Goal: Task Accomplishment & Management: Complete application form

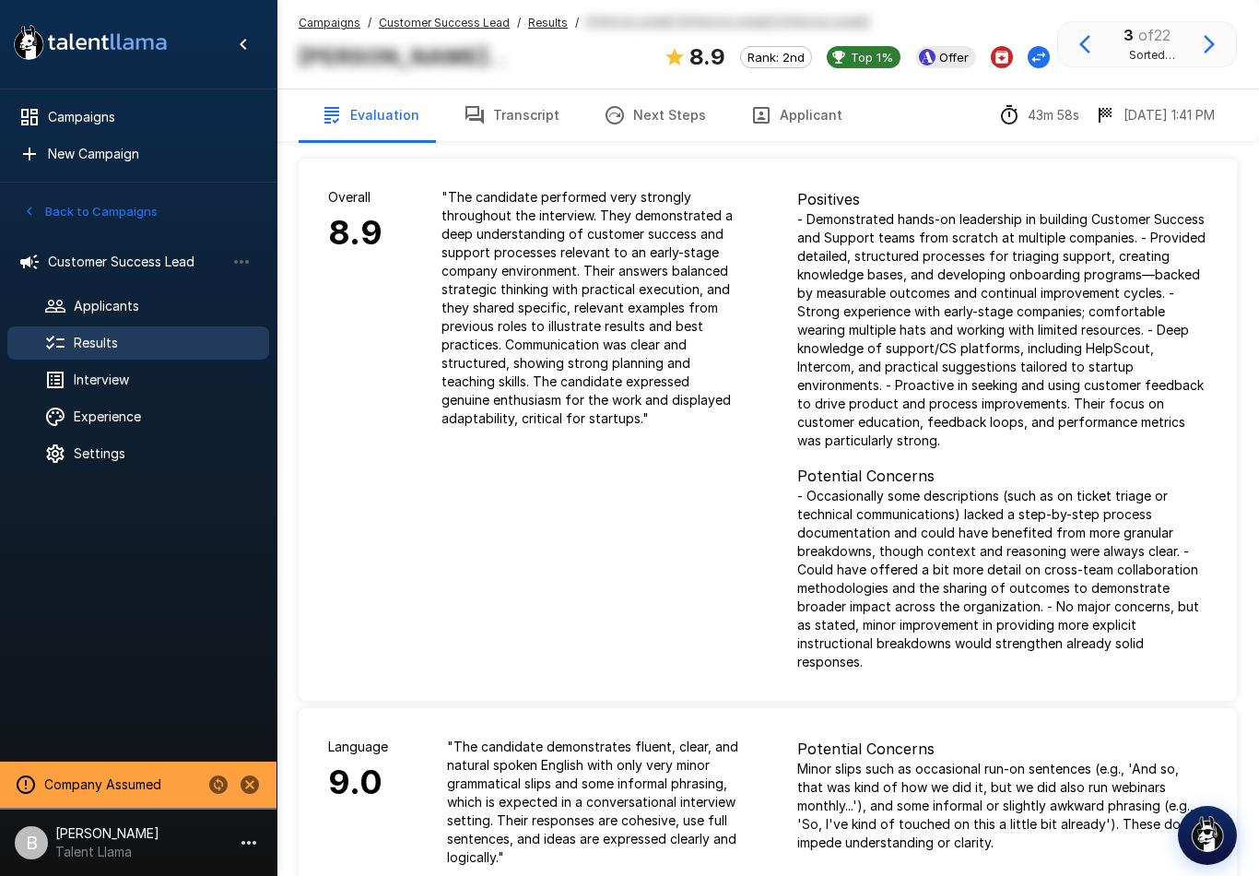
click at [165, 297] on span "Applicants" at bounding box center [164, 306] width 181 height 18
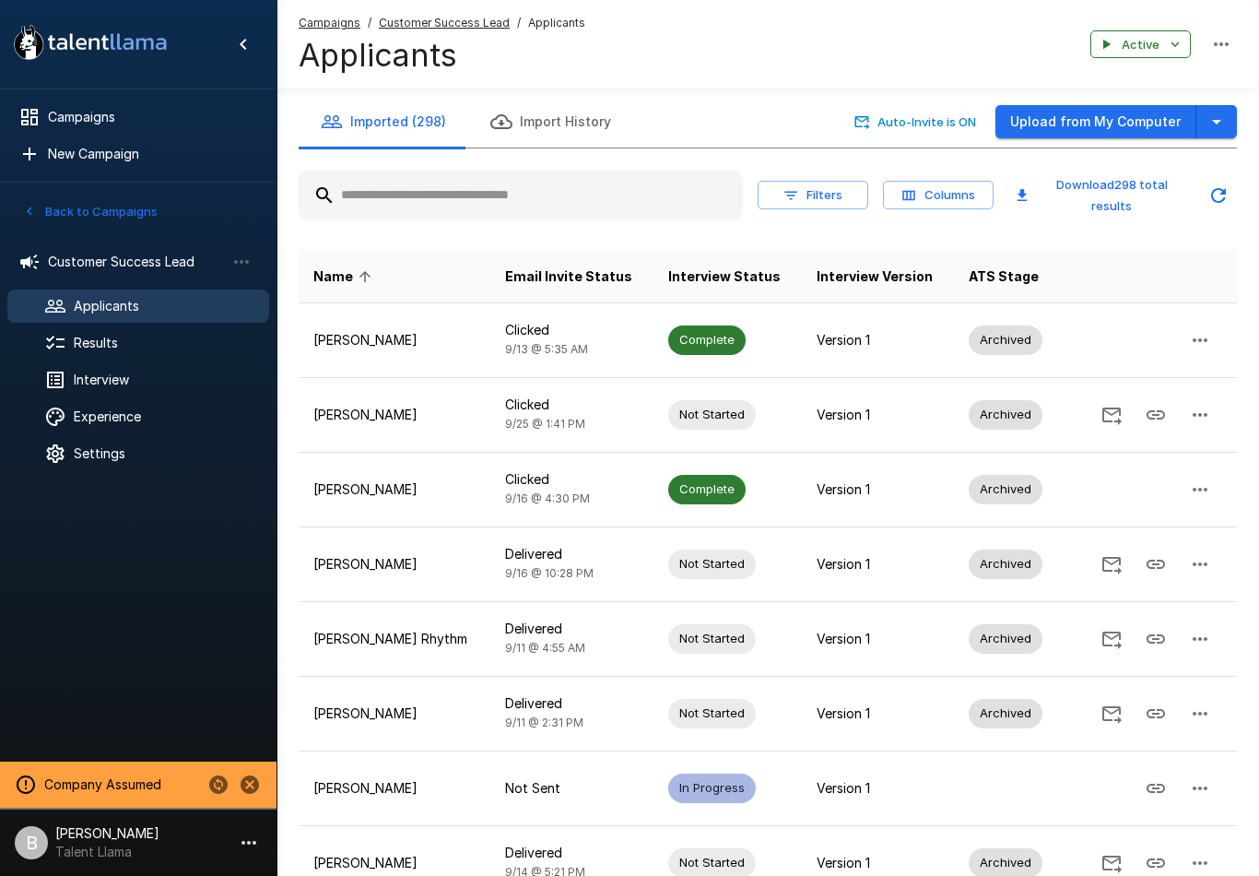
click at [151, 392] on div "Interview" at bounding box center [138, 379] width 262 height 33
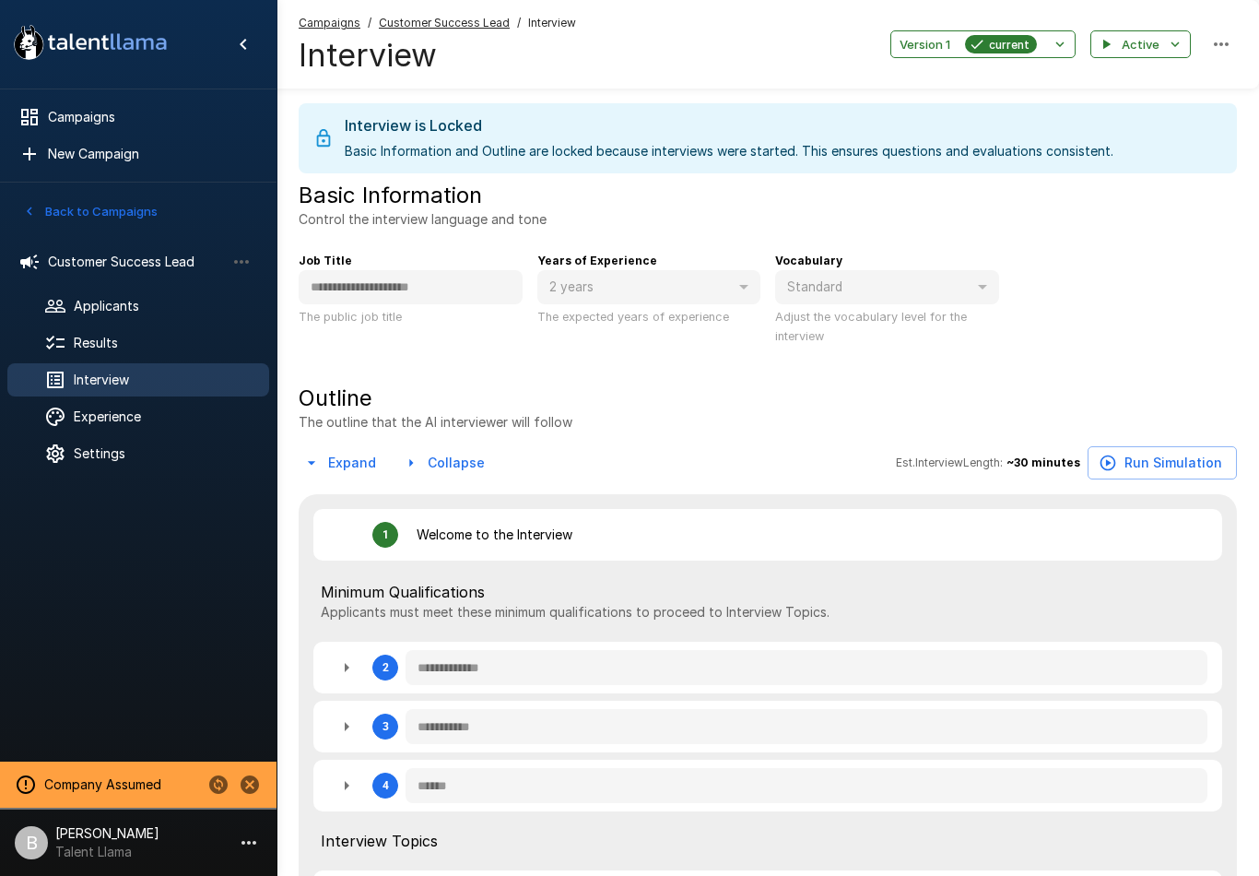
type textarea "*"
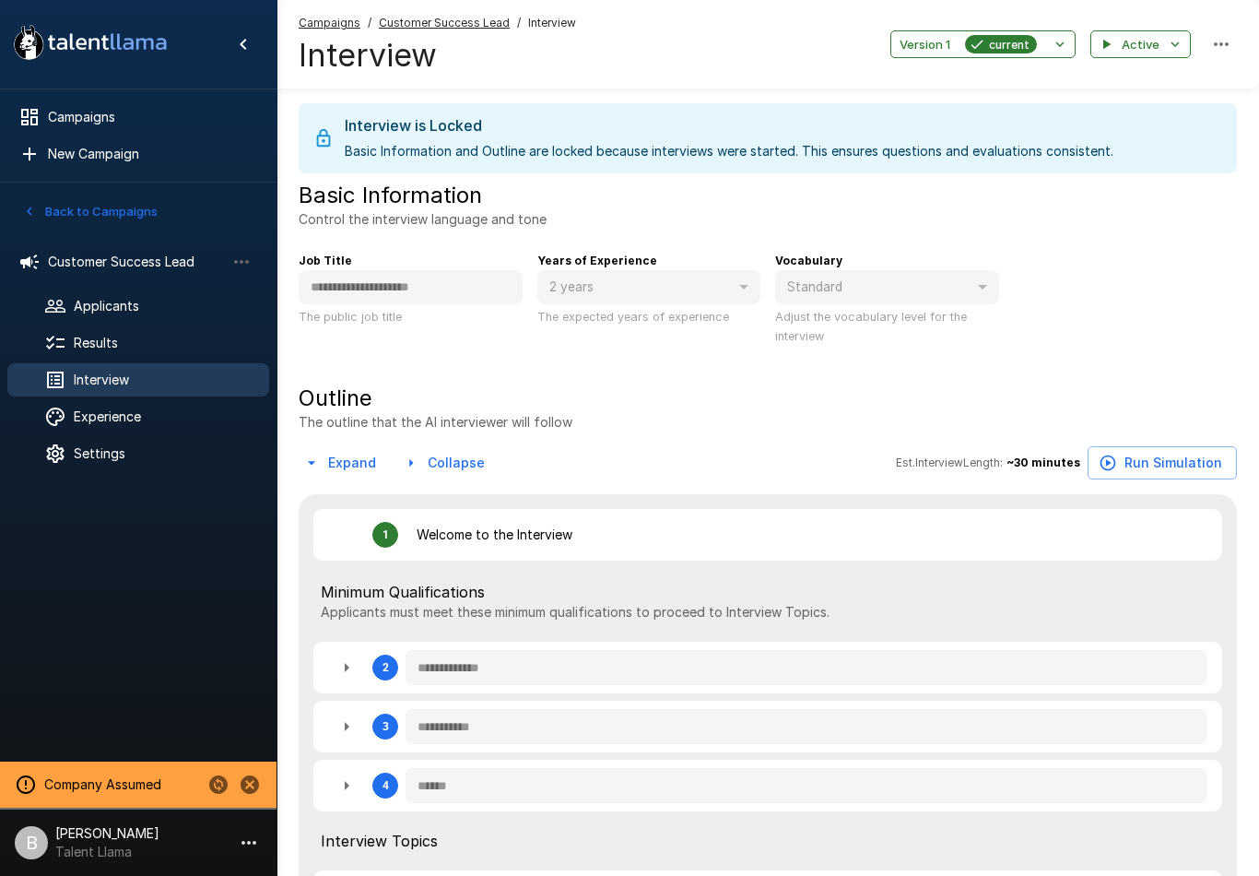
type textarea "*"
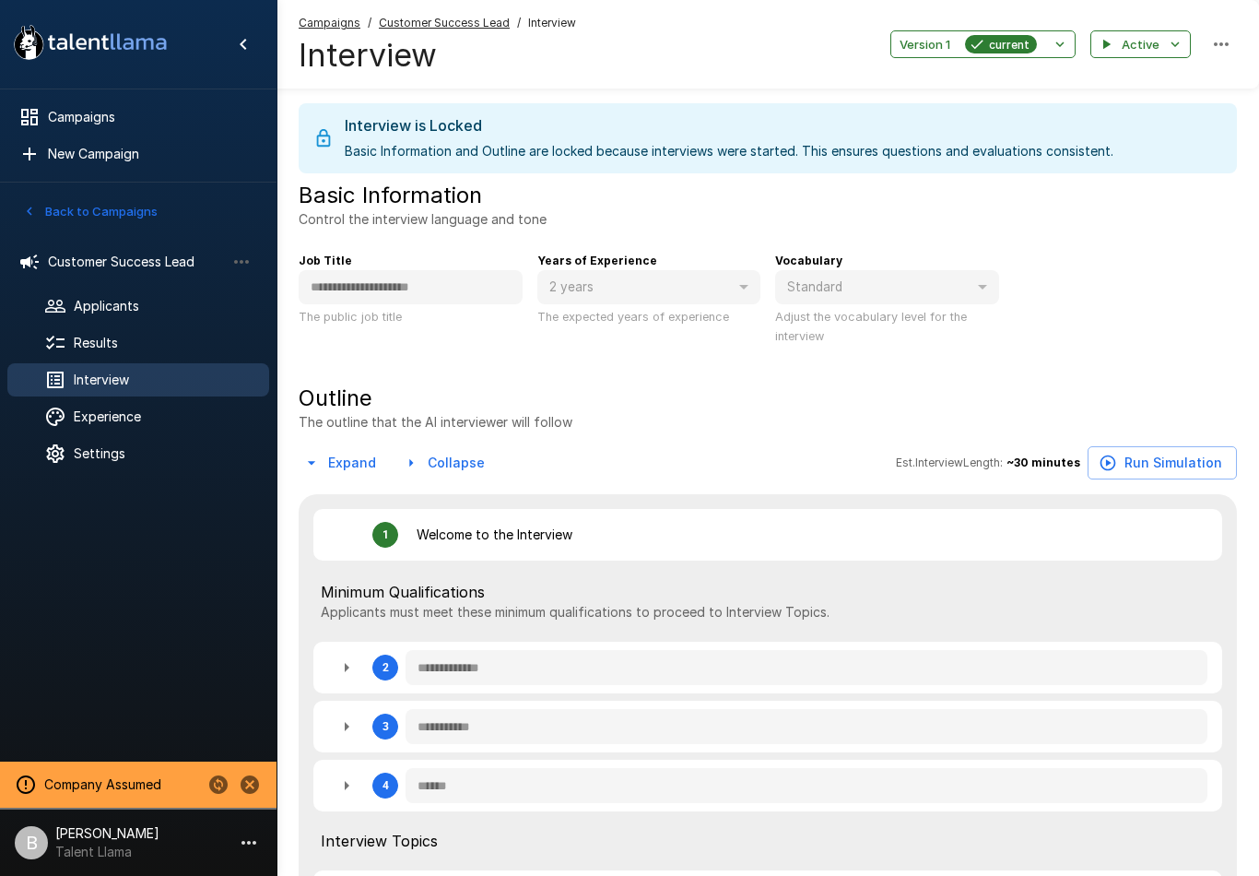
type textarea "*"
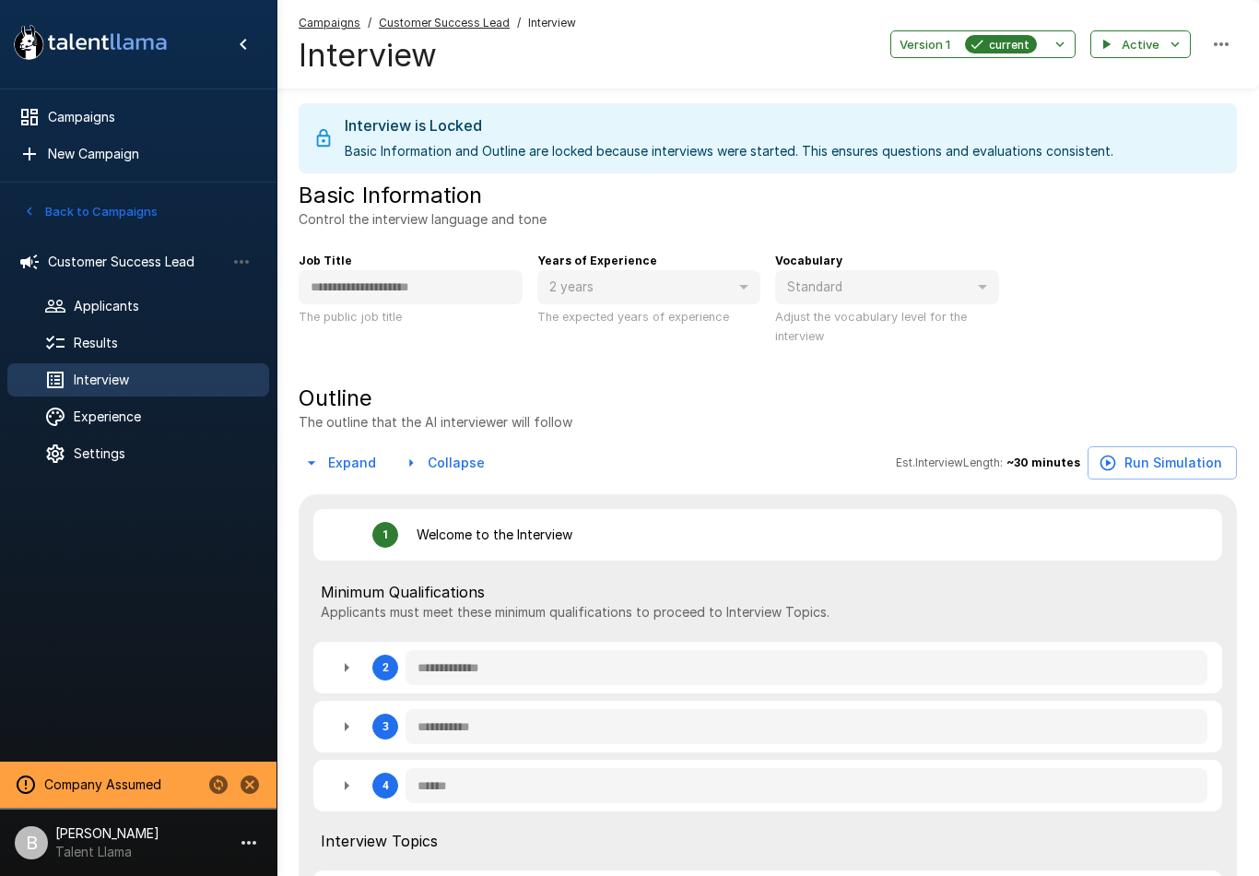
type textarea "*"
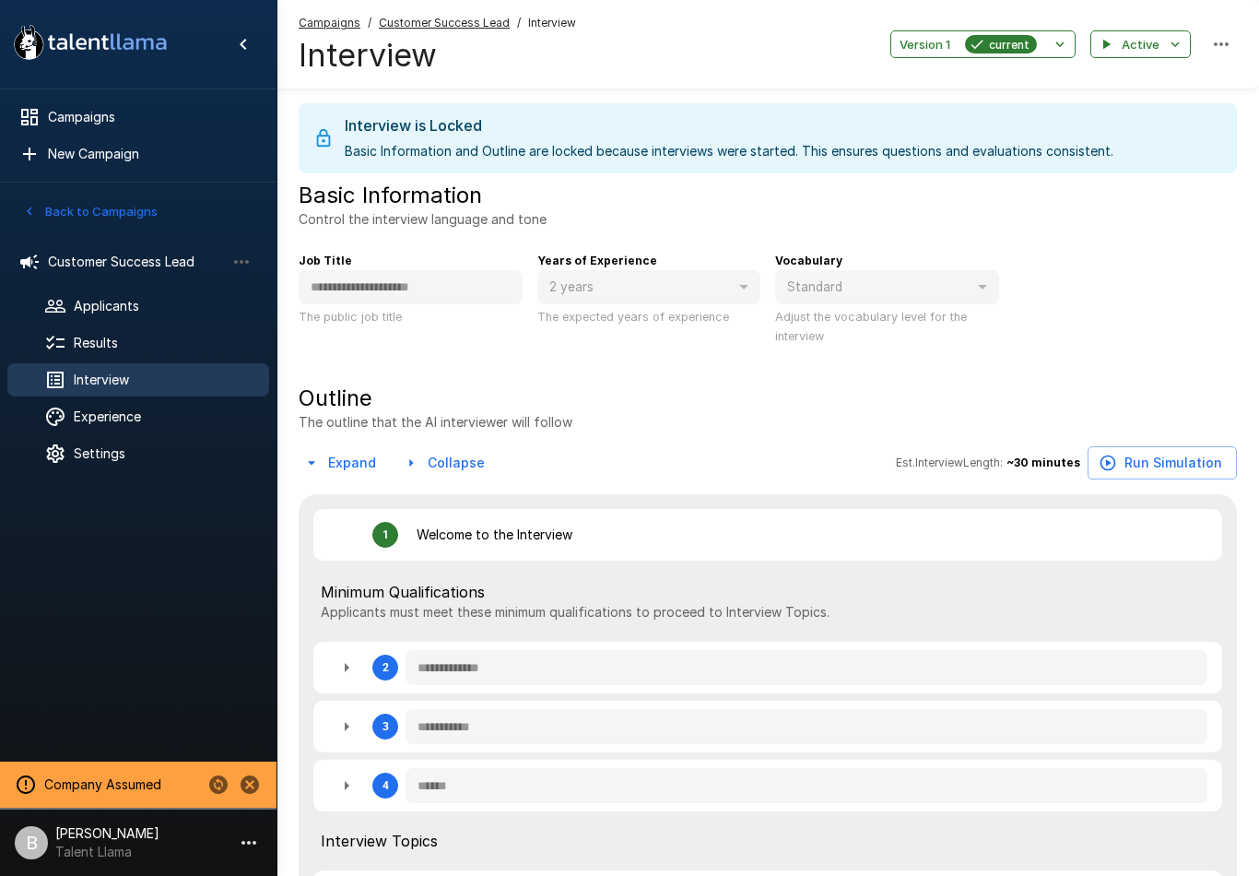
type textarea "*"
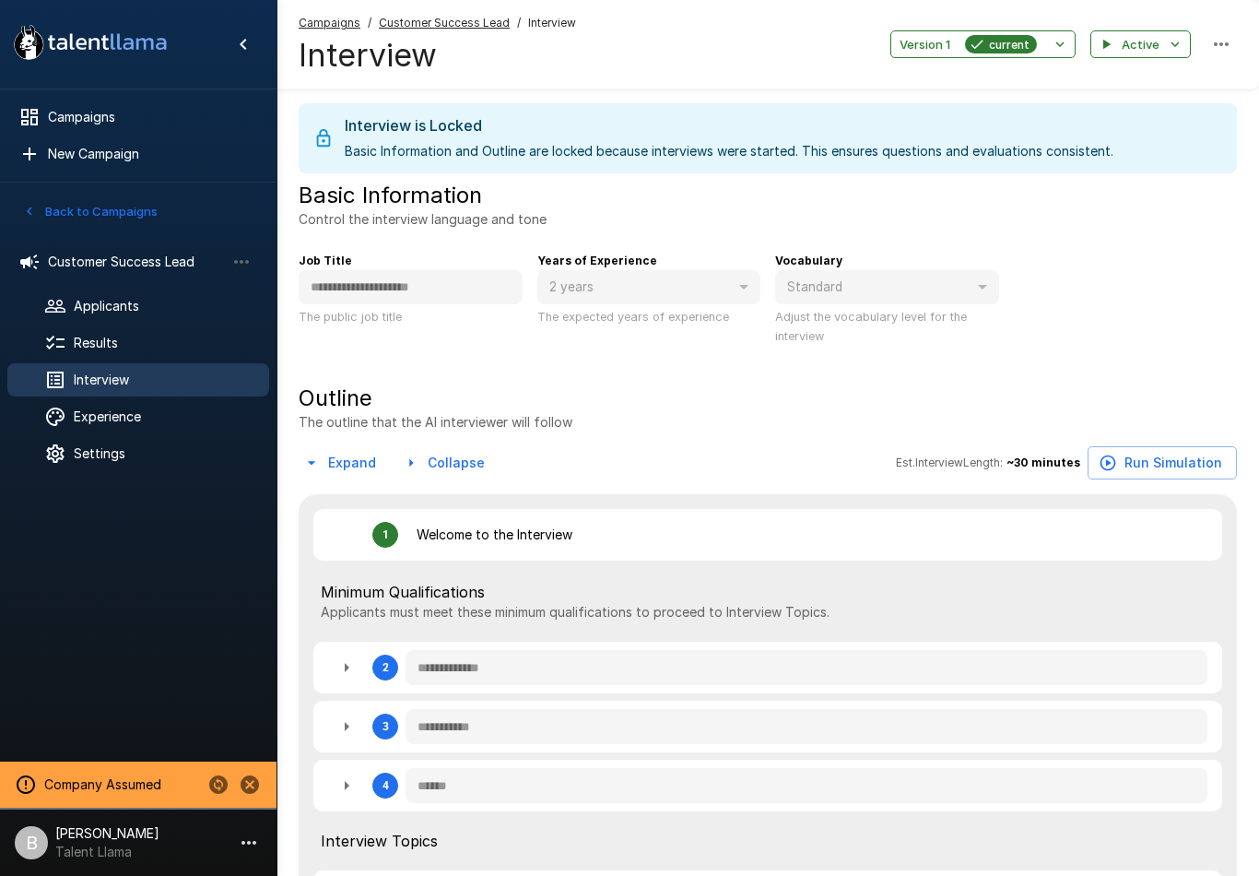
type textarea "*"
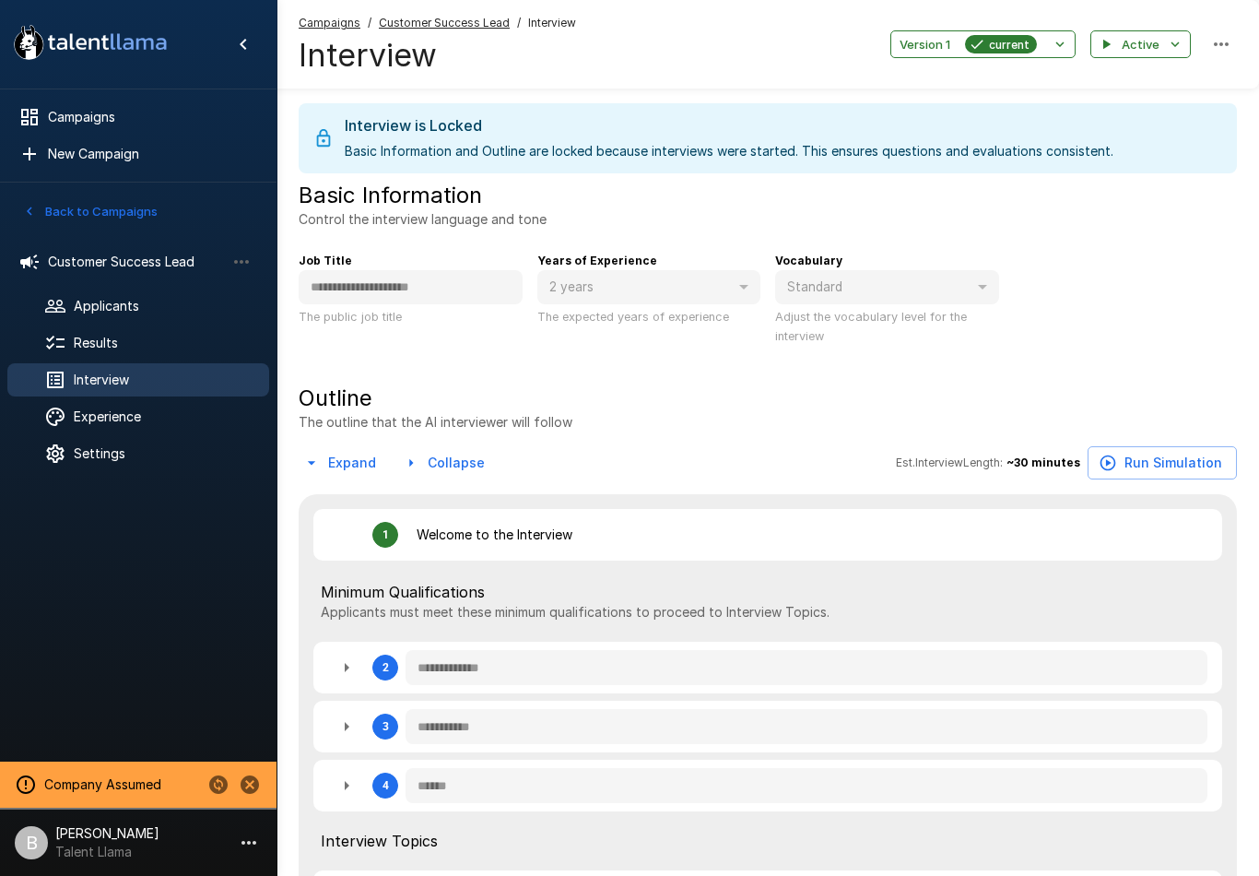
type textarea "*"
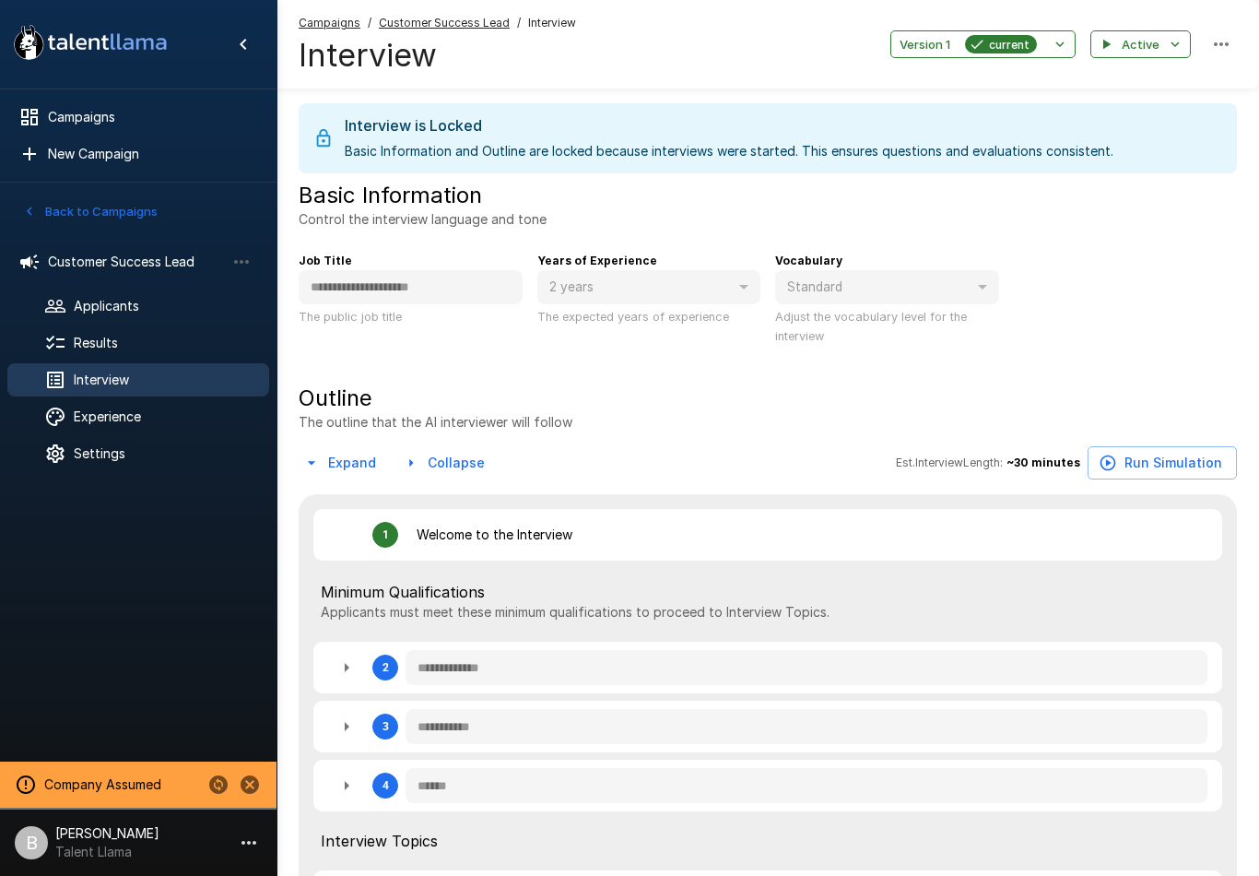
type textarea "*"
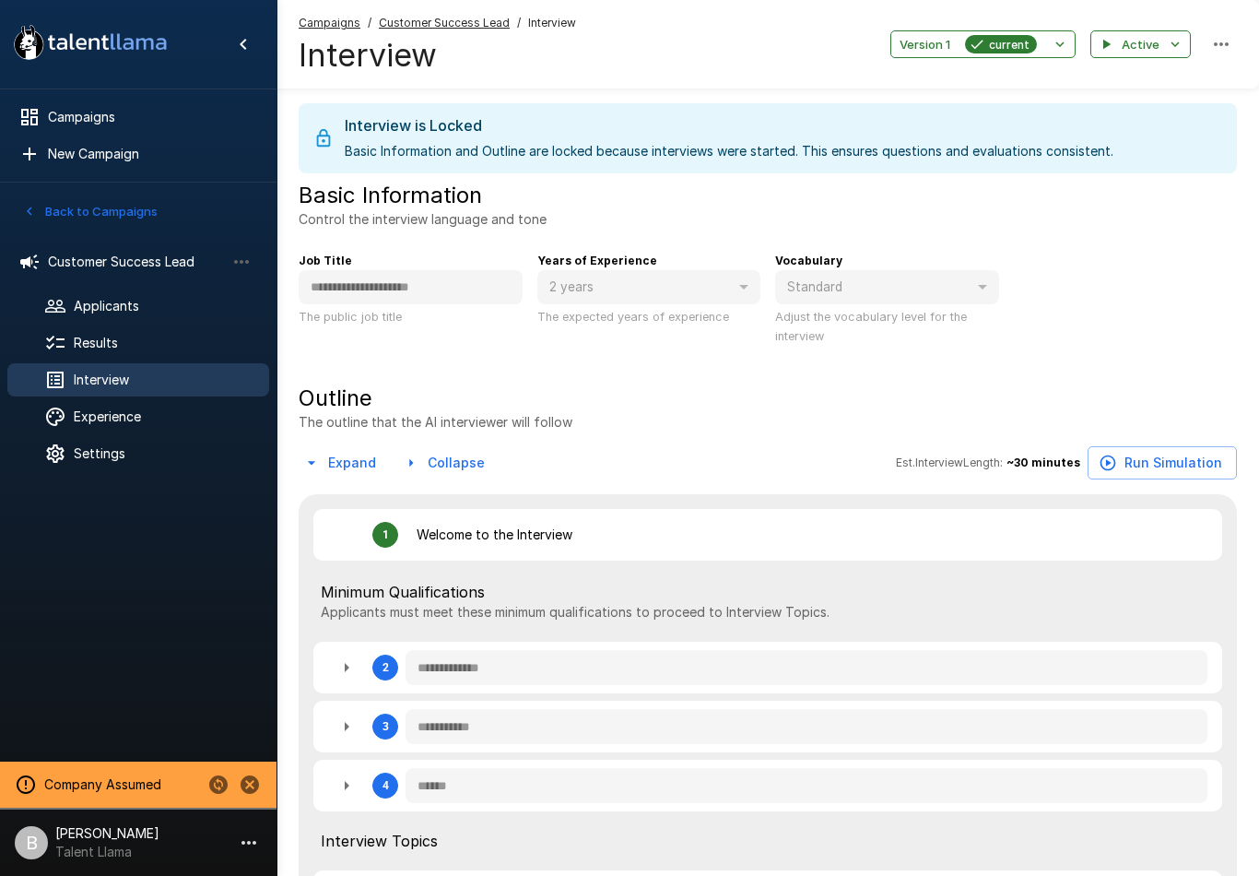
type textarea "*"
click at [145, 344] on span "Results" at bounding box center [164, 343] width 181 height 18
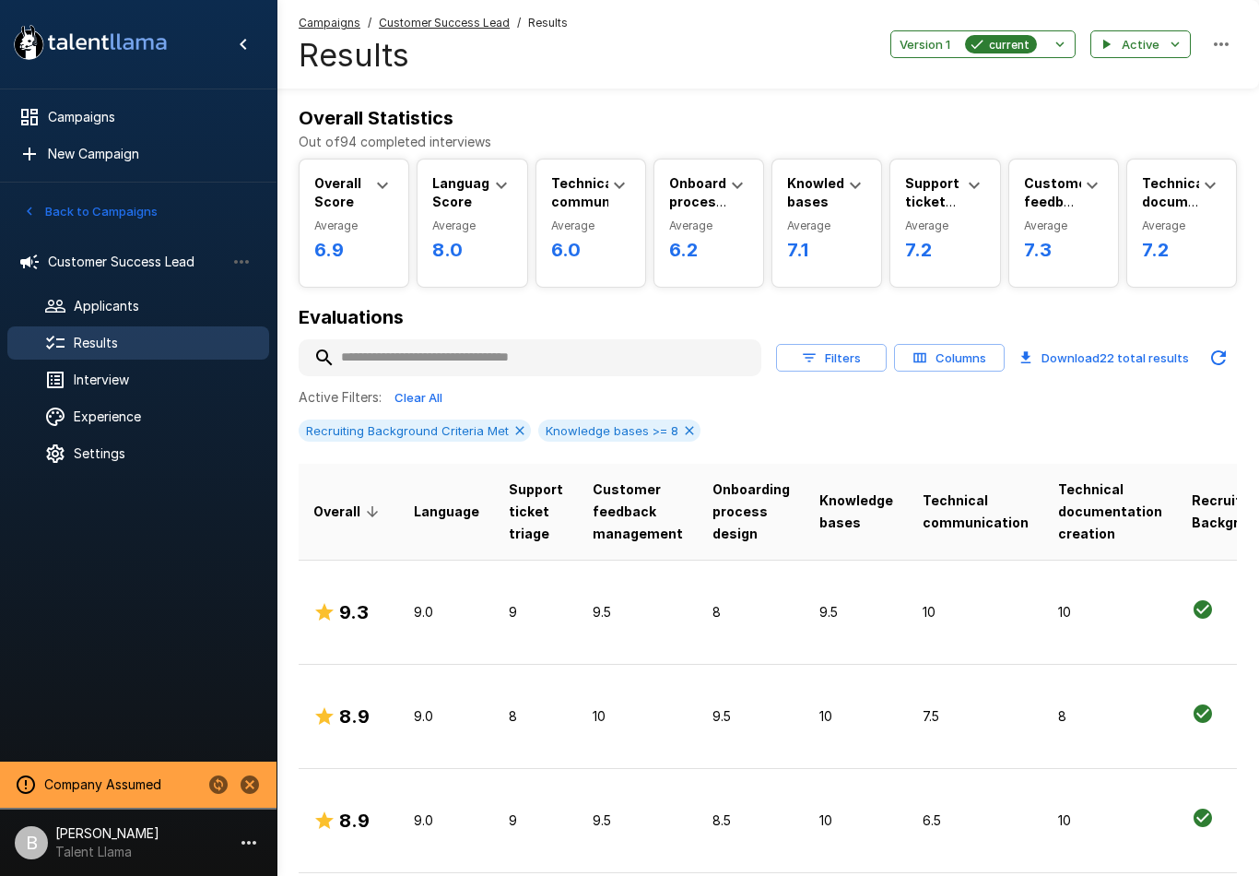
click at [113, 379] on span "Interview" at bounding box center [164, 380] width 181 height 18
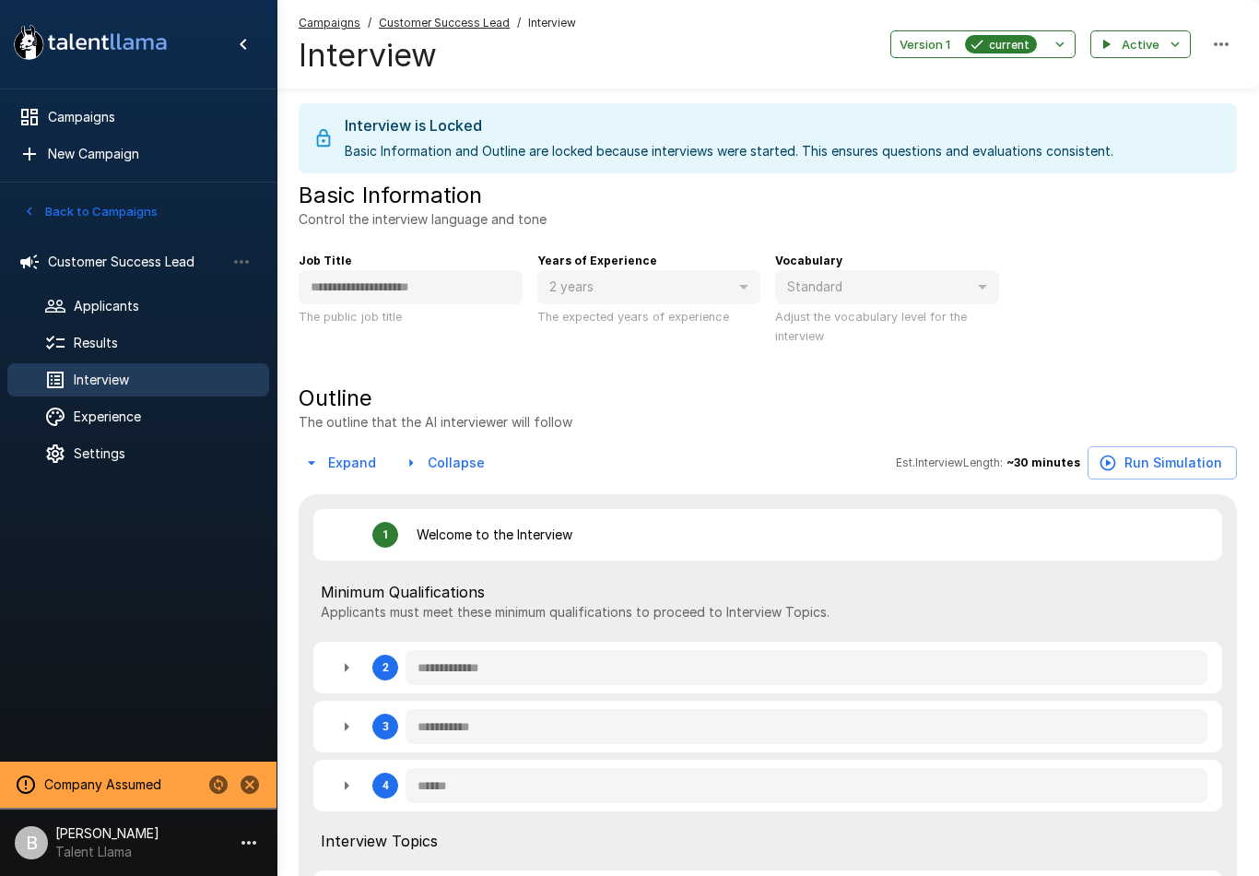
type textarea "*"
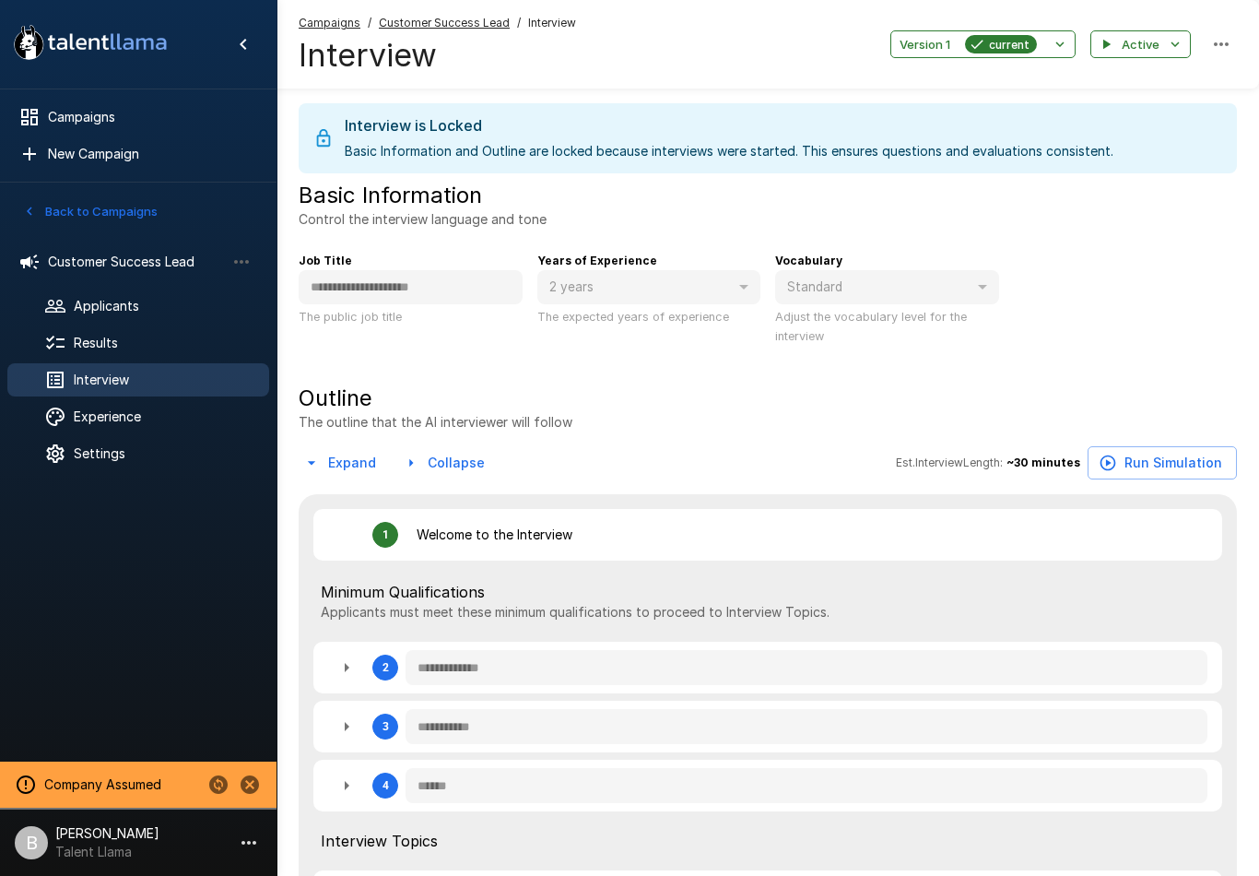
type textarea "*"
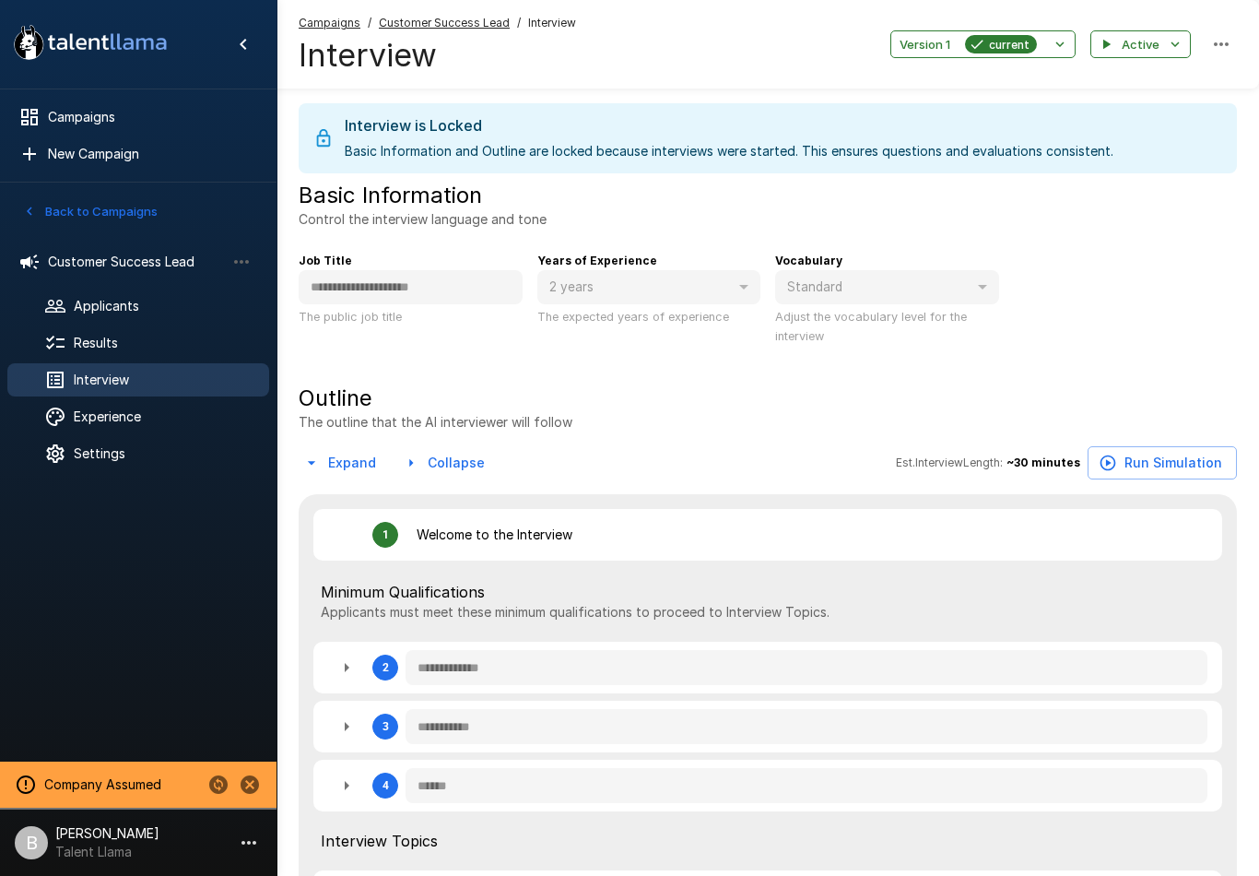
type textarea "*"
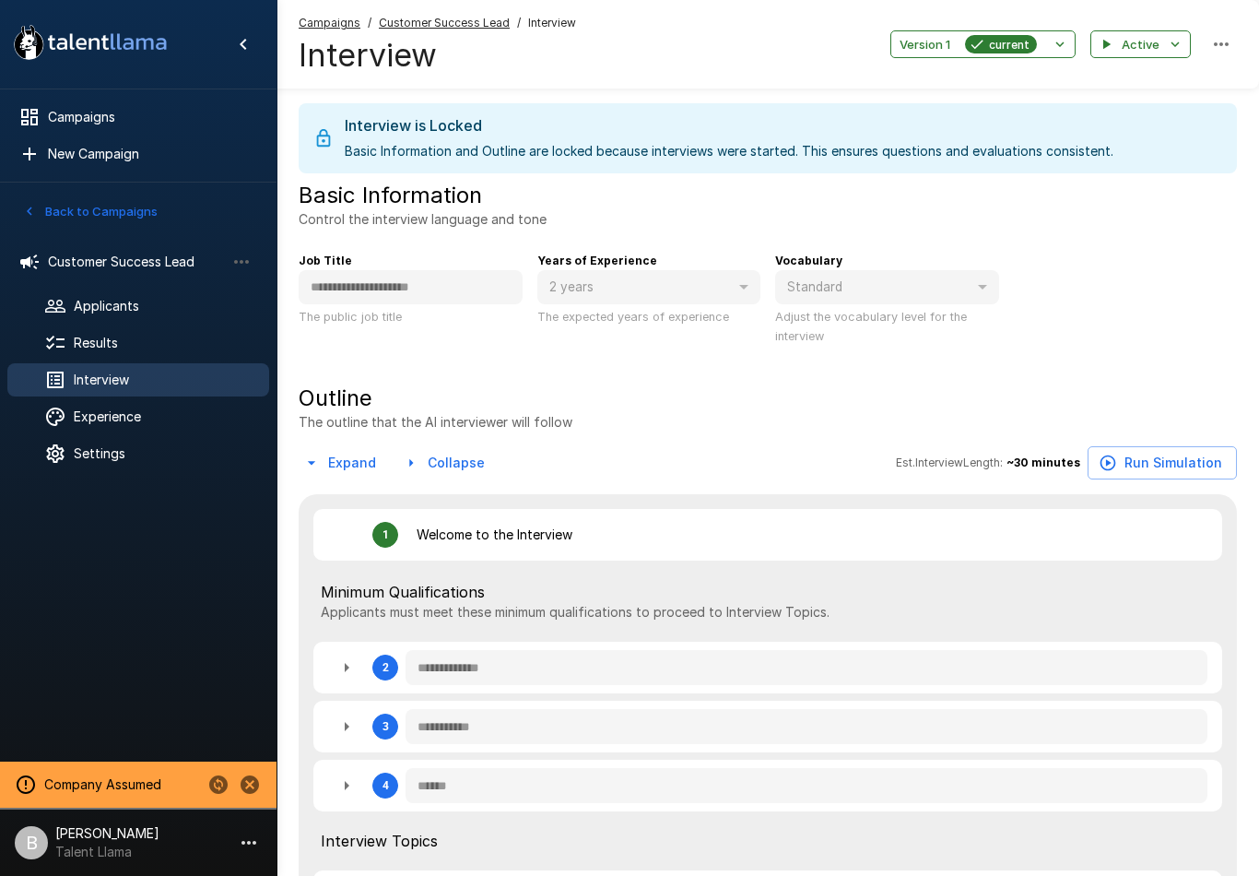
type textarea "*"
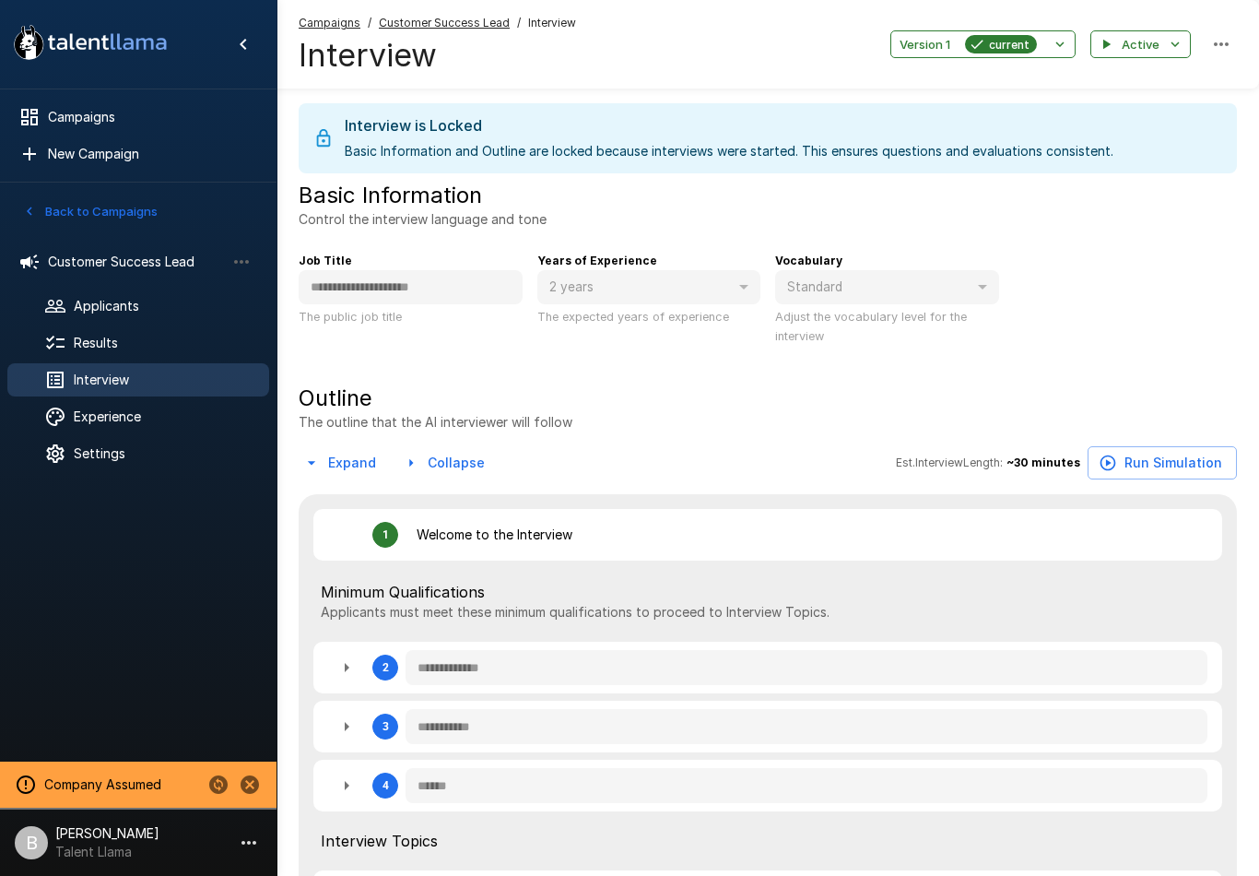
type textarea "*"
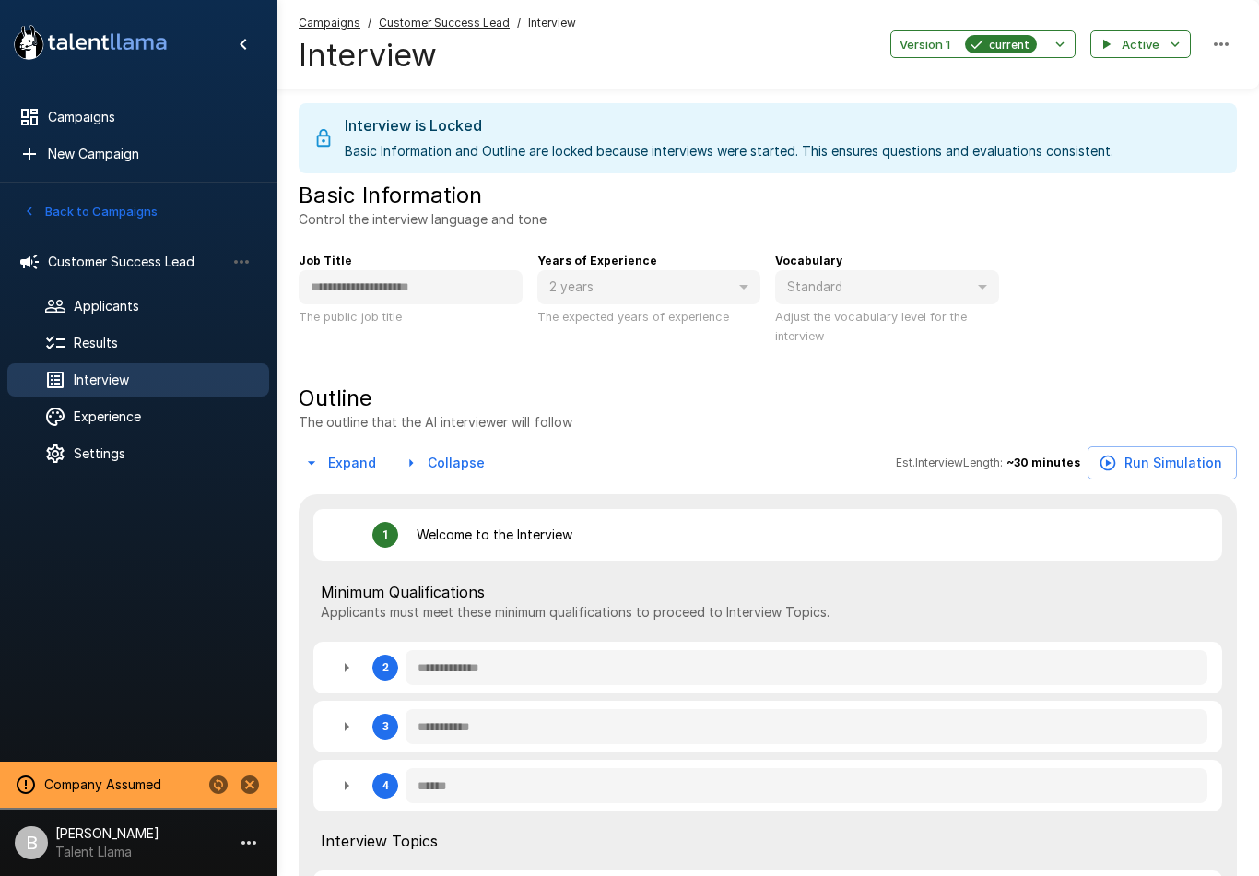
type textarea "*"
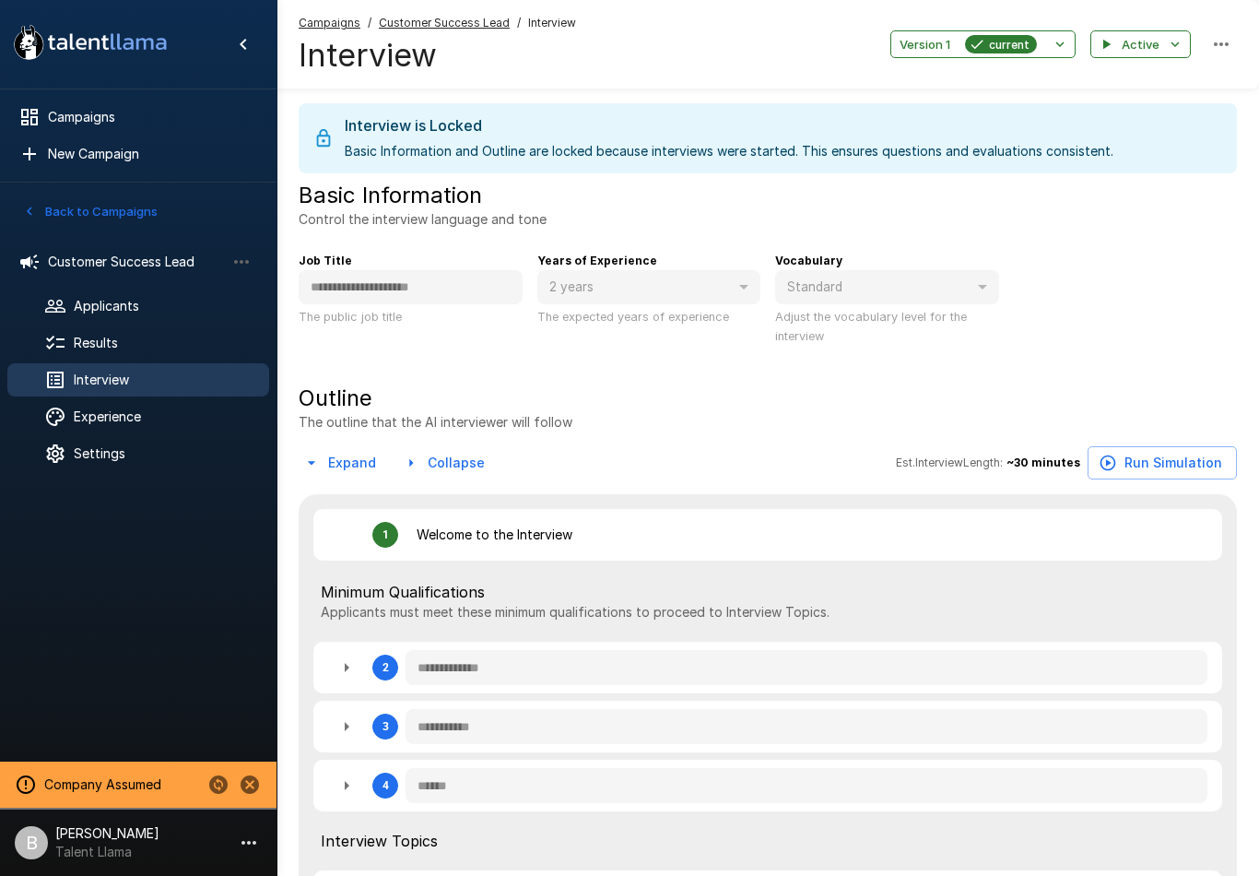
type textarea "*"
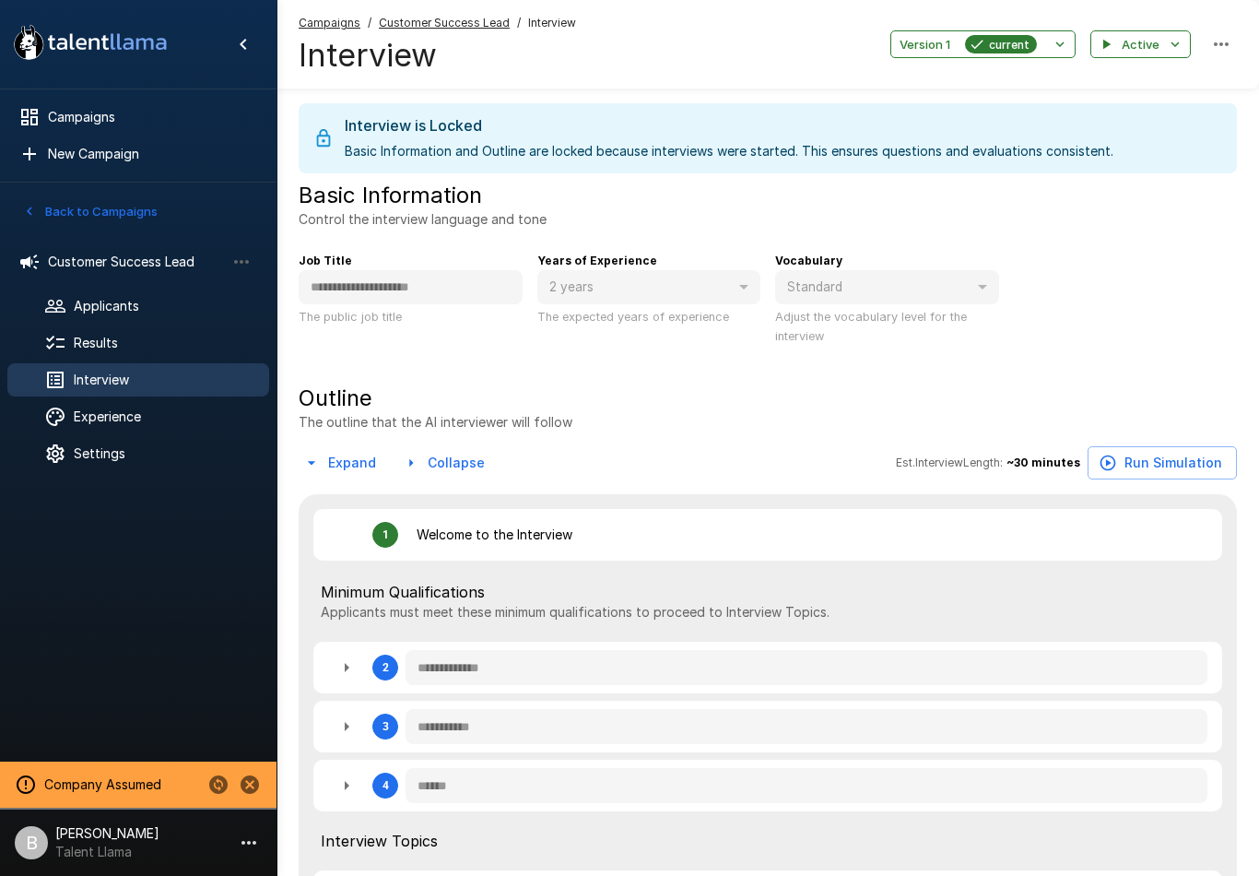
type textarea "*"
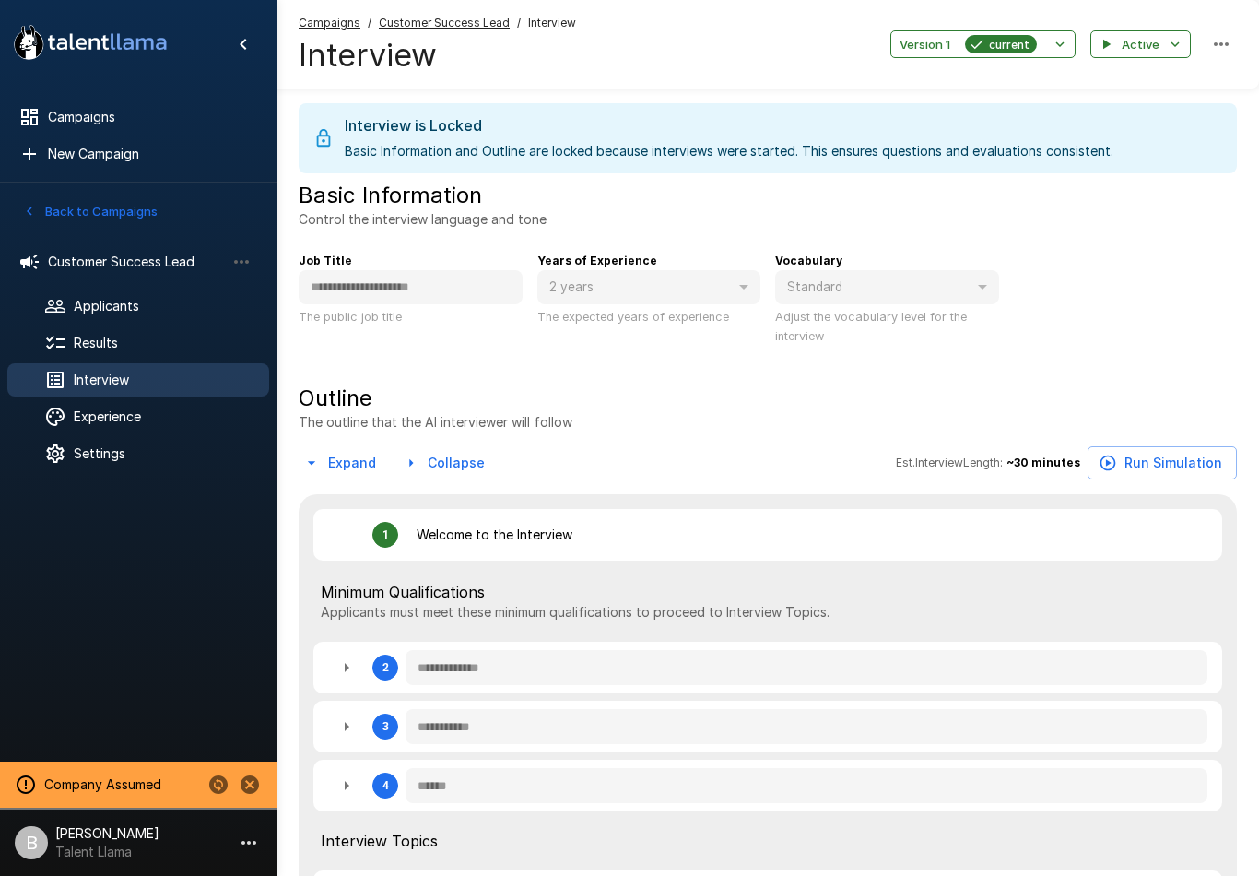
type textarea "*"
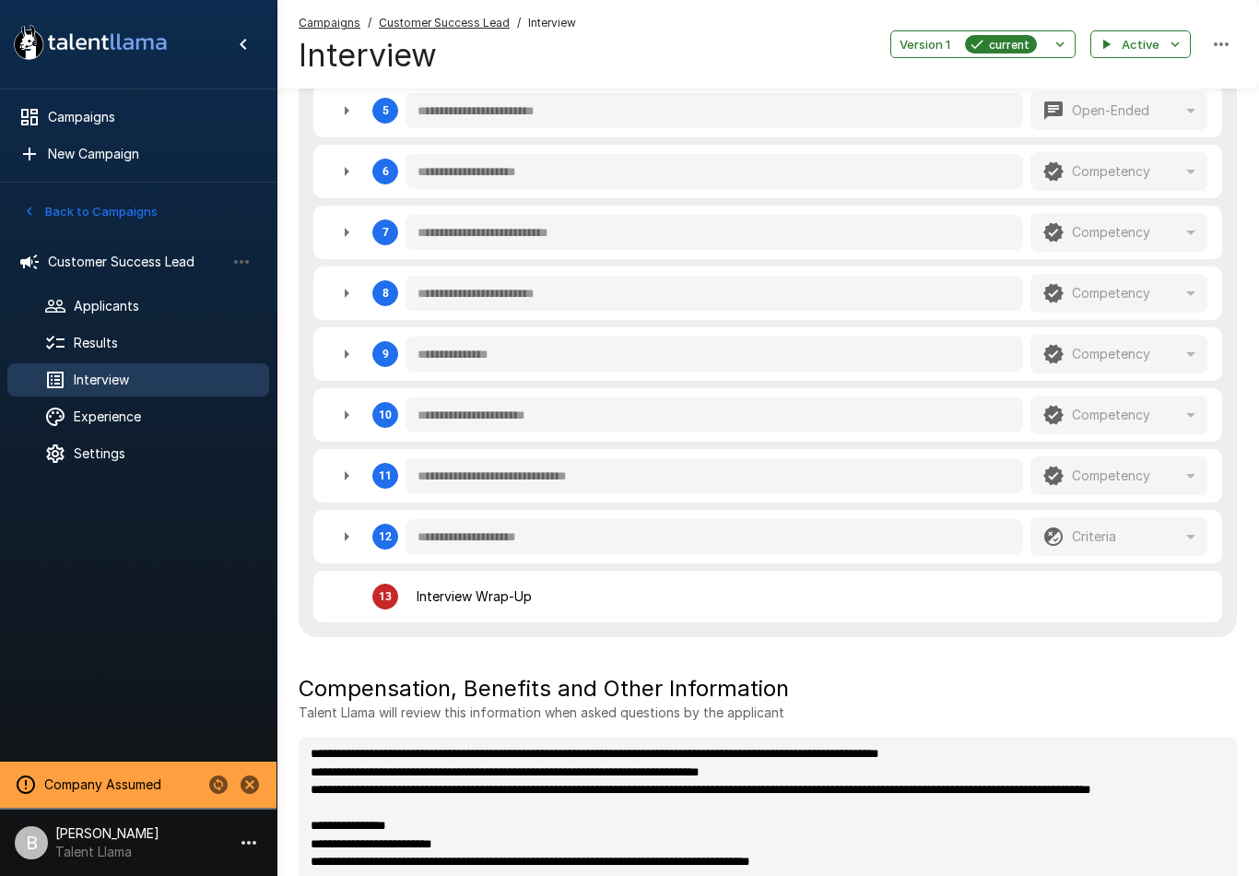
type textarea "*"
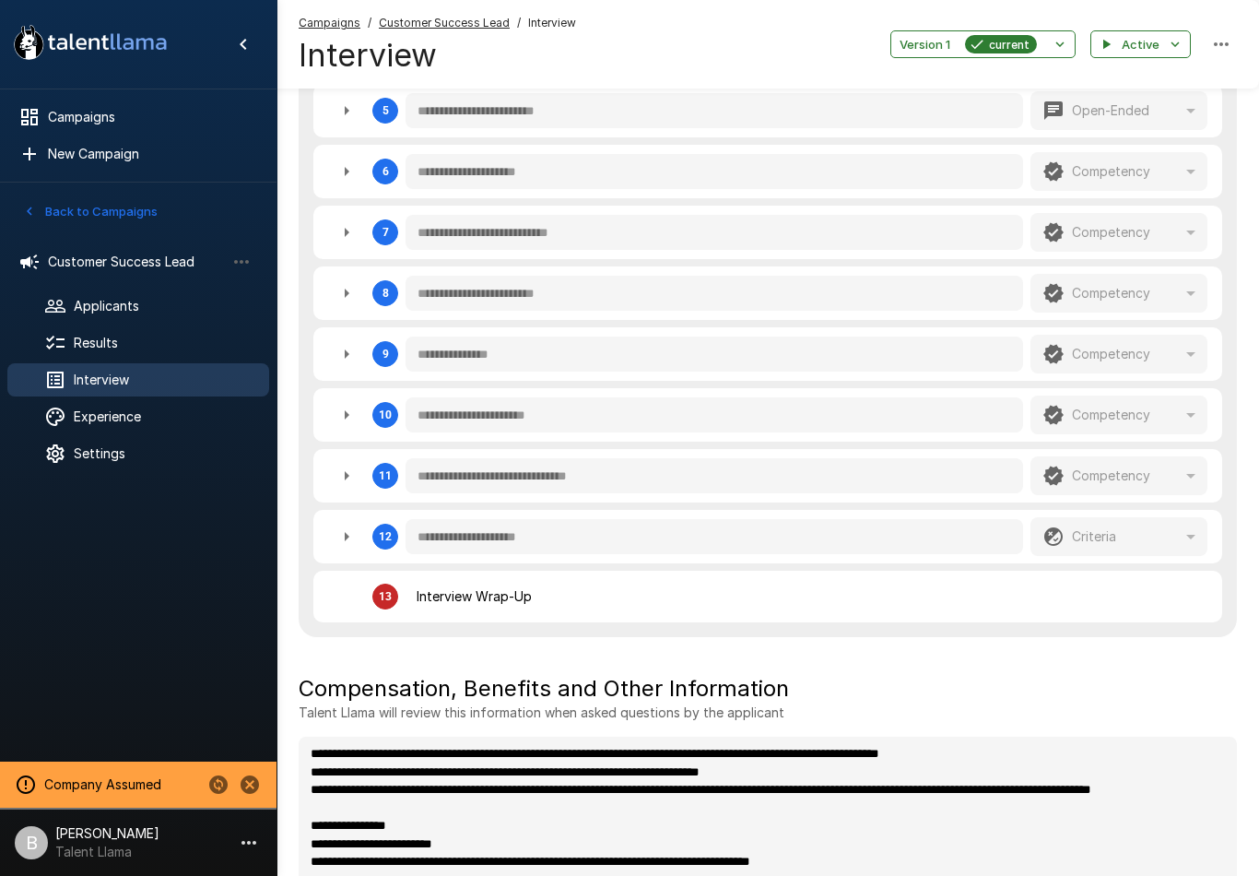
type textarea "*"
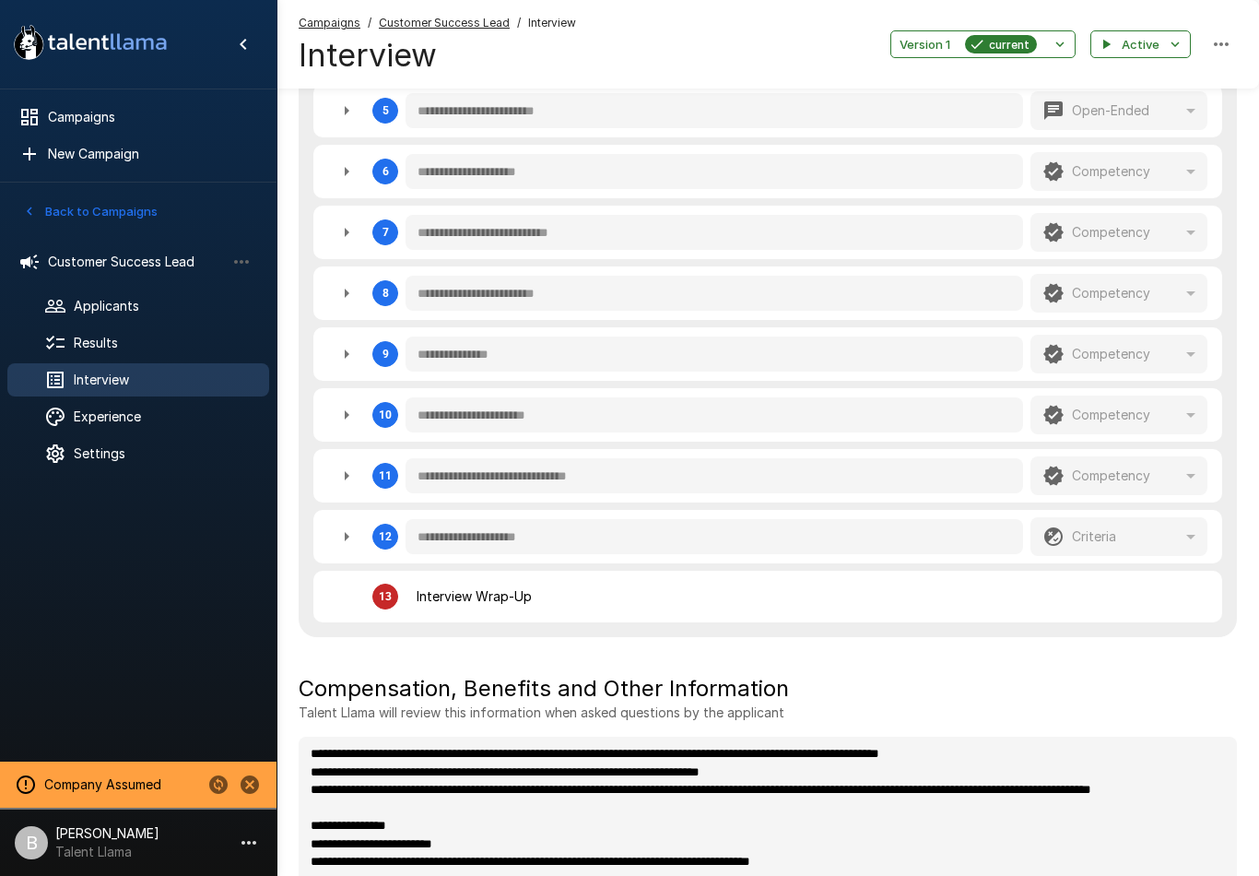
type textarea "*"
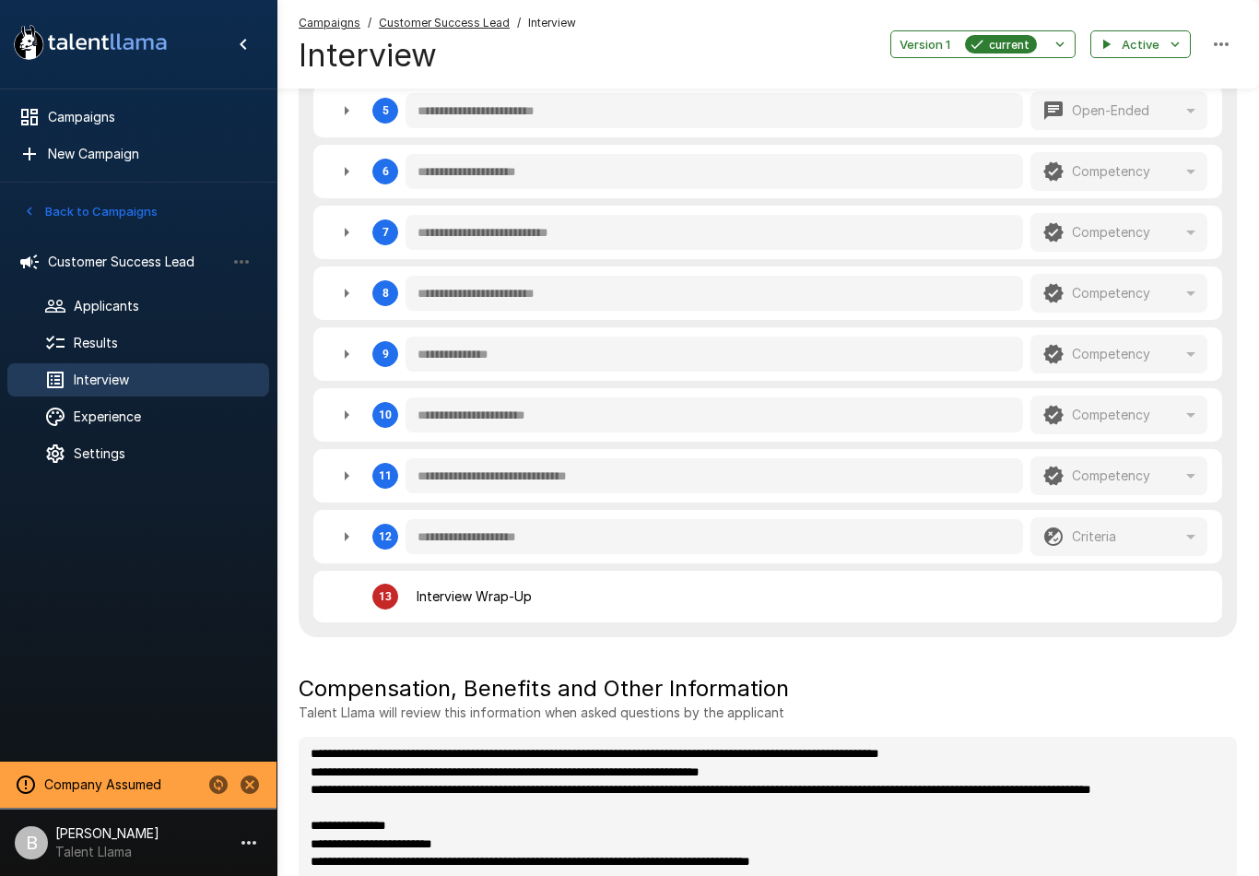
type textarea "*"
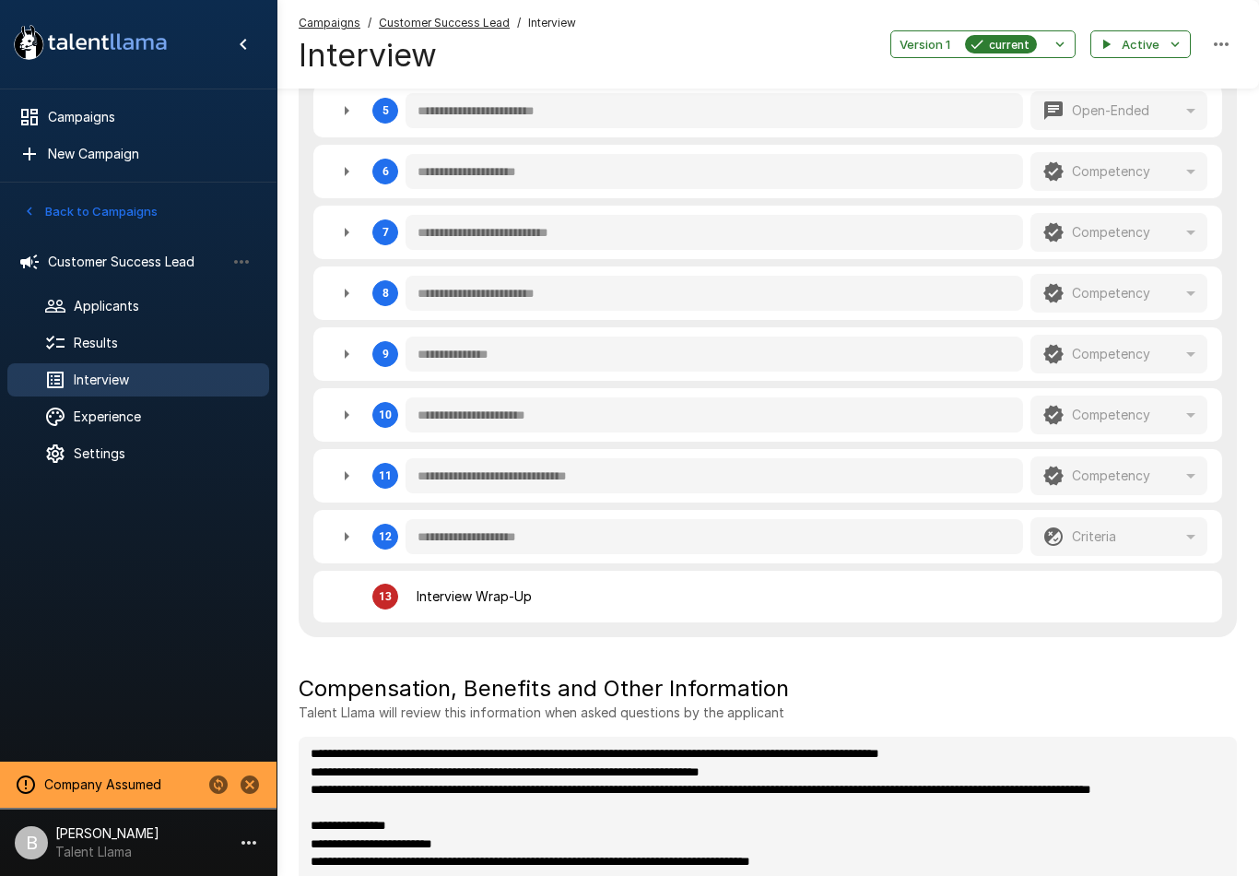
type textarea "*"
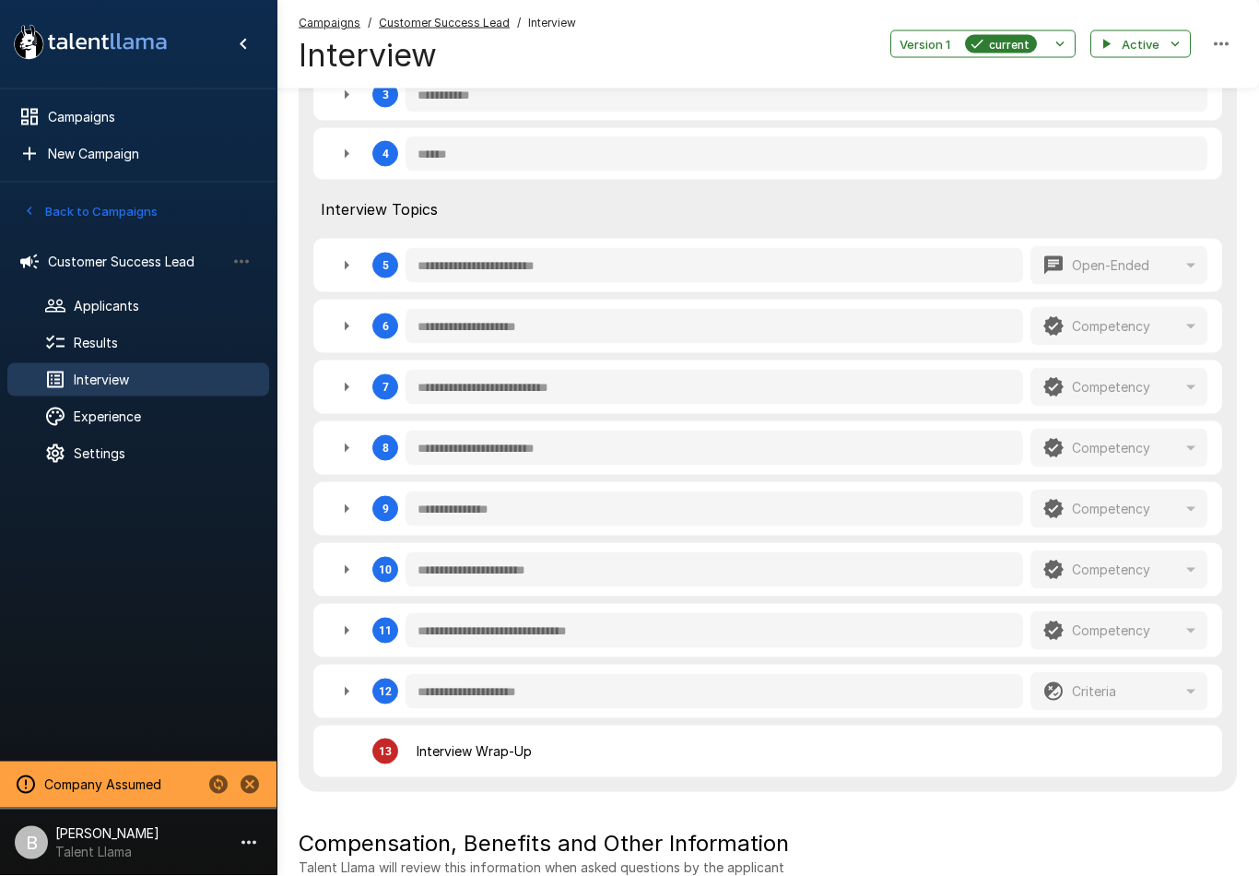
scroll to position [631, 0]
click at [345, 389] on icon "button" at bounding box center [347, 387] width 5 height 9
type textarea "*"
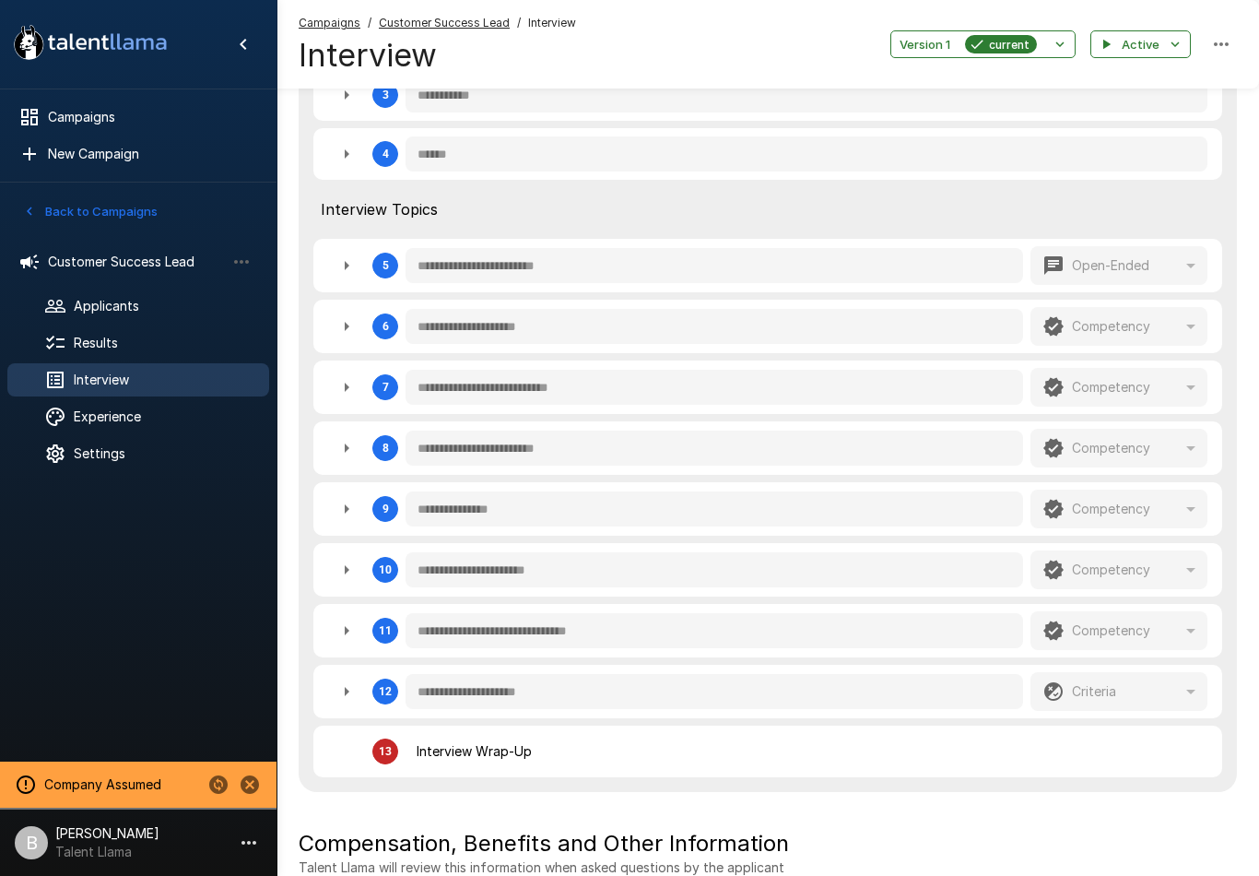
type textarea "*"
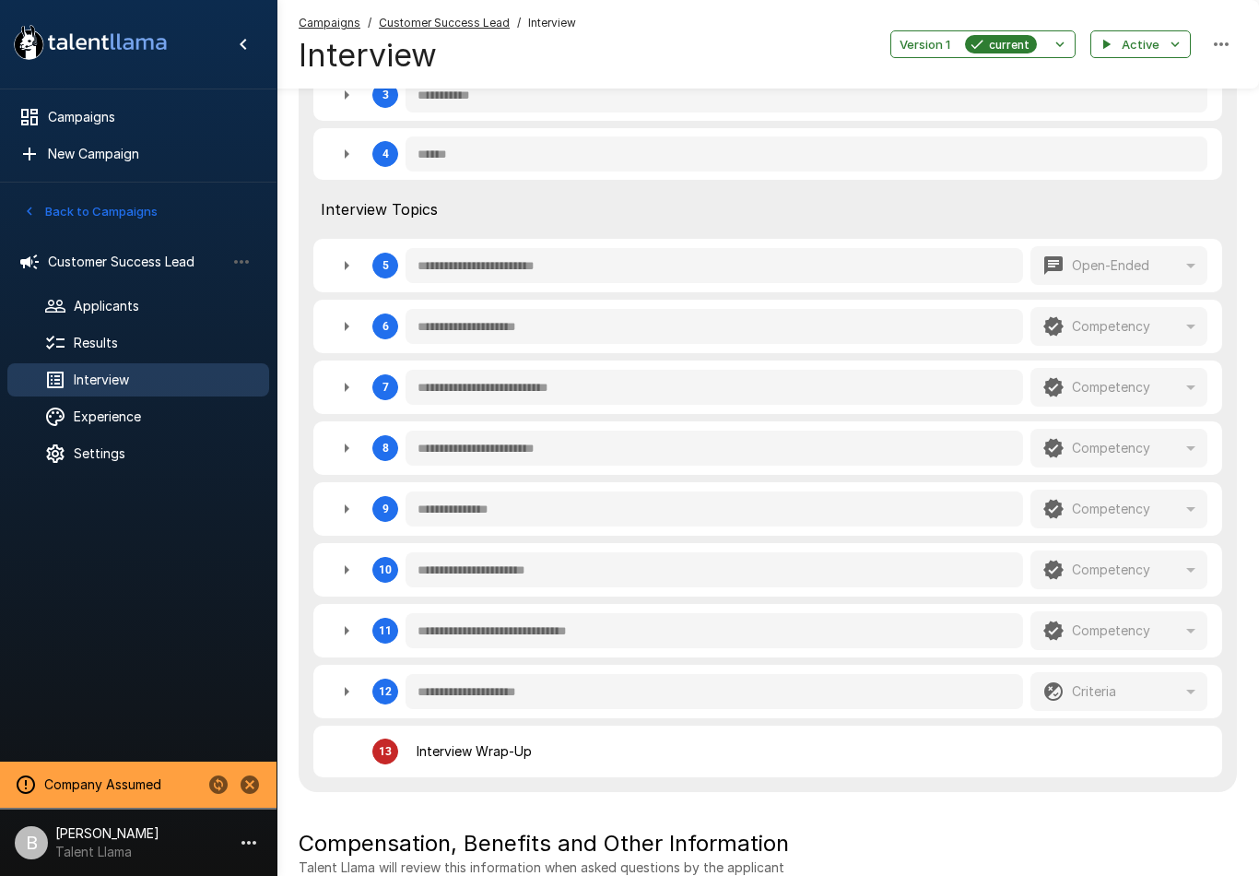
type textarea "*"
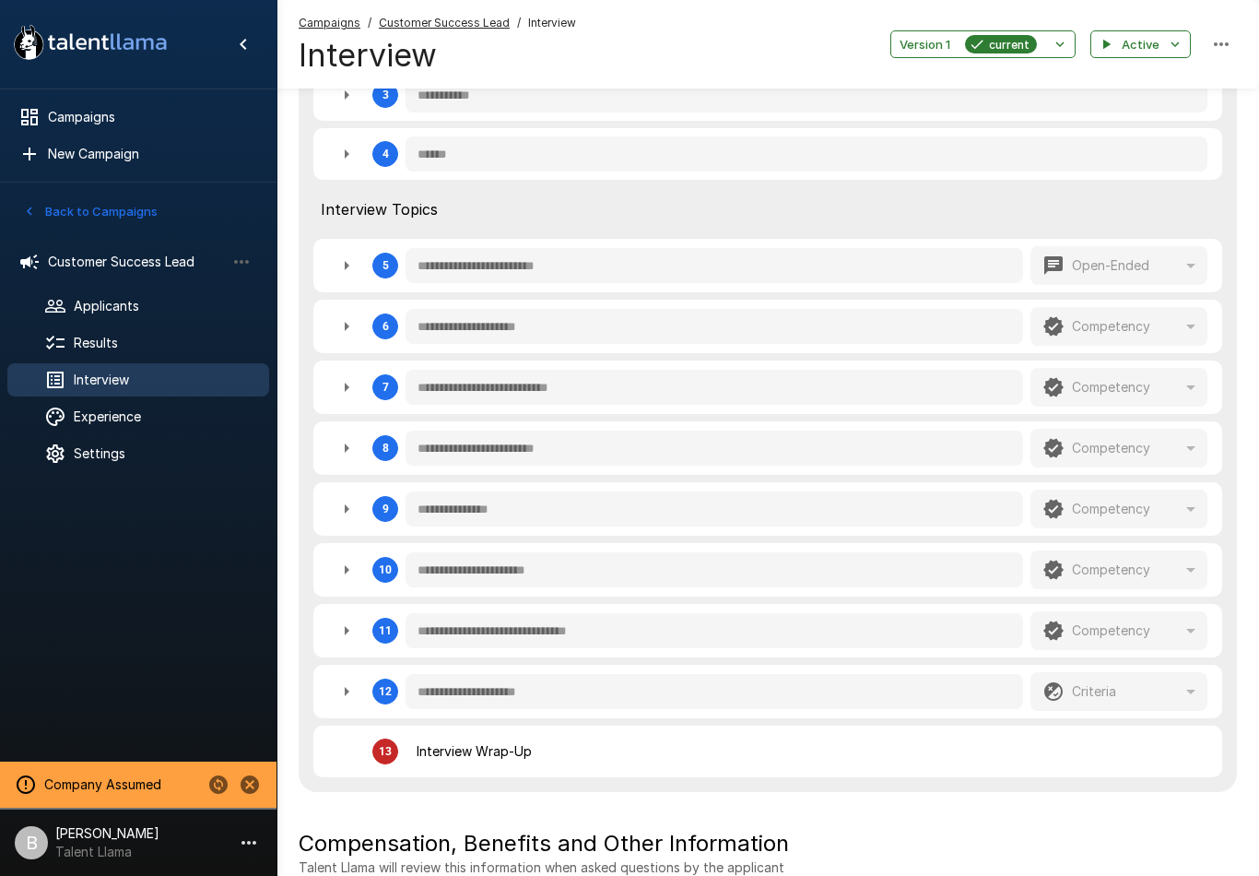
type textarea "*"
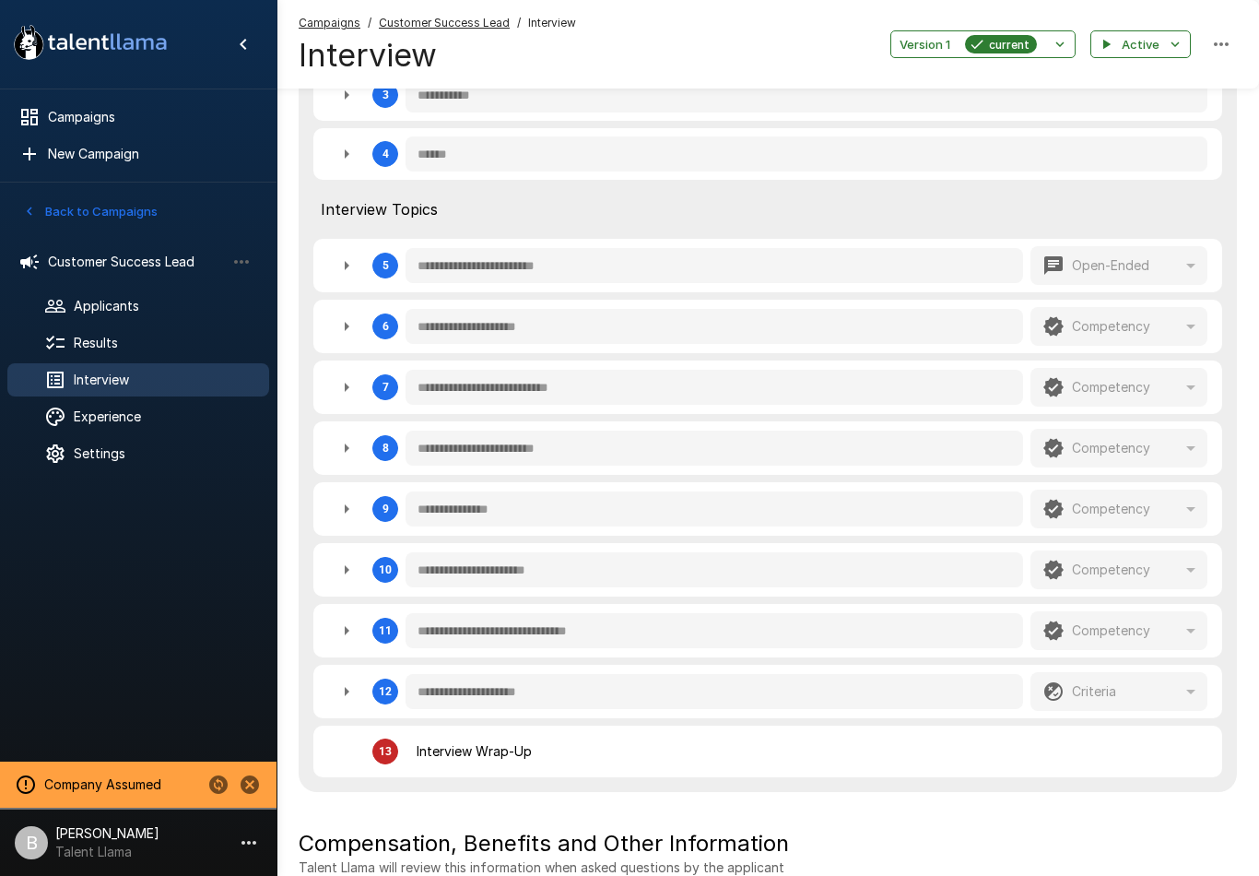
type textarea "*"
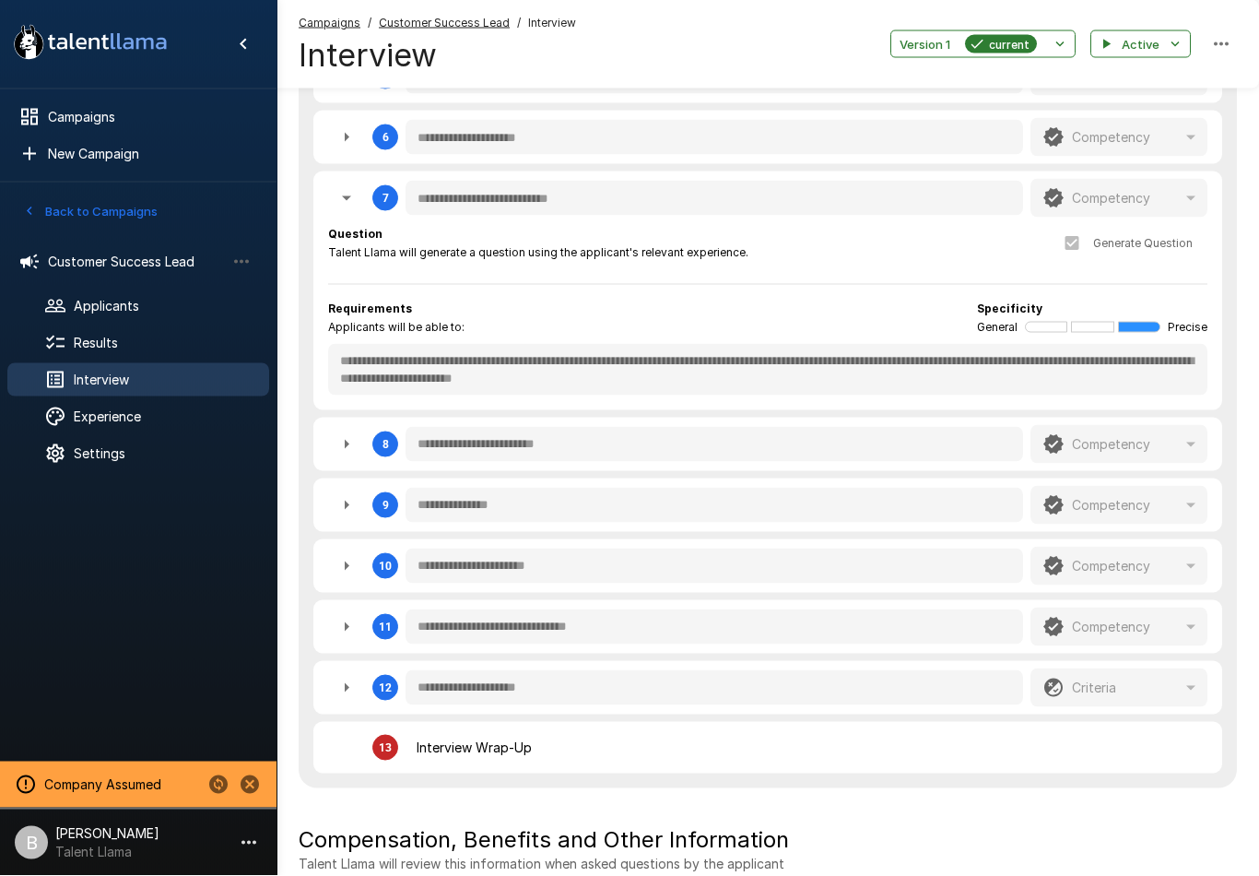
scroll to position [821, 0]
click at [110, 443] on div "Settings" at bounding box center [138, 453] width 262 height 33
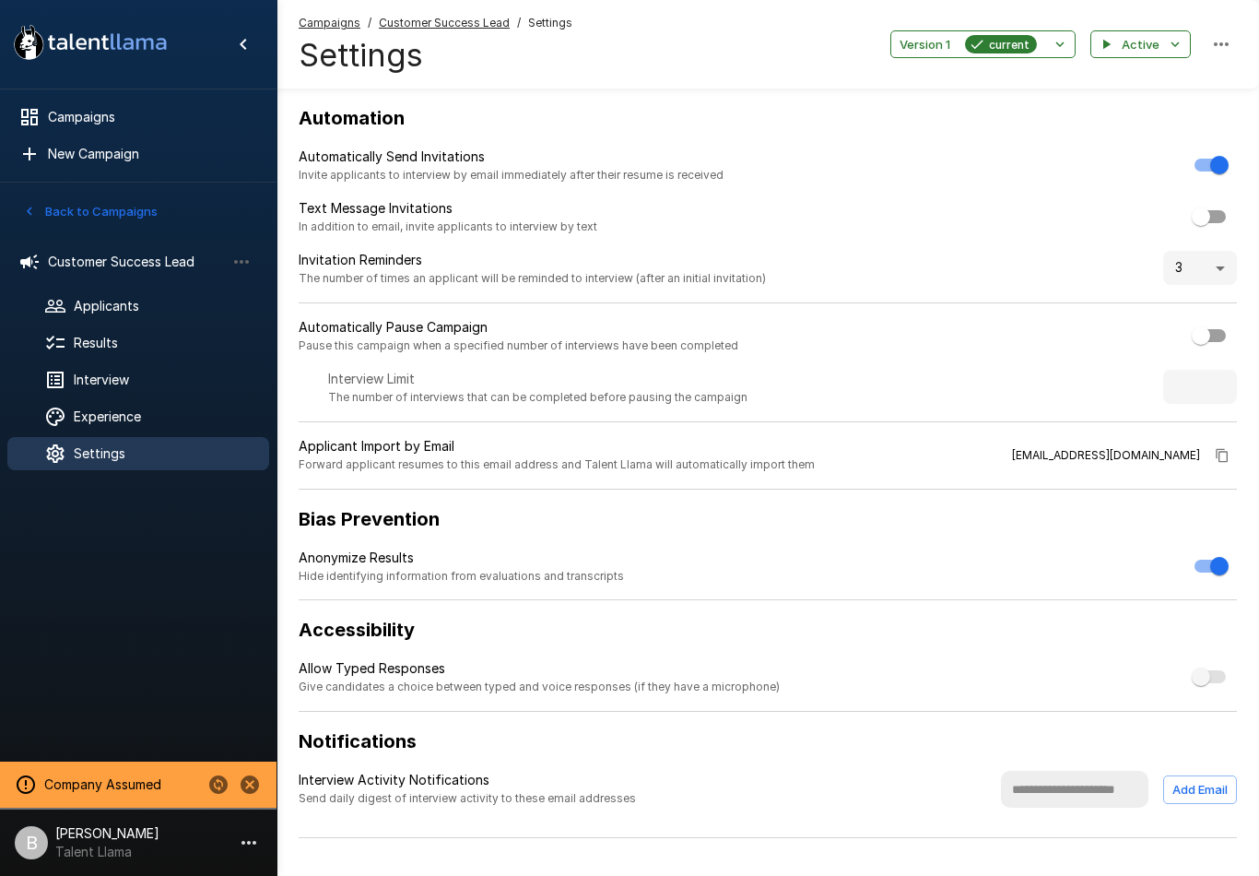
scroll to position [1, 0]
click at [79, 419] on span "Experience" at bounding box center [164, 416] width 181 height 18
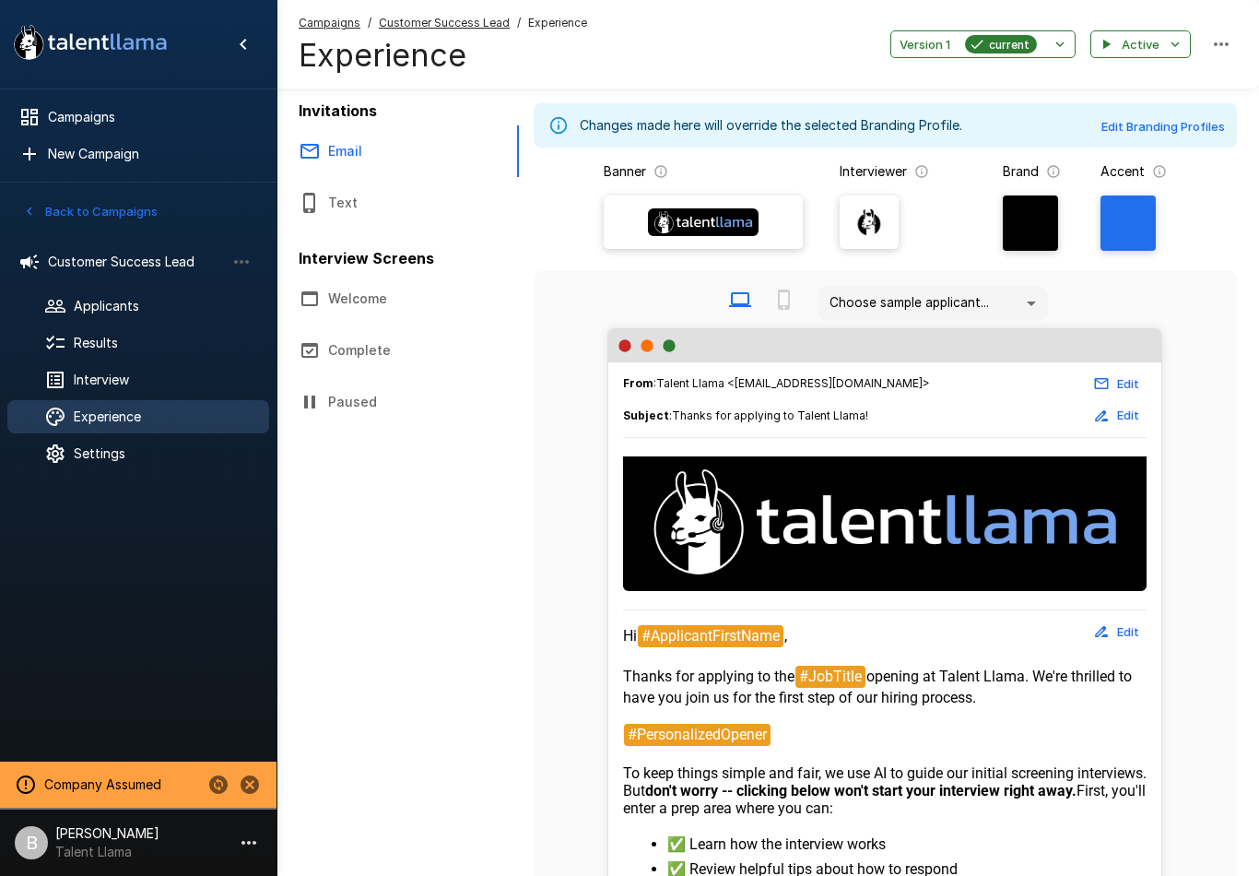
click at [100, 843] on p "[PERSON_NAME]" at bounding box center [107, 833] width 104 height 18
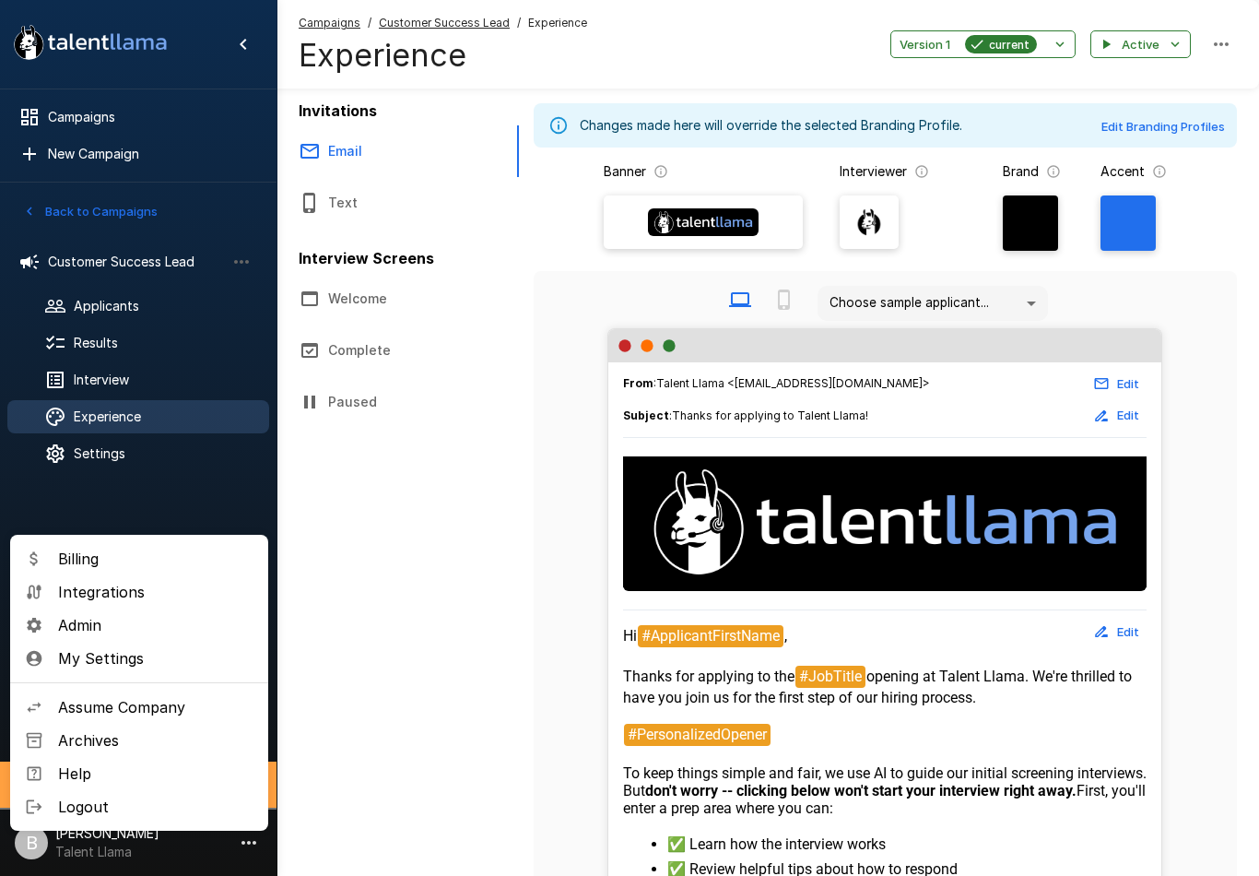
click at [88, 658] on span "My Settings" at bounding box center [155, 658] width 195 height 22
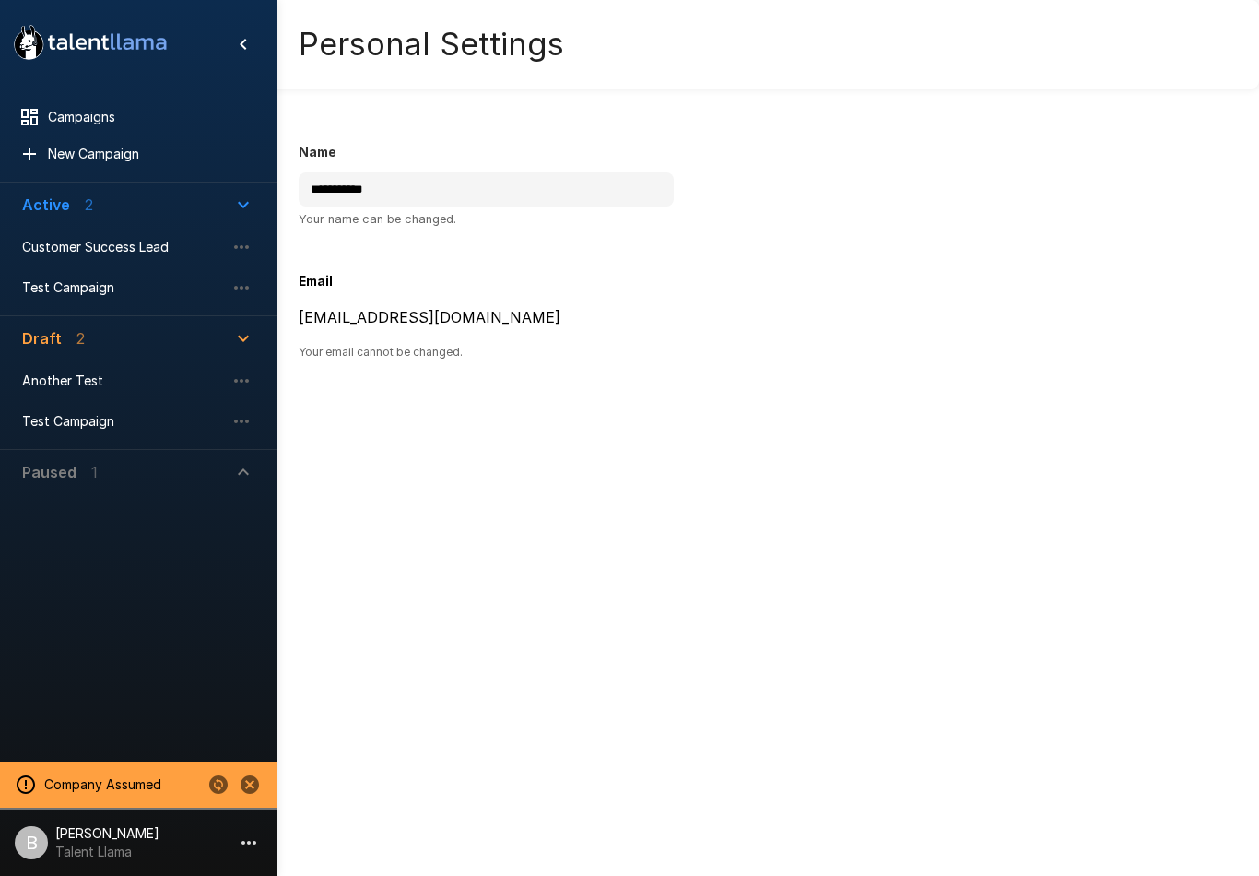
click at [103, 842] on p "[PERSON_NAME]" at bounding box center [107, 833] width 104 height 18
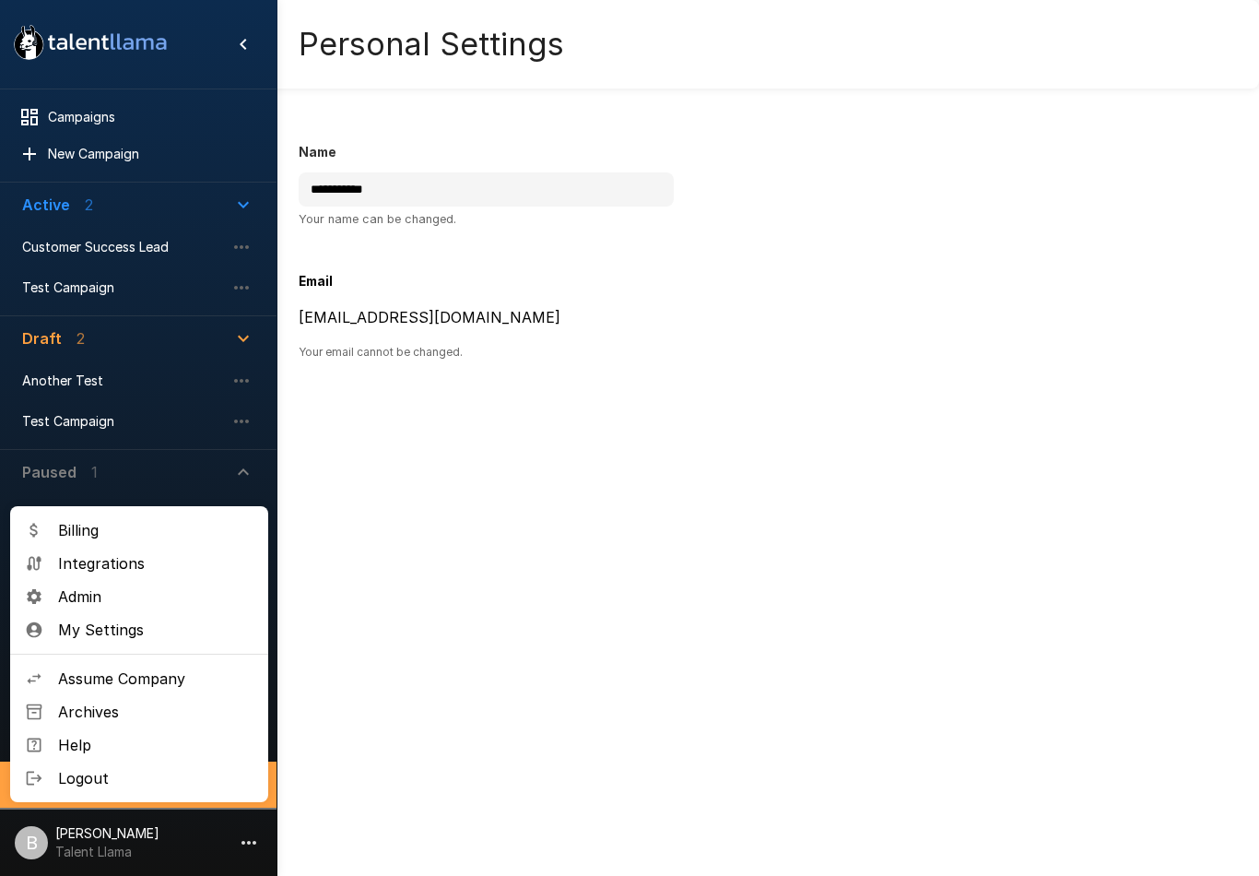
click at [100, 596] on span "Admin" at bounding box center [155, 596] width 195 height 22
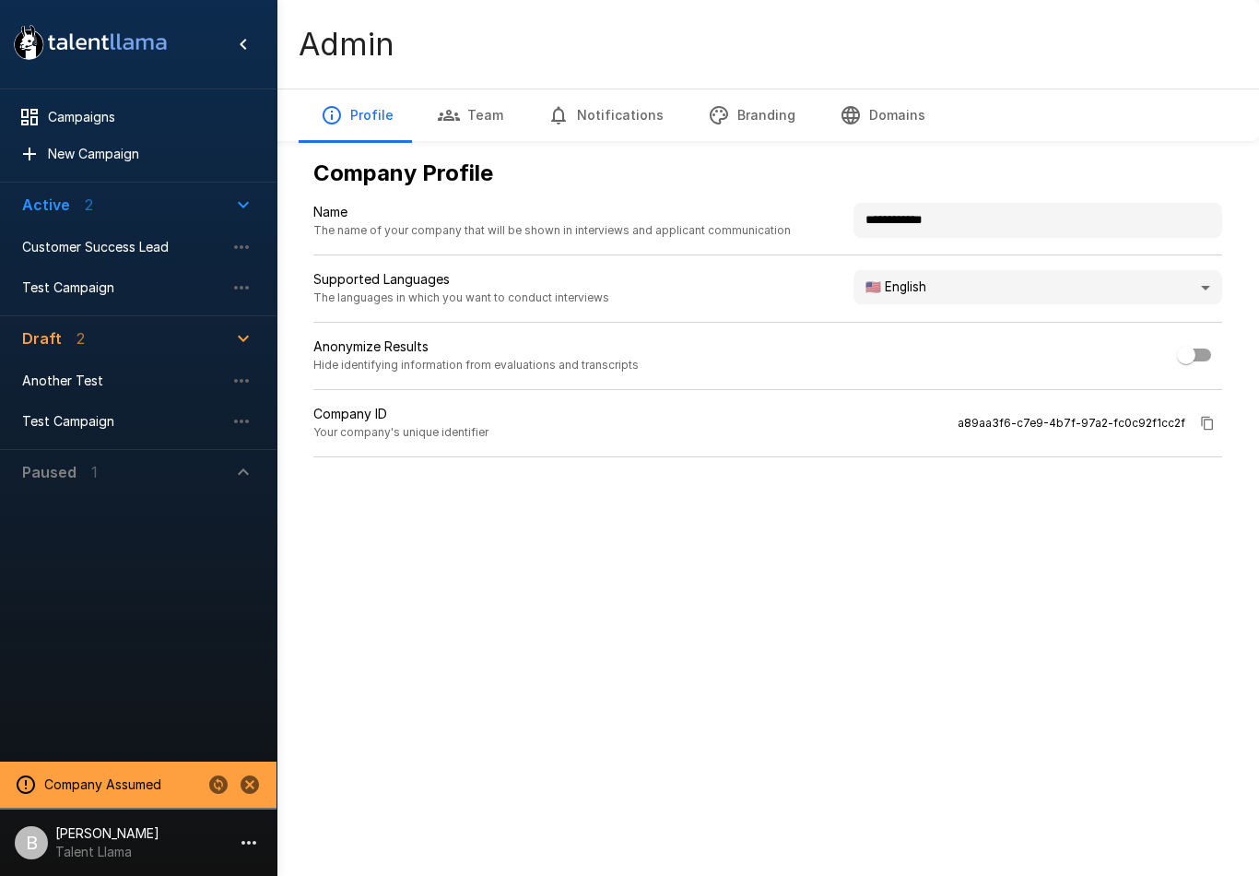
click at [748, 111] on button "Branding" at bounding box center [752, 115] width 132 height 52
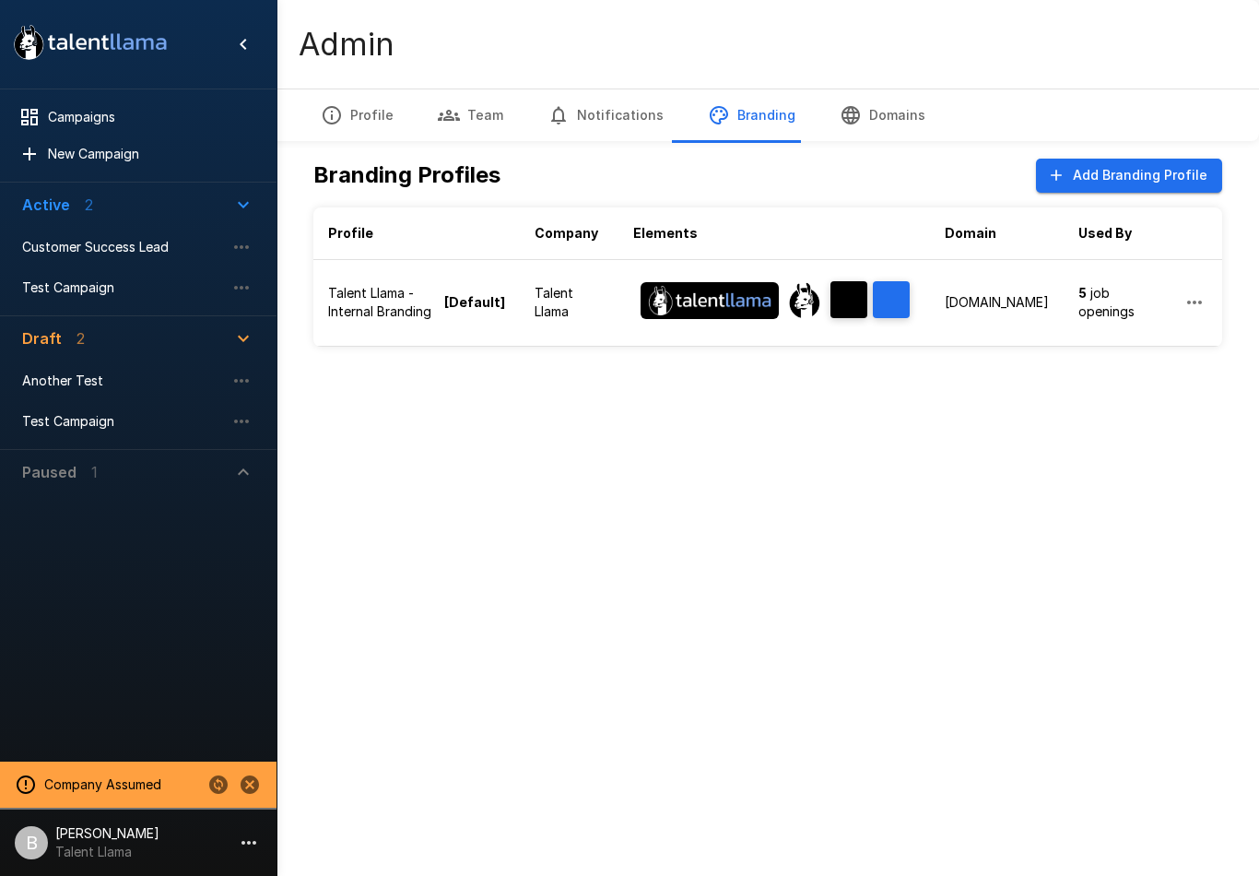
click at [59, 218] on button "Active 2" at bounding box center [138, 205] width 262 height 44
click at [49, 206] on p "Active" at bounding box center [46, 205] width 48 height 22
click at [77, 251] on span "Customer Success Lead" at bounding box center [123, 247] width 203 height 18
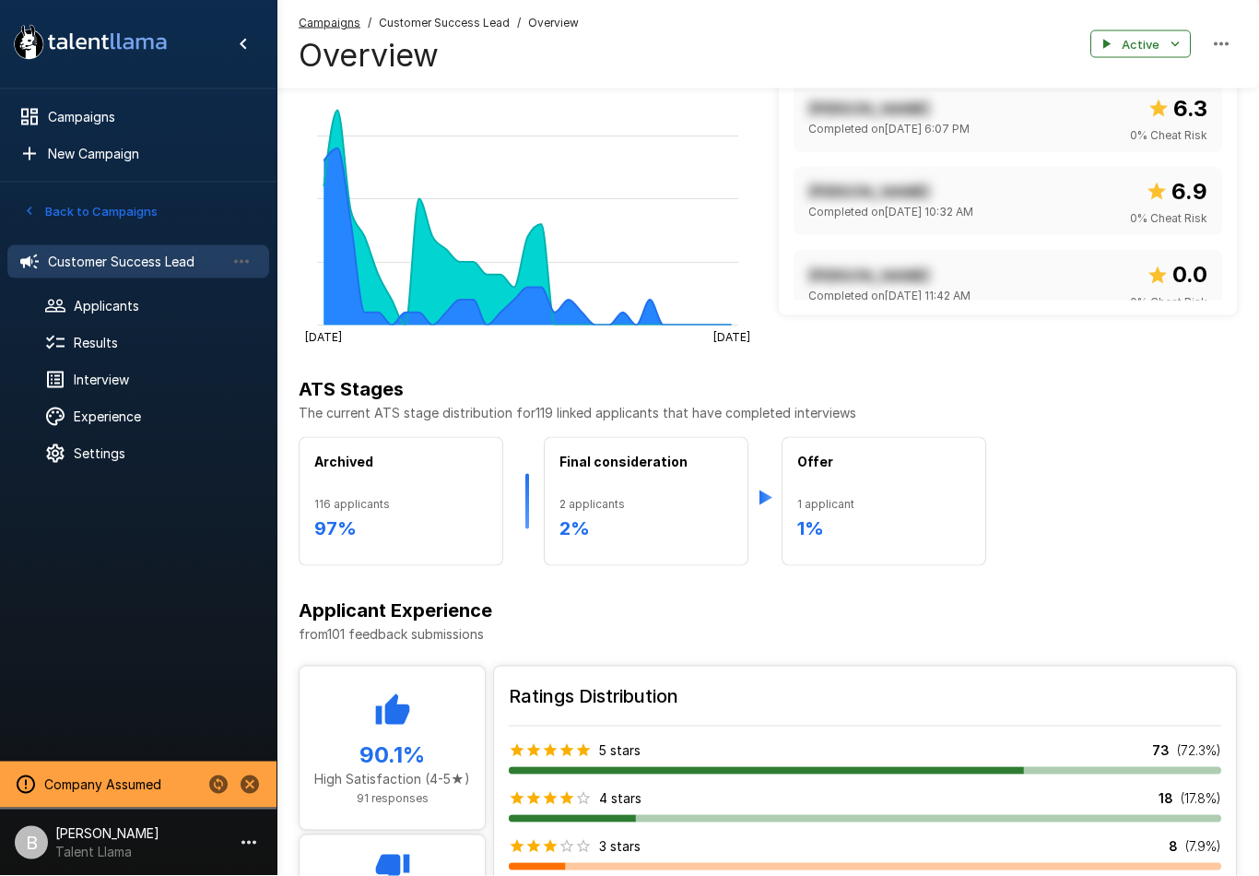
scroll to position [654, 0]
click at [99, 338] on span "Results" at bounding box center [164, 343] width 181 height 18
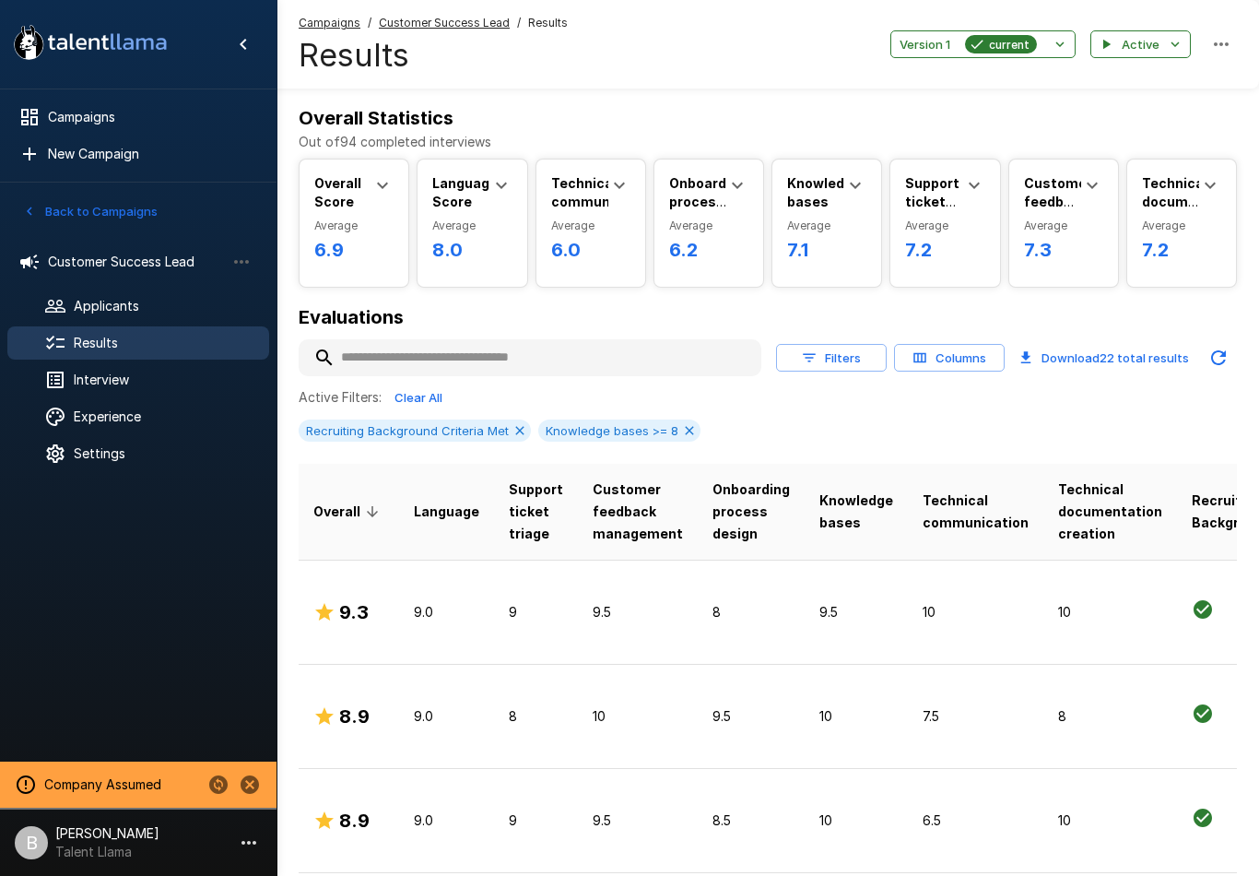
click at [73, 274] on div "Customer Success Lead" at bounding box center [138, 261] width 262 height 33
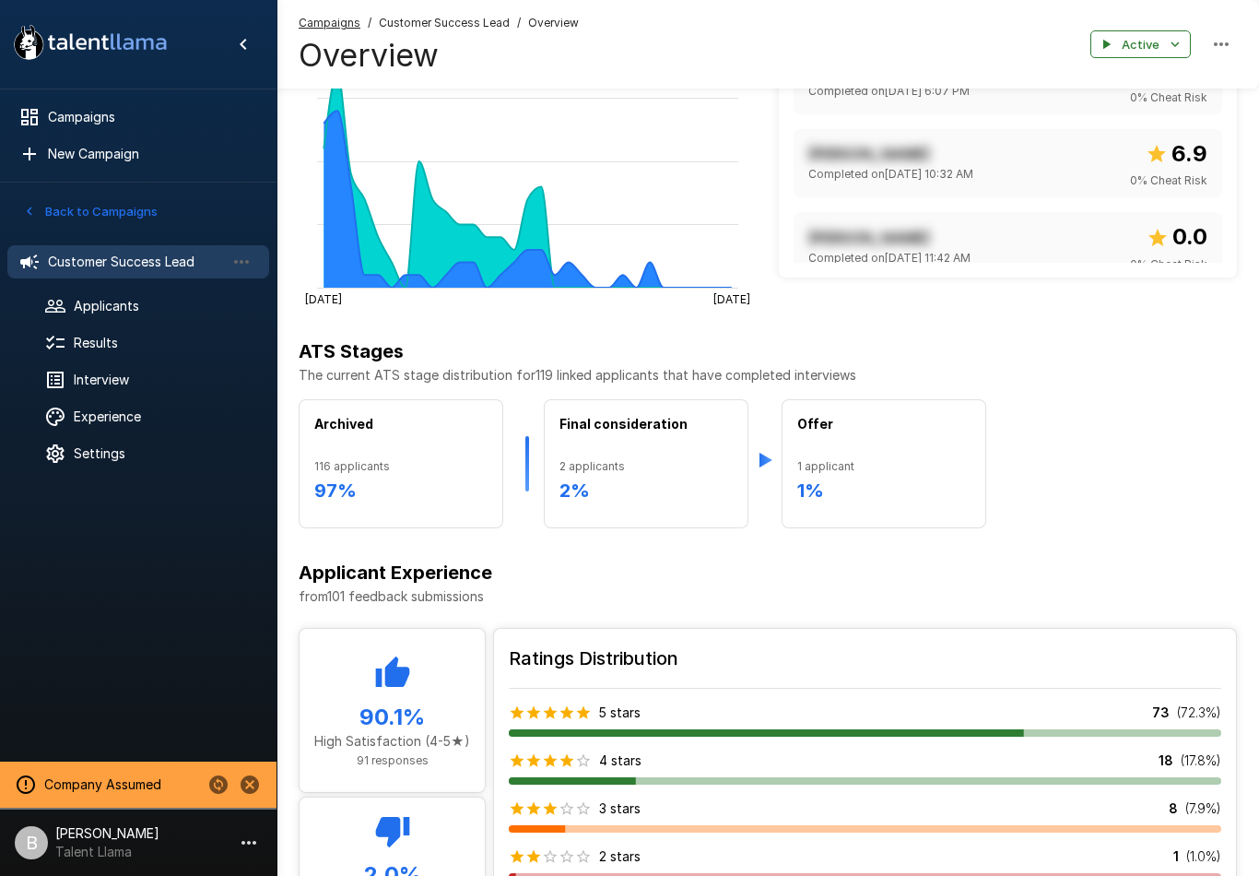
click at [103, 340] on span "Results" at bounding box center [164, 343] width 181 height 18
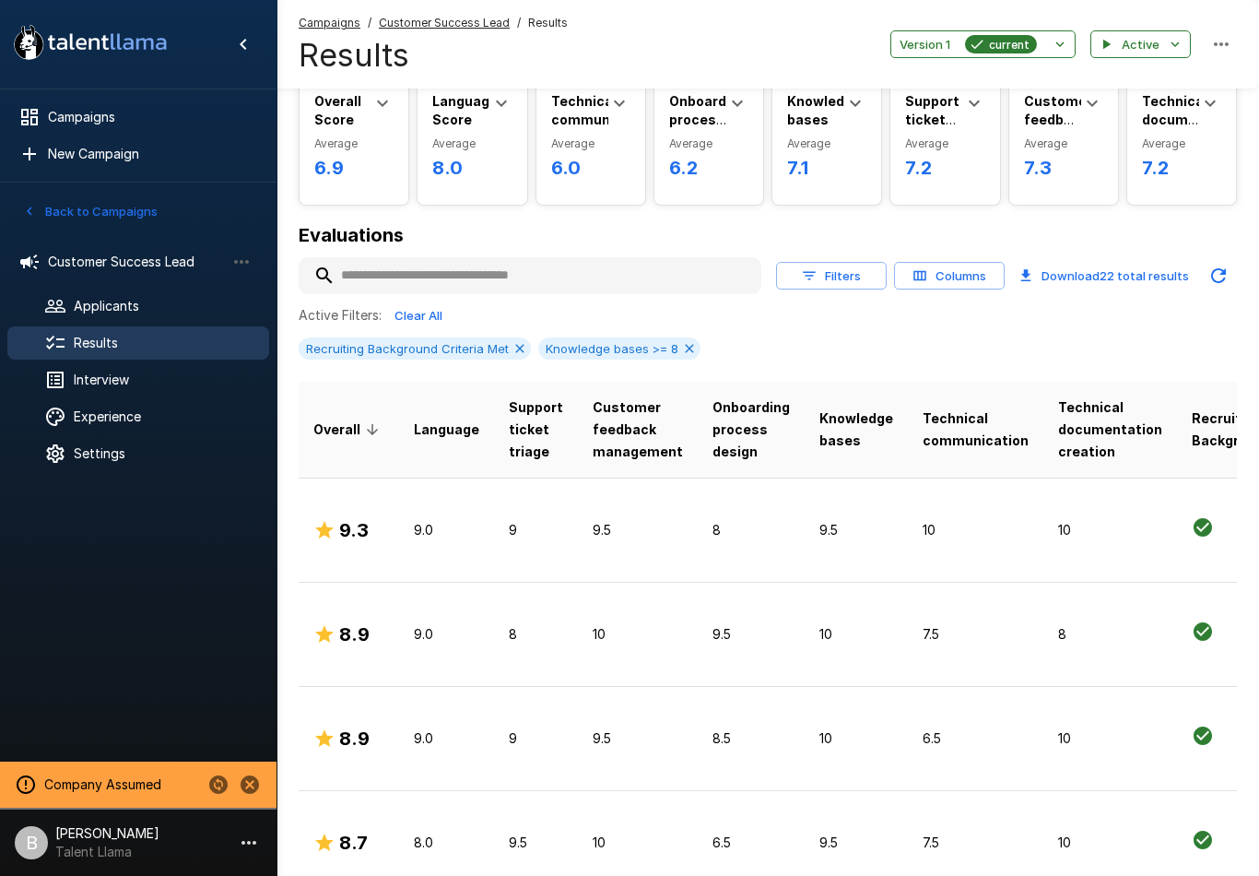
scroll to position [81, 0]
click at [515, 343] on icon at bounding box center [520, 349] width 15 height 15
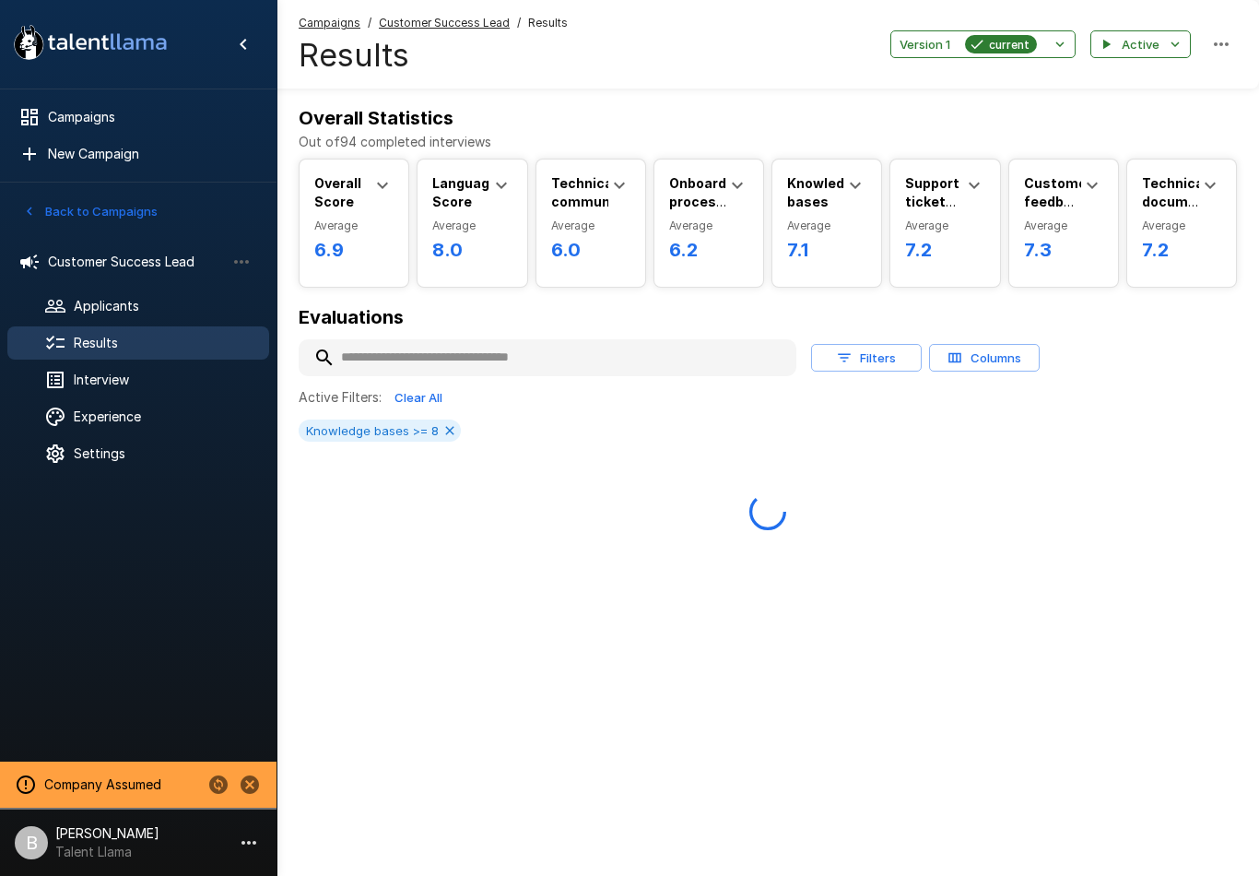
scroll to position [0, 0]
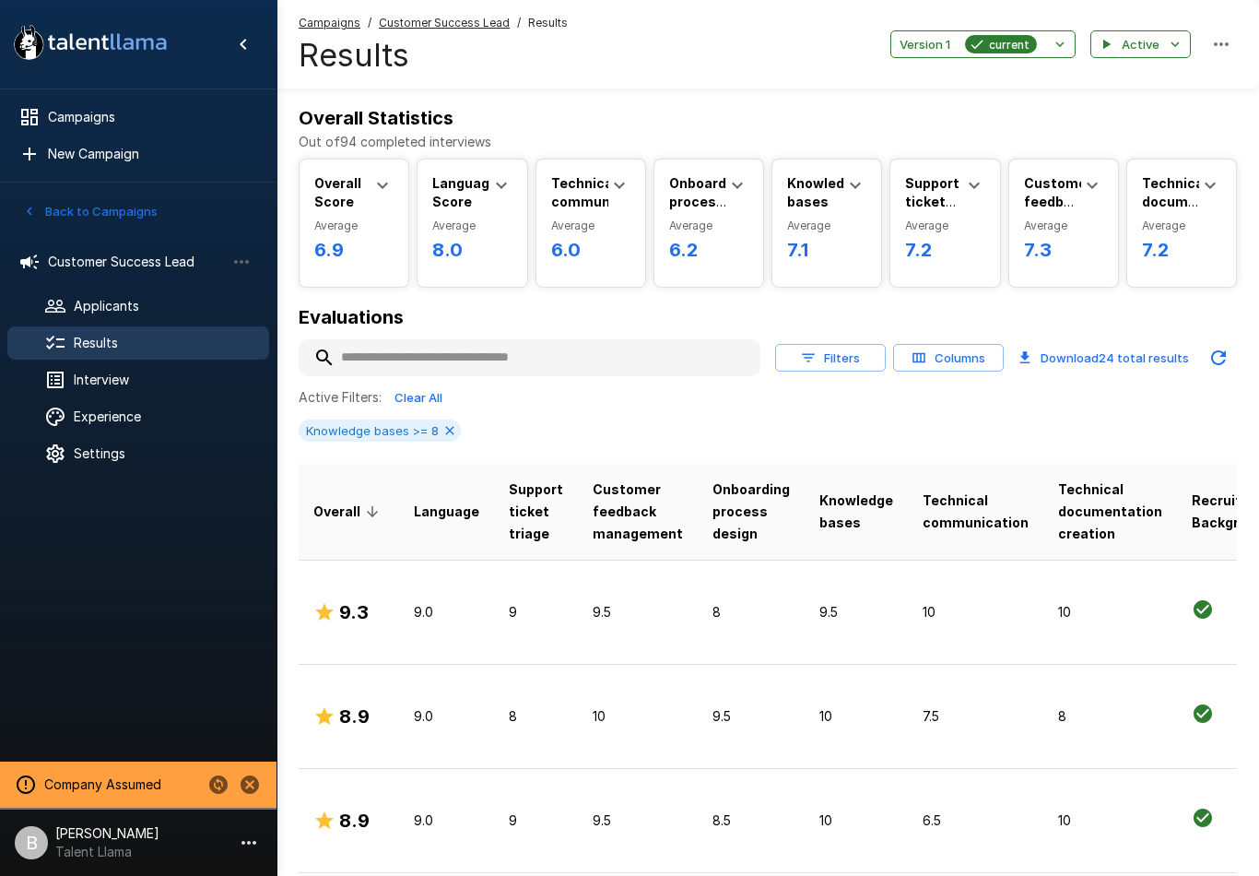
click at [446, 426] on icon at bounding box center [449, 430] width 15 height 15
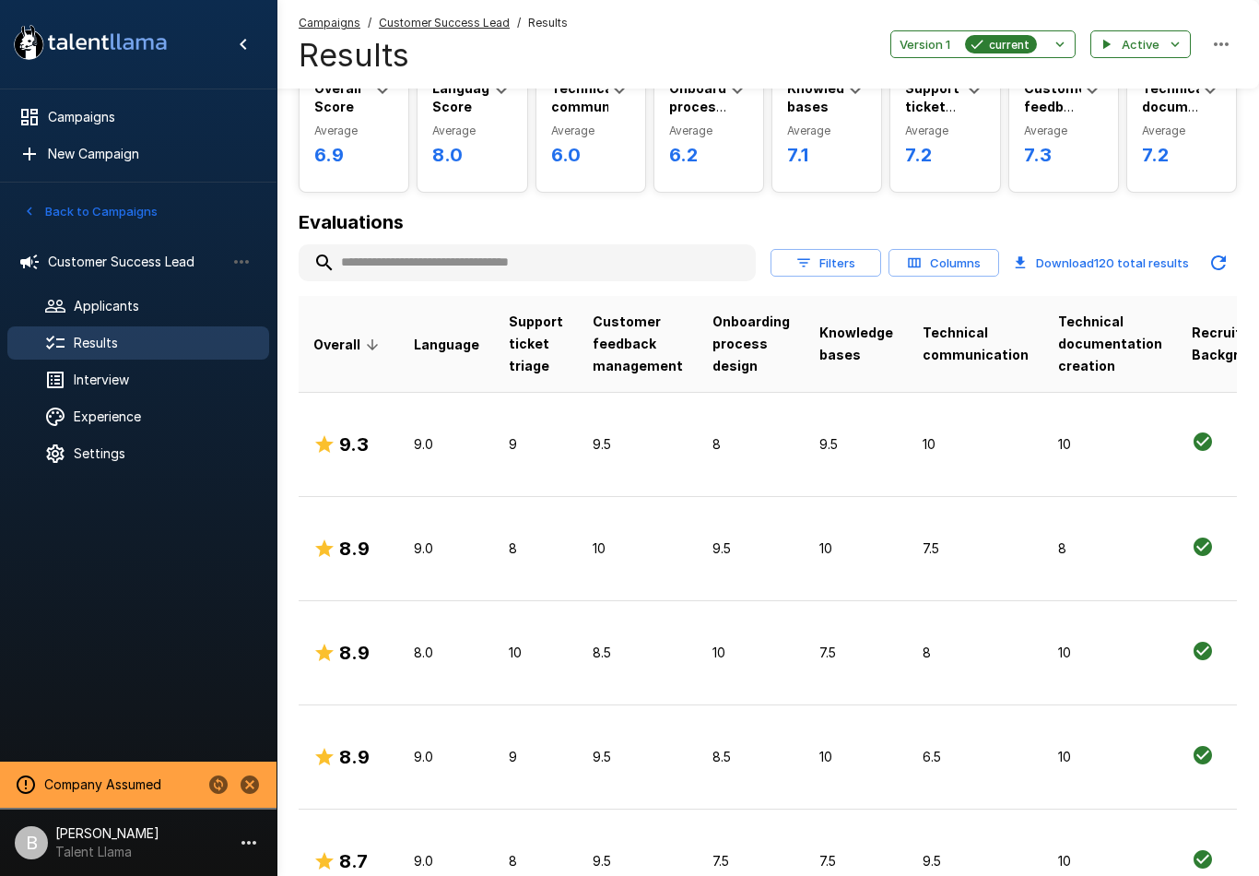
scroll to position [94, 0]
click at [830, 264] on button "Filters" at bounding box center [826, 264] width 111 height 29
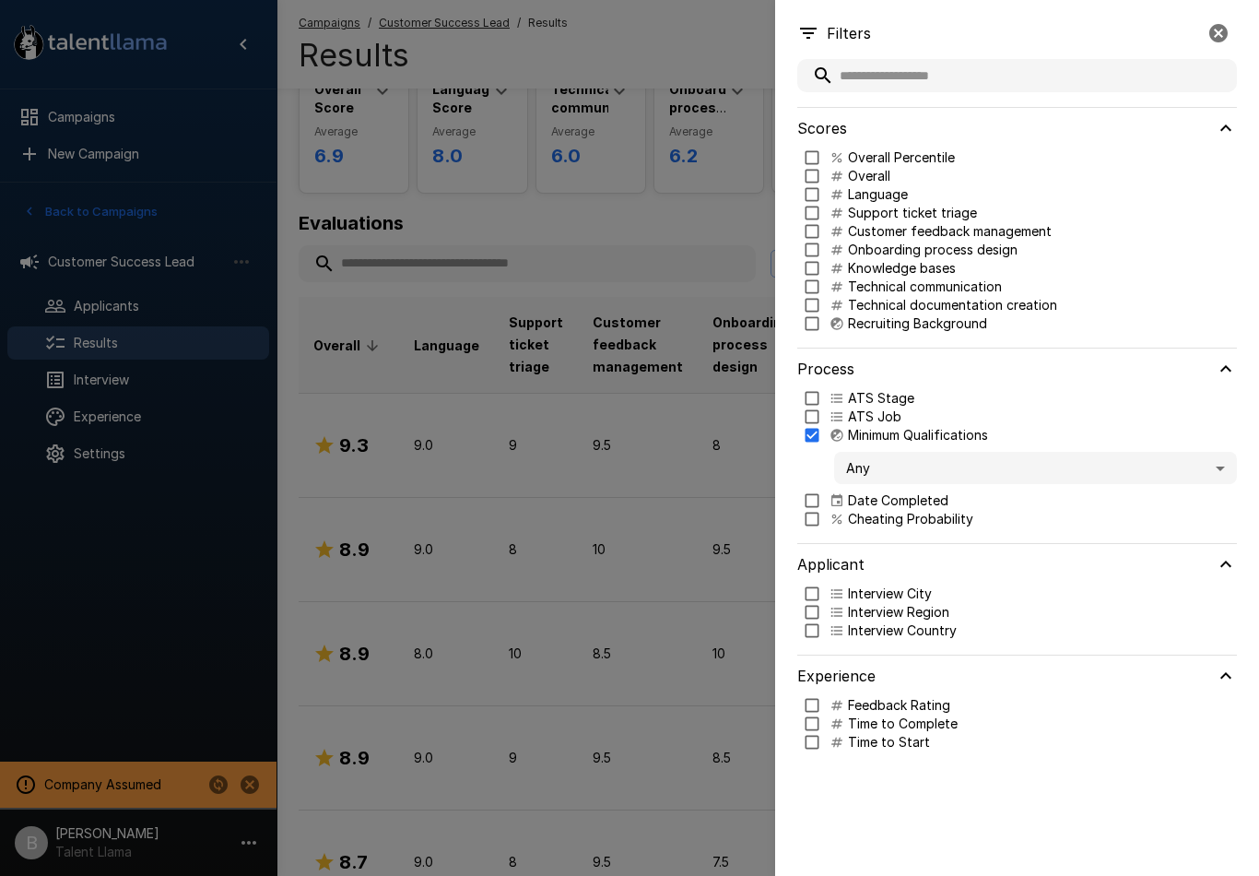
click at [900, 456] on body ".st0{fill:#FFFFFF;} .st1{fill:#76a4ed;} Campaigns New Campaign Active 2 Custome…" at bounding box center [629, 344] width 1259 height 876
click at [897, 519] on span "Criteria Met" at bounding box center [1035, 520] width 373 height 19
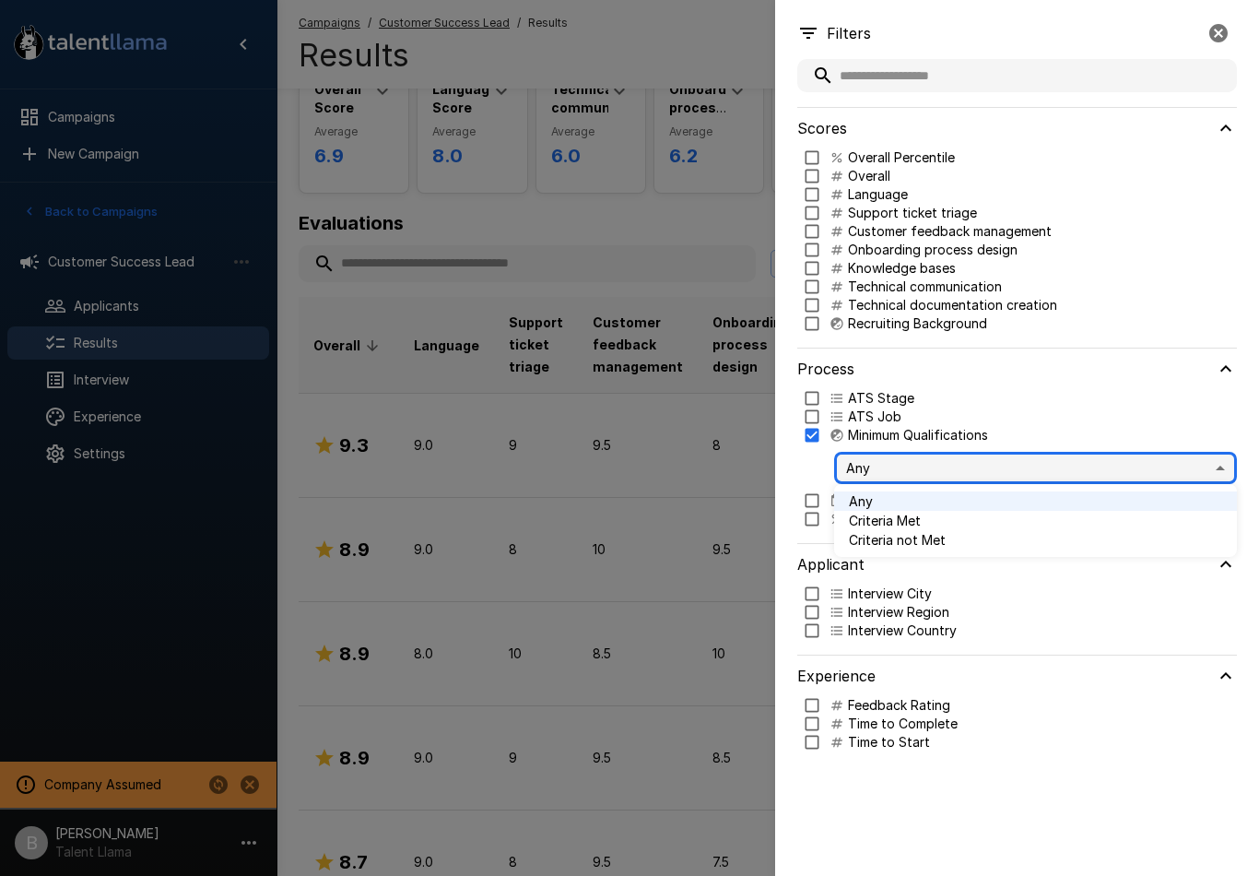
type input "****"
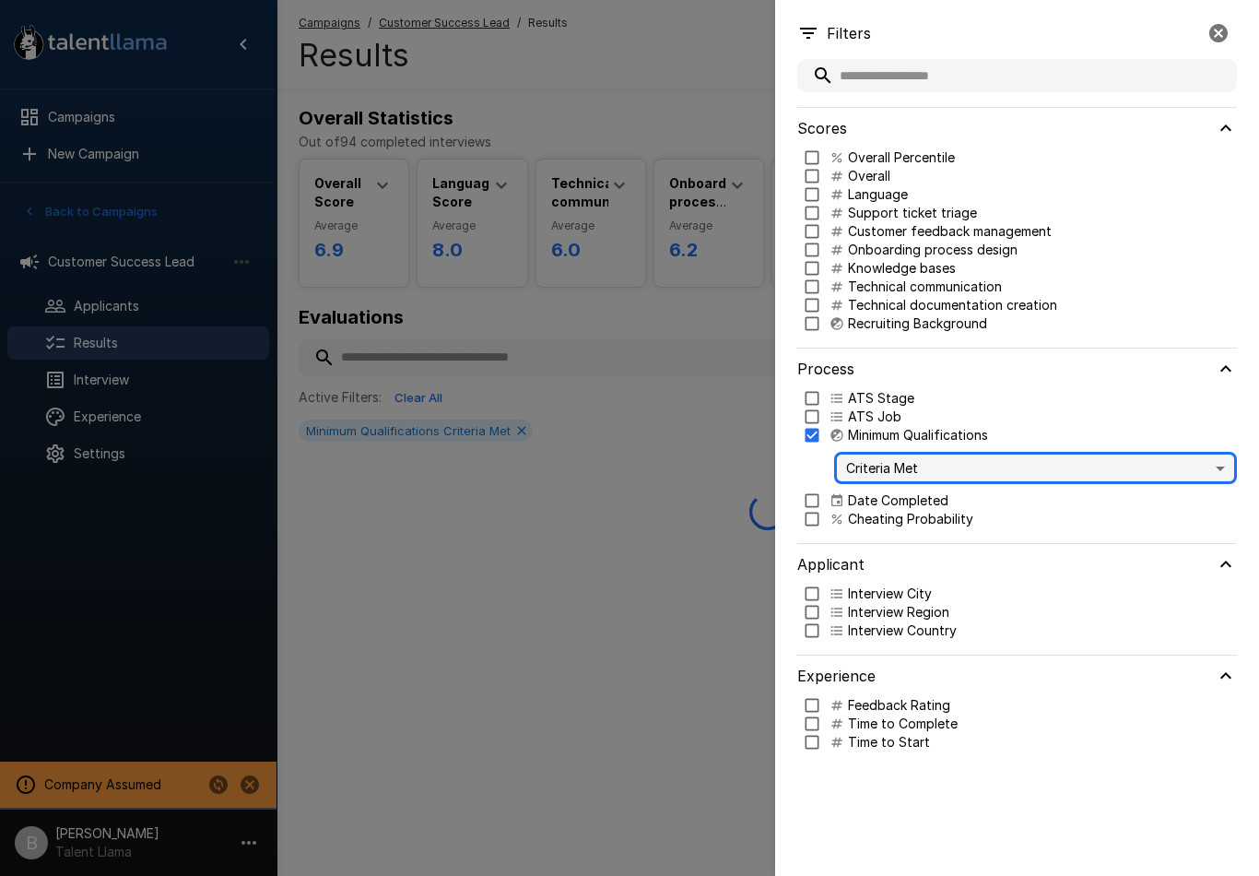
scroll to position [0, 0]
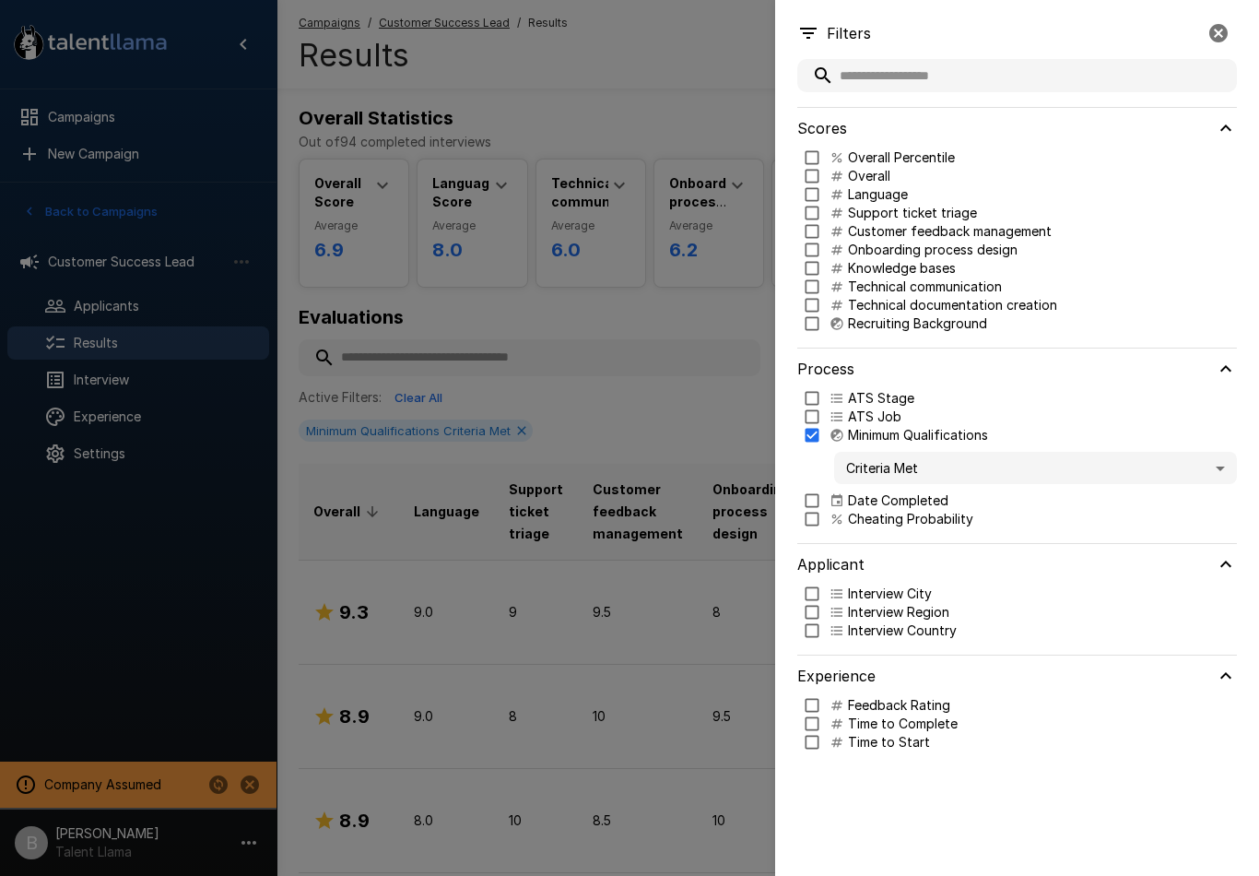
type input "***"
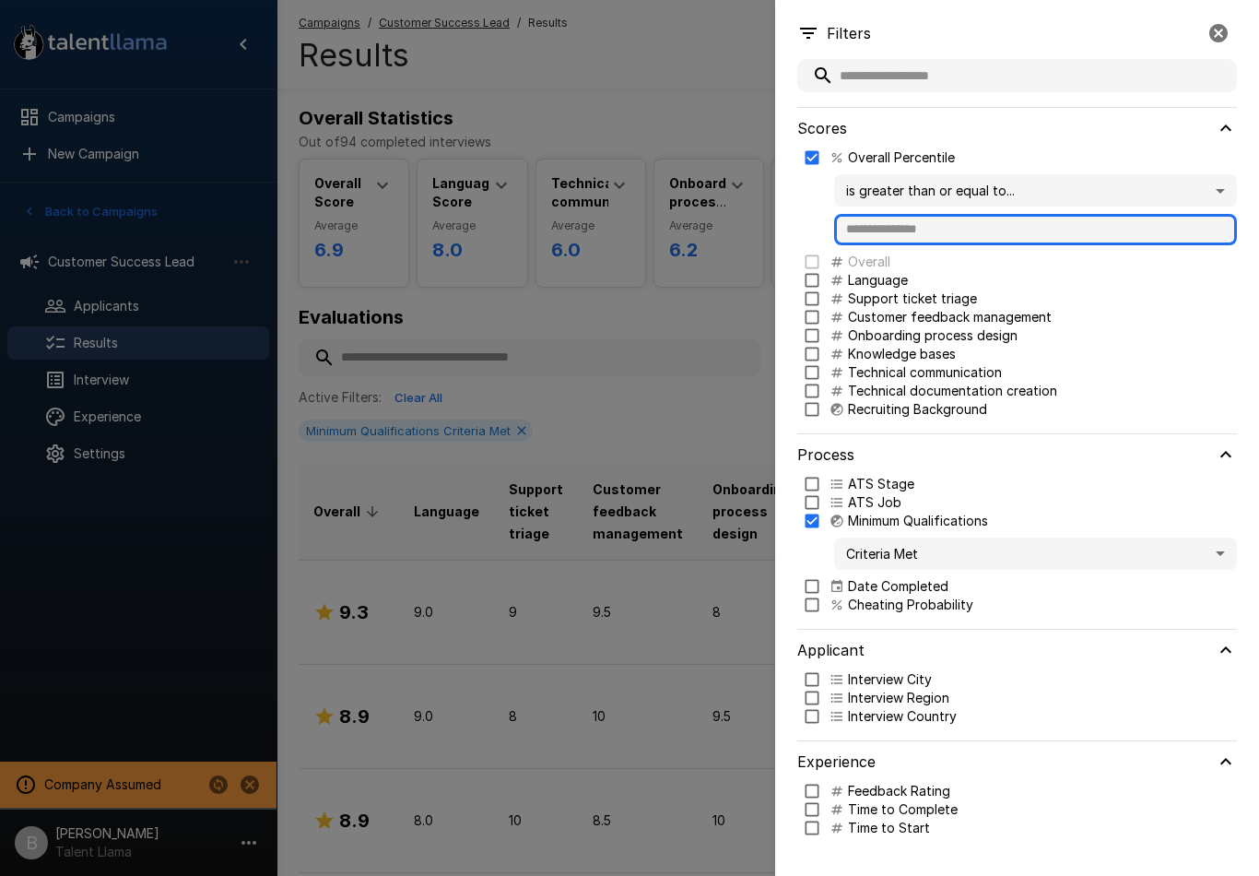
click at [920, 232] on input "text" at bounding box center [1035, 229] width 403 height 31
type input "**"
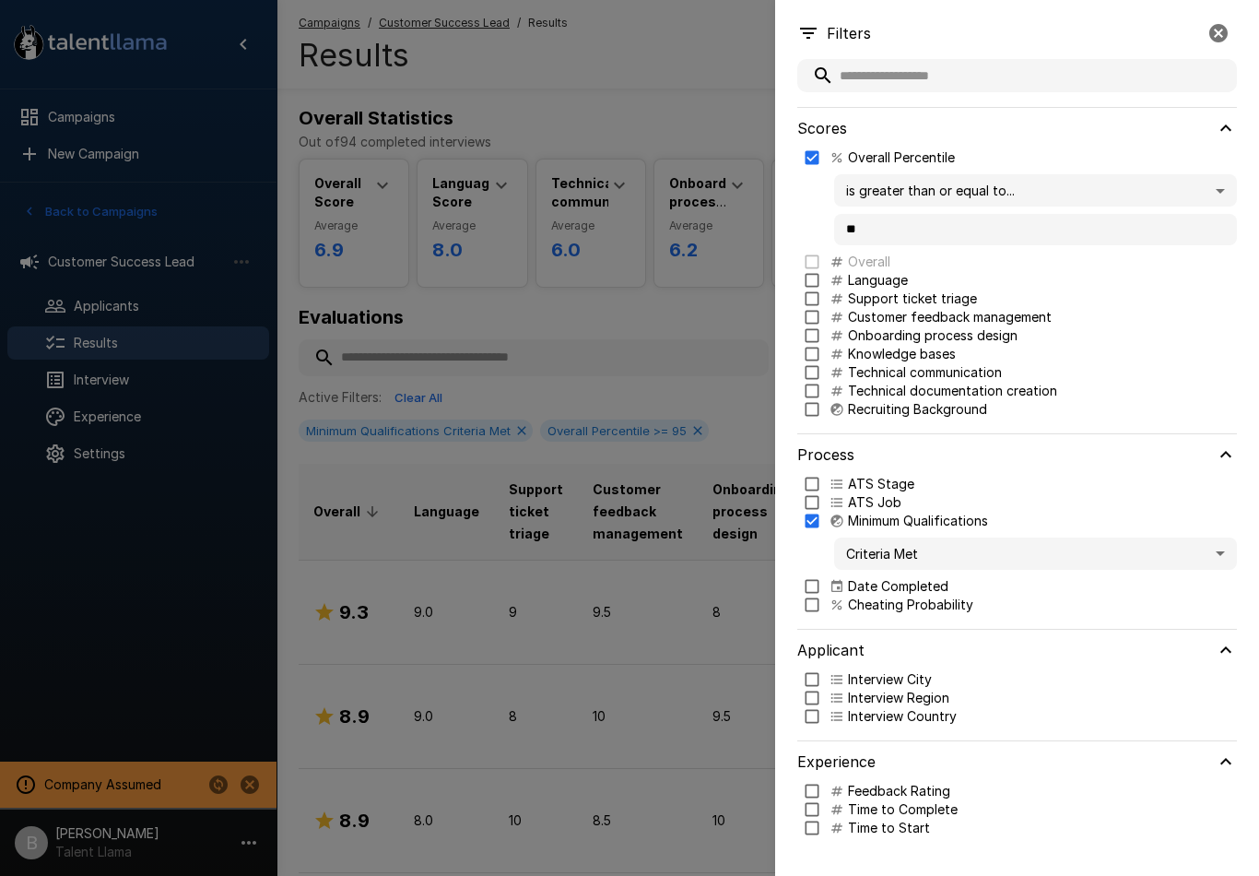
click at [708, 333] on div at bounding box center [629, 438] width 1259 height 876
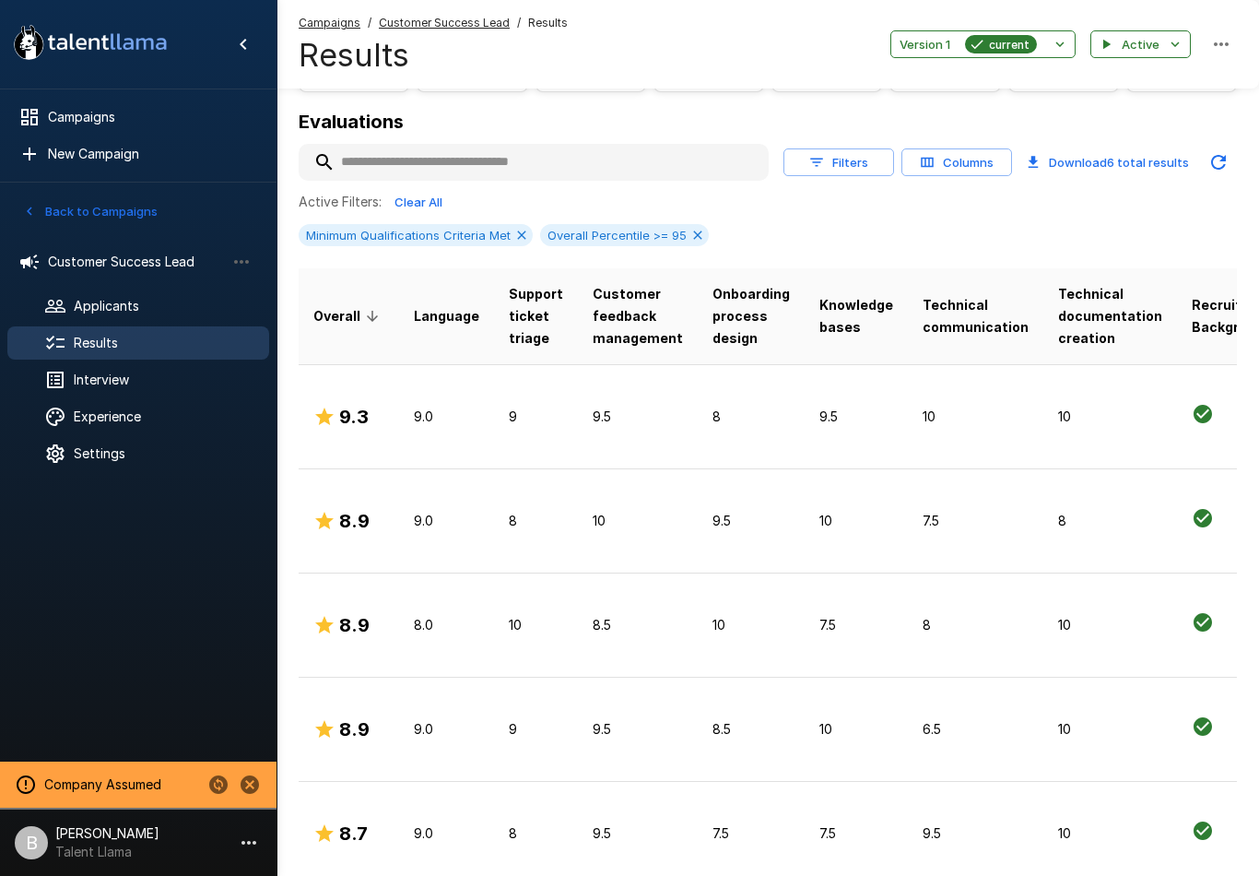
scroll to position [270, 0]
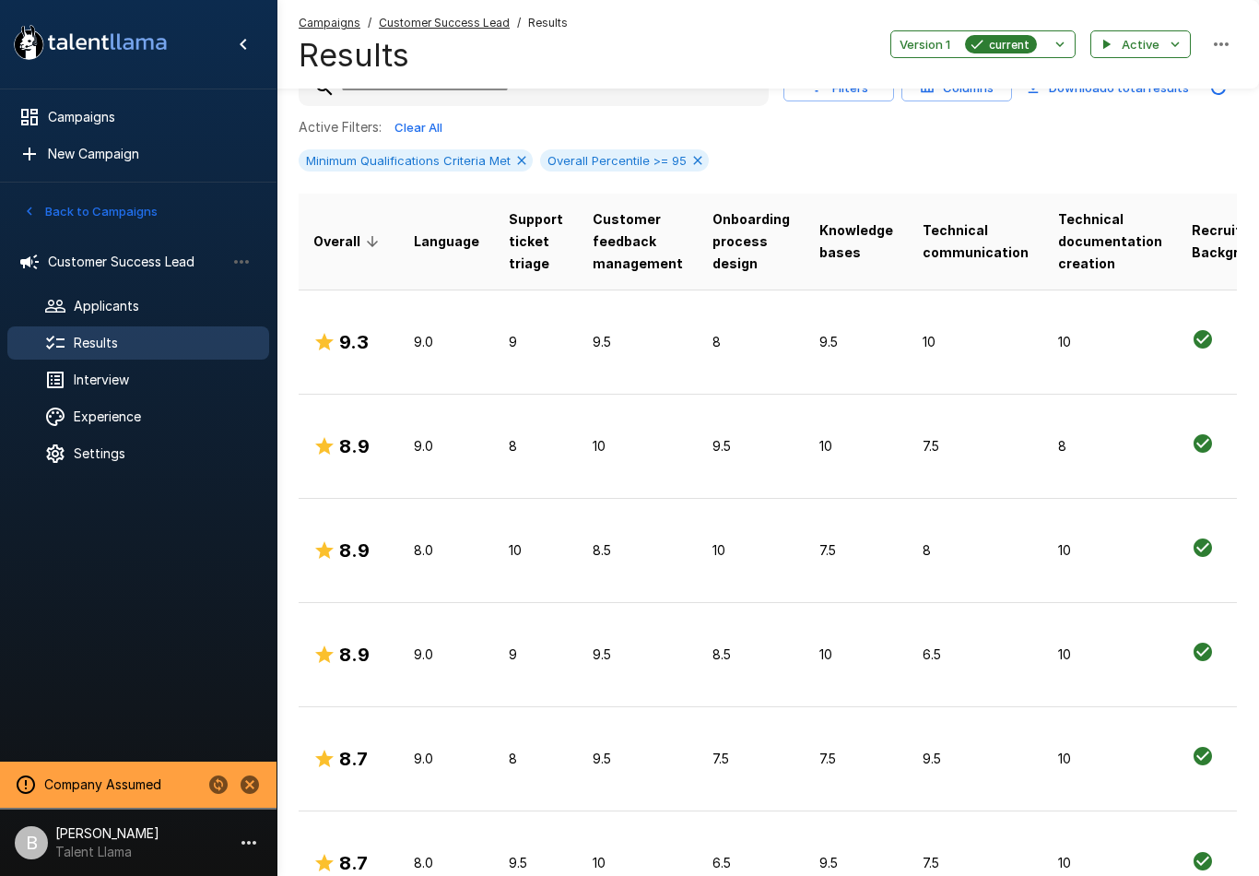
click at [376, 550] on div "8.9" at bounding box center [348, 550] width 71 height 29
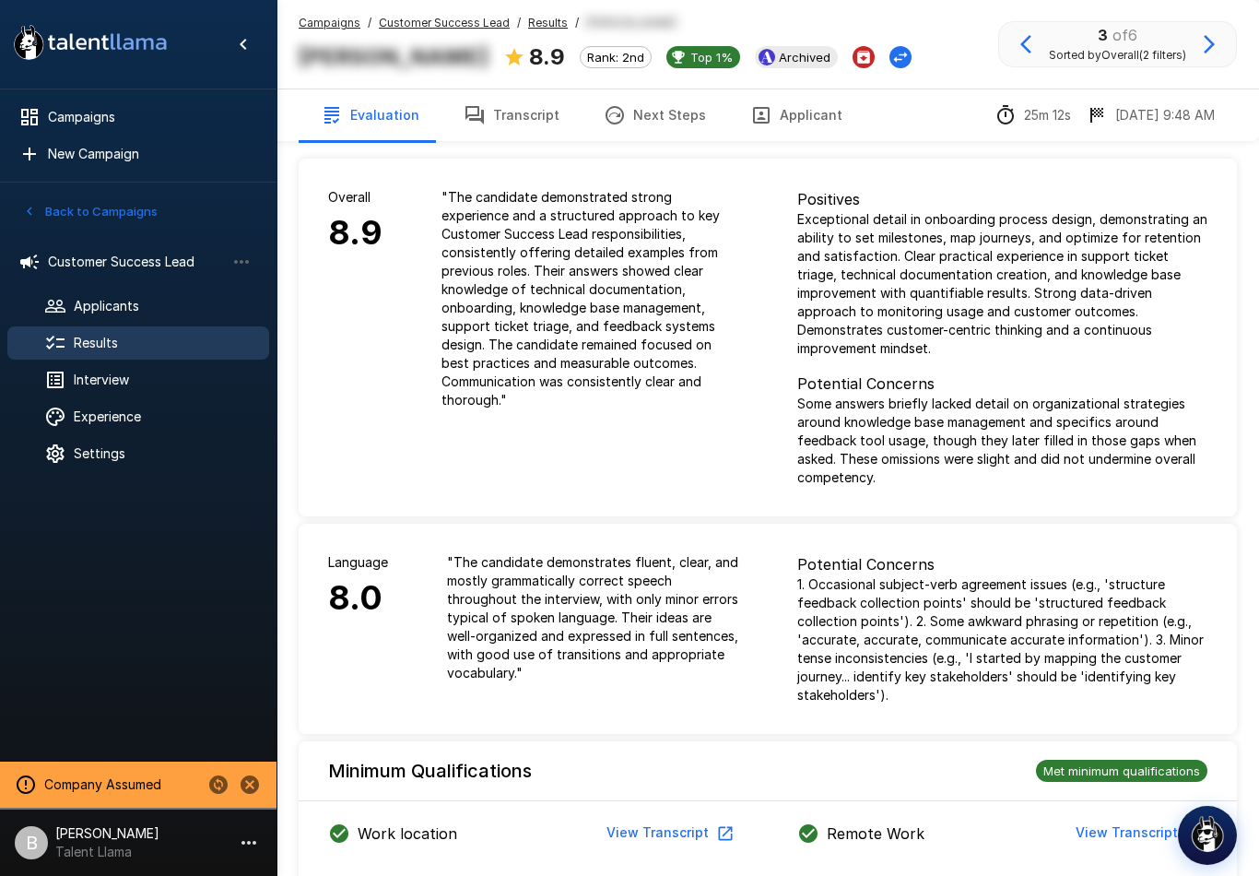
click at [82, 380] on span "Interview" at bounding box center [164, 380] width 181 height 18
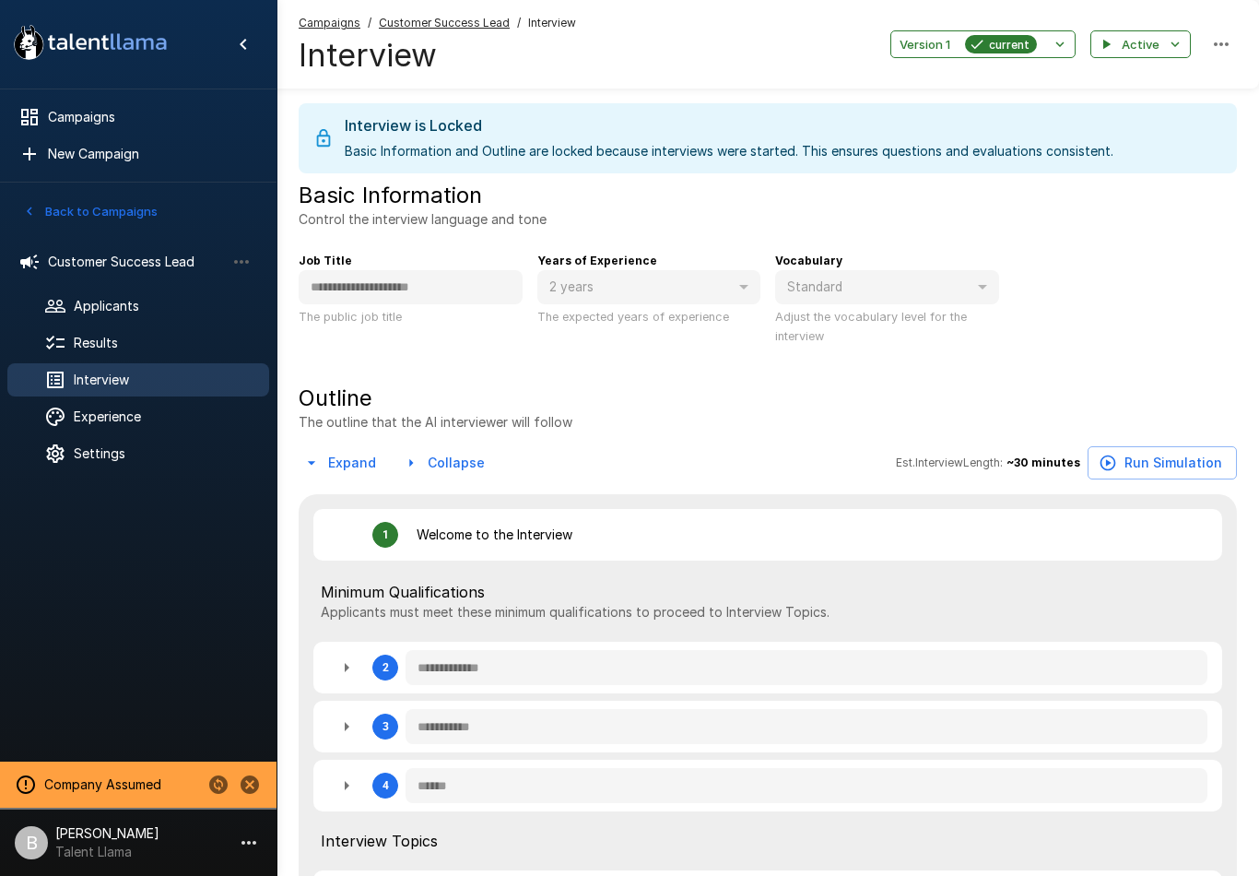
type textarea "*"
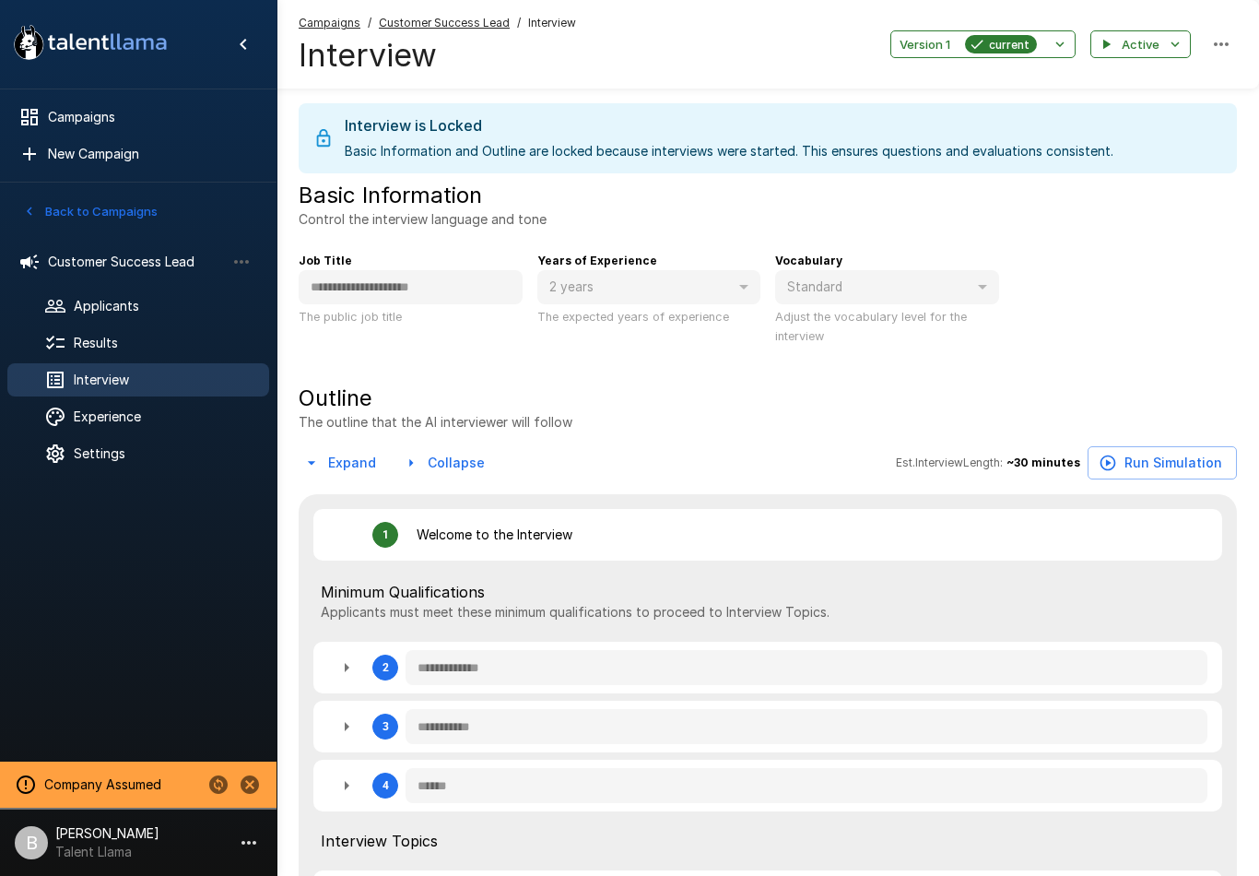
type textarea "*"
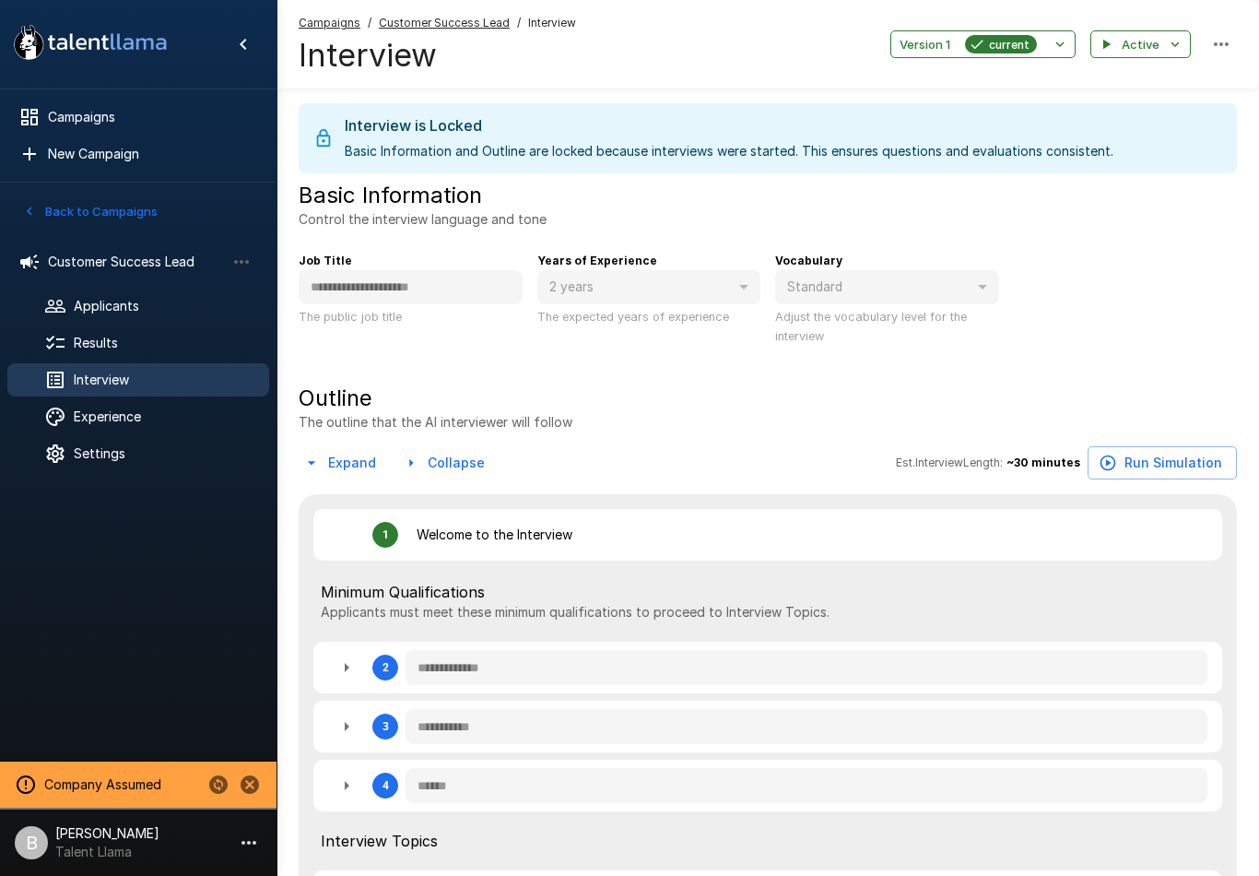
type textarea "*"
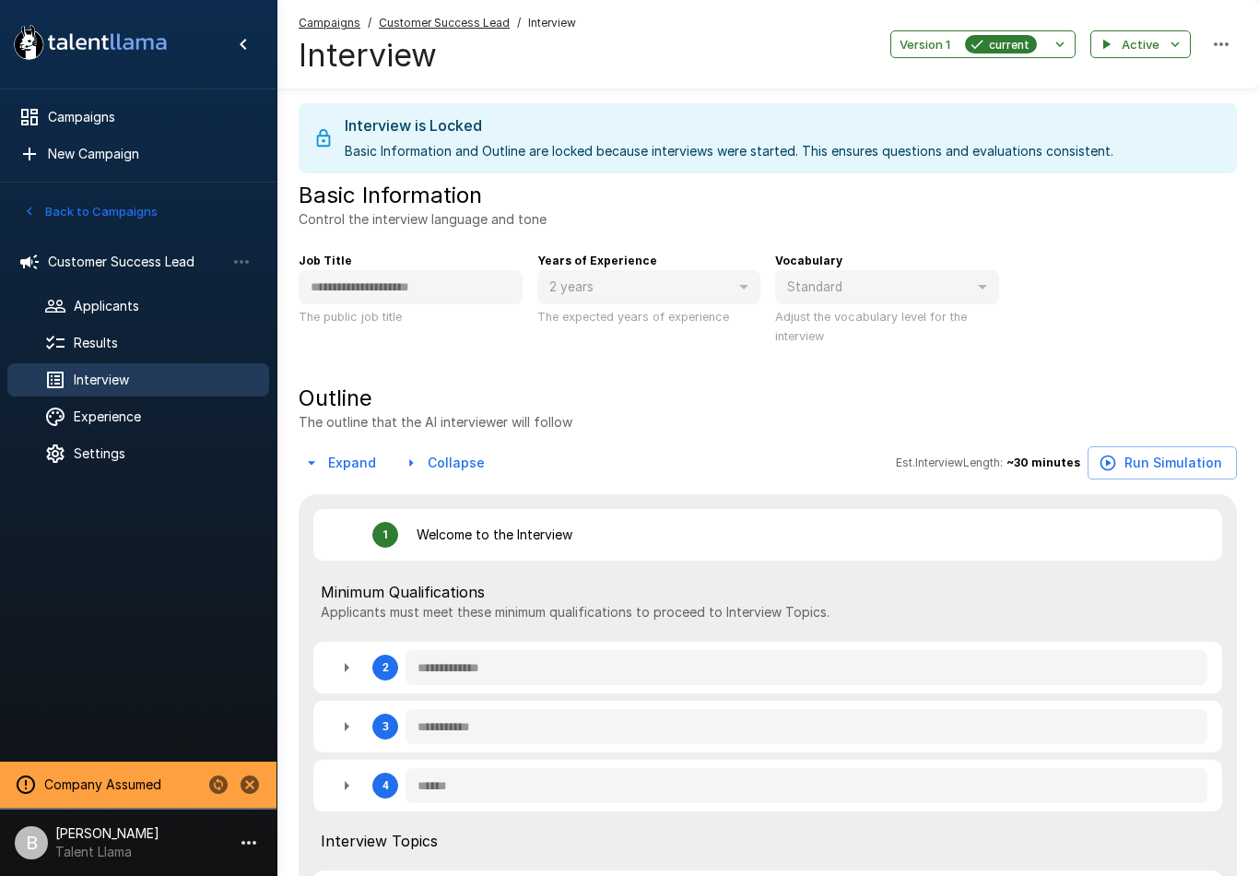
type textarea "*"
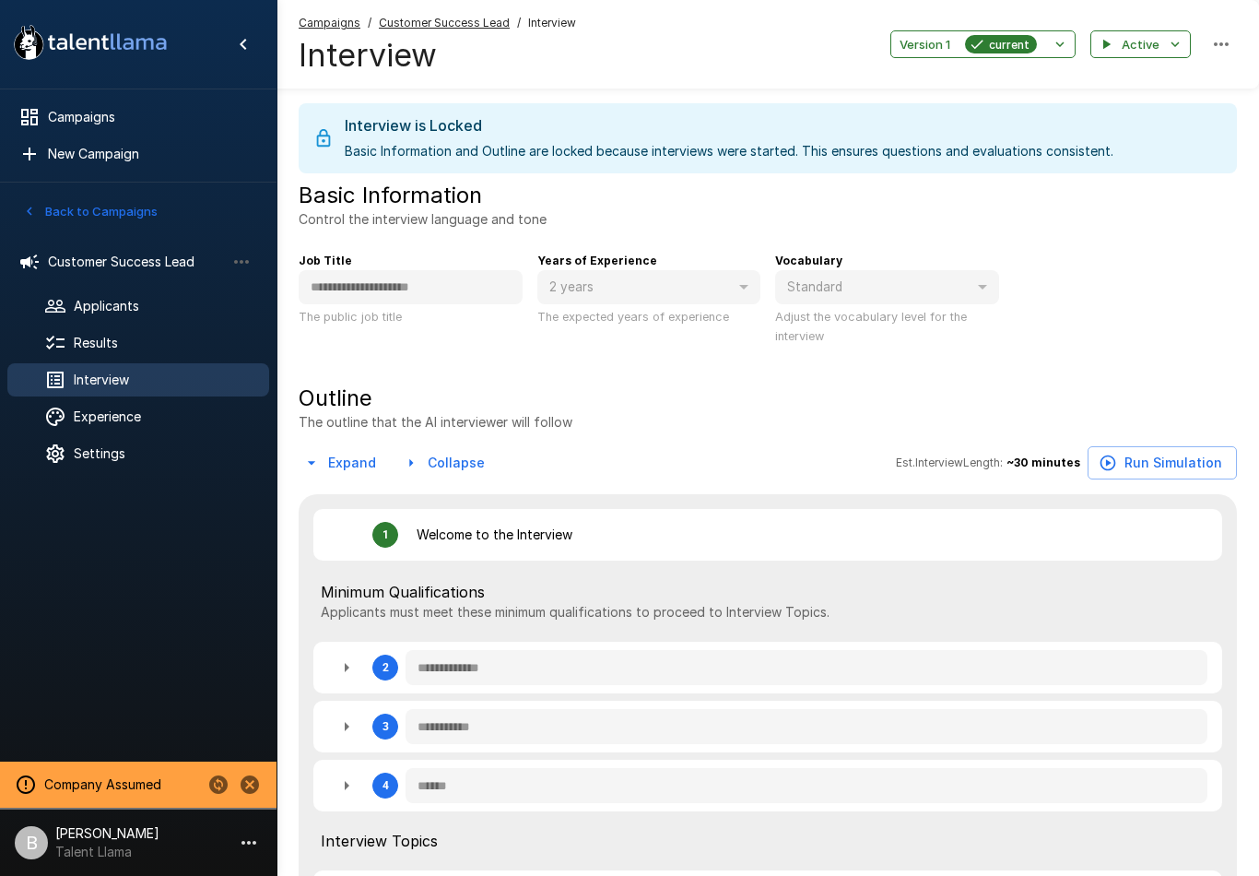
type textarea "*"
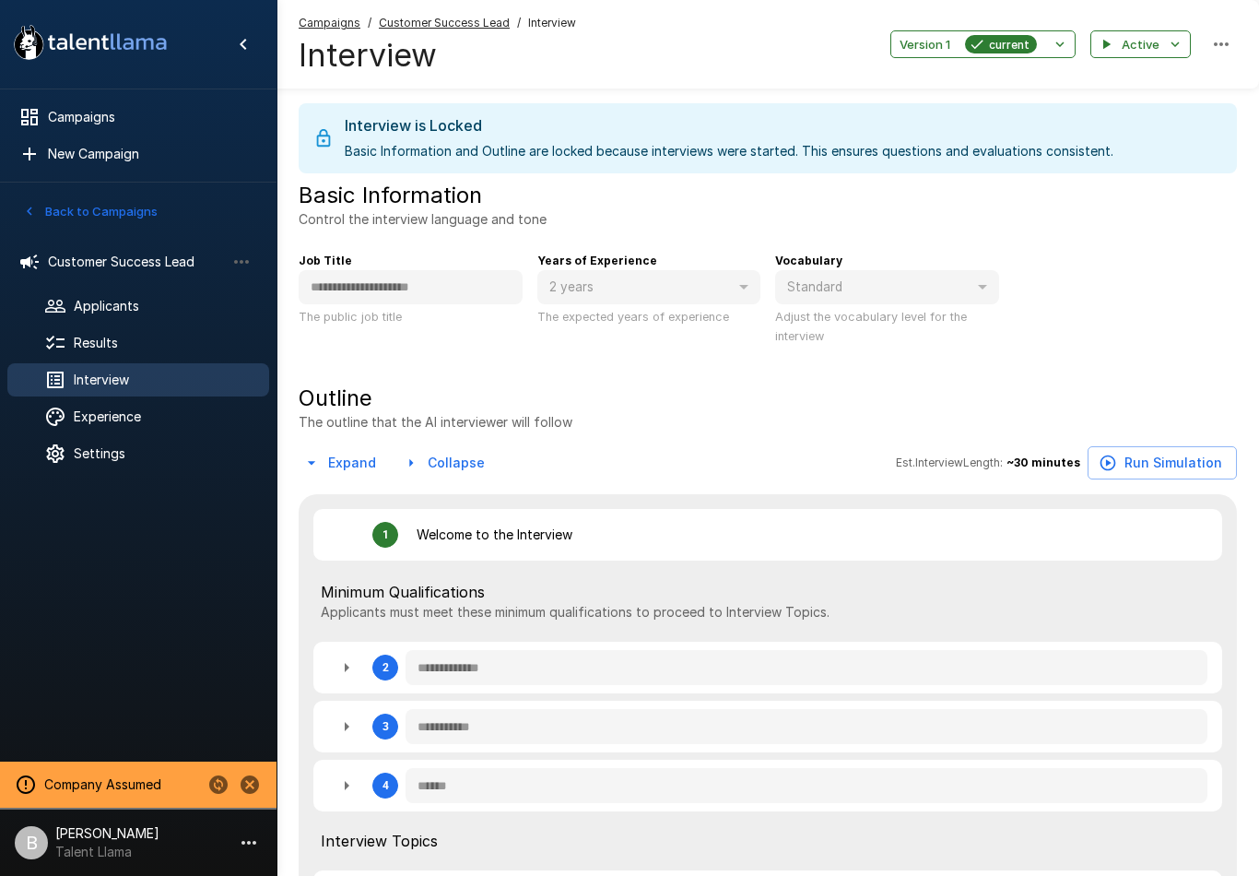
type textarea "*"
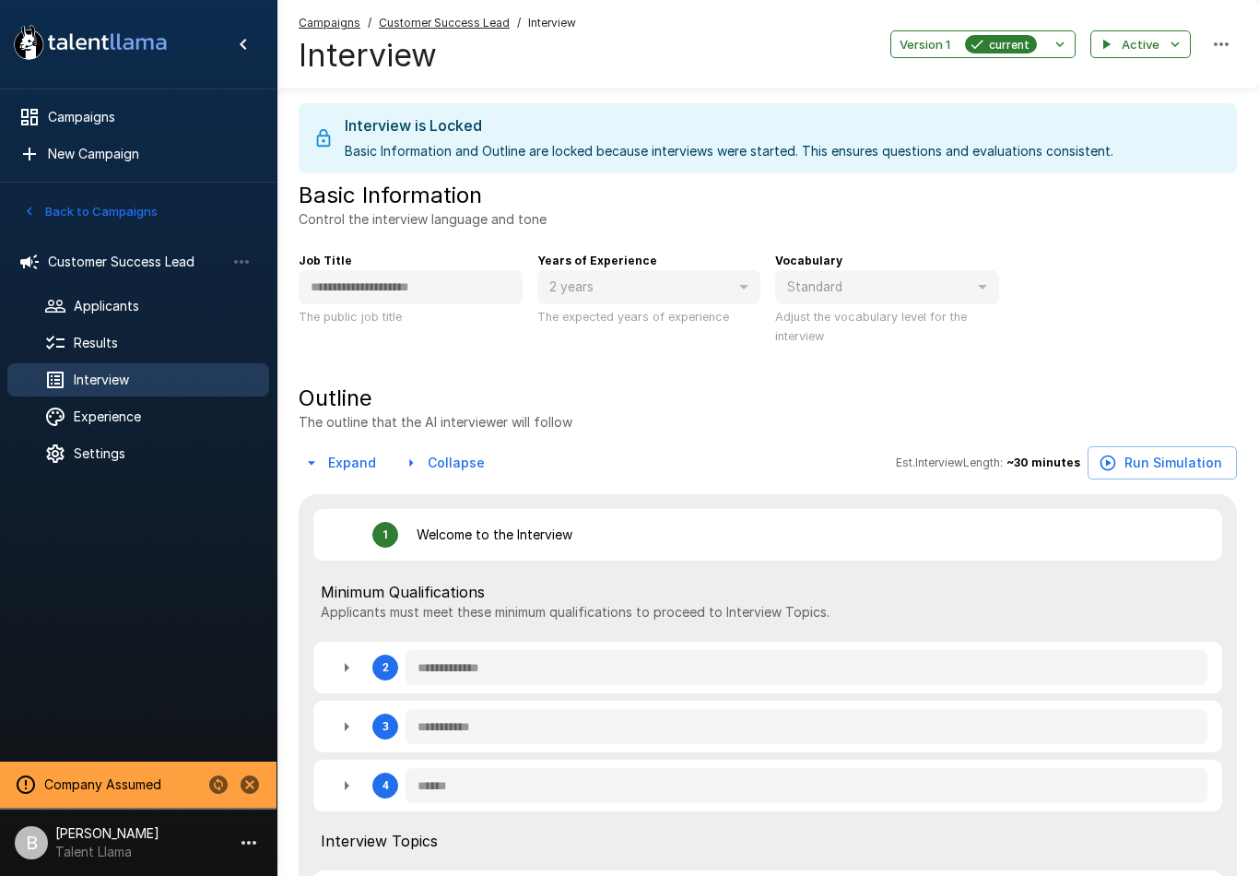
type textarea "*"
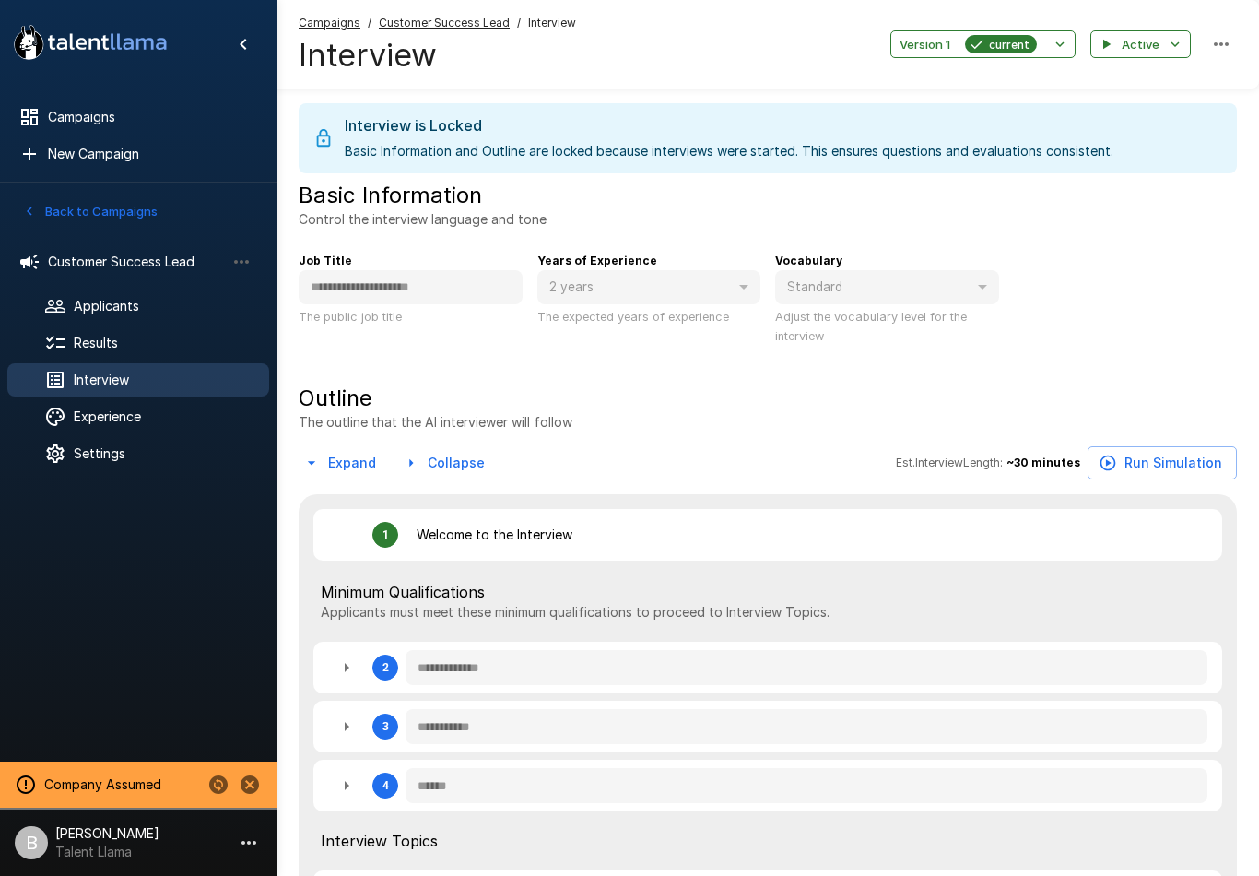
type textarea "*"
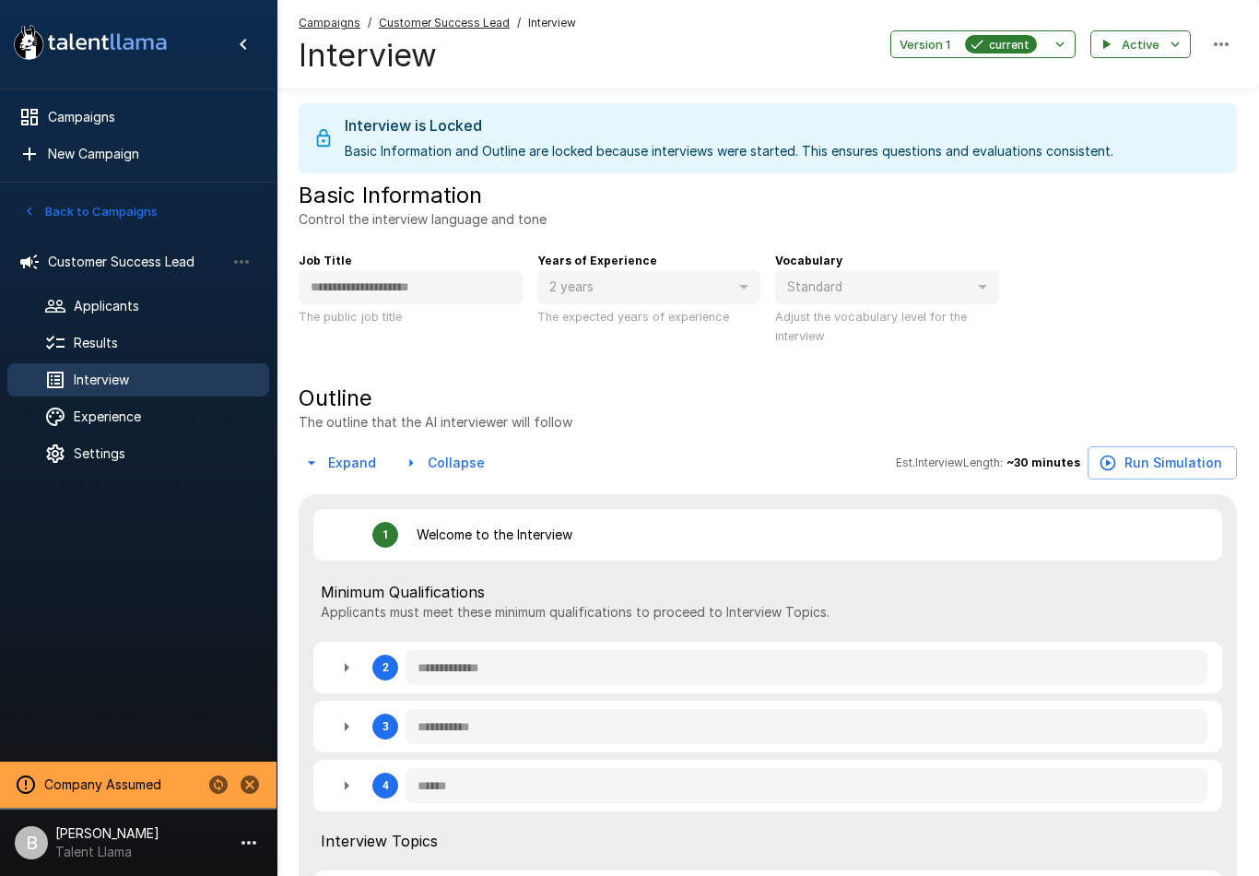
type textarea "*"
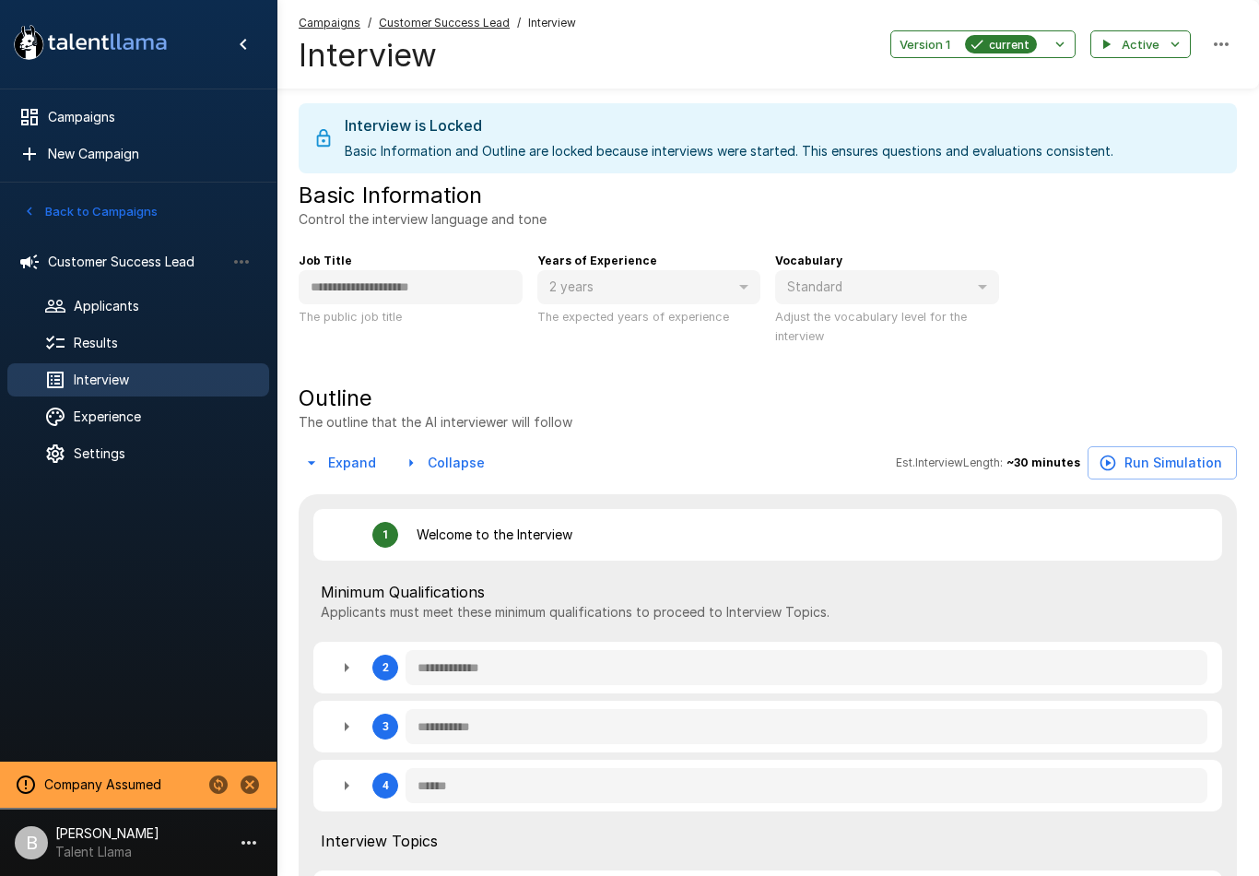
type textarea "*"
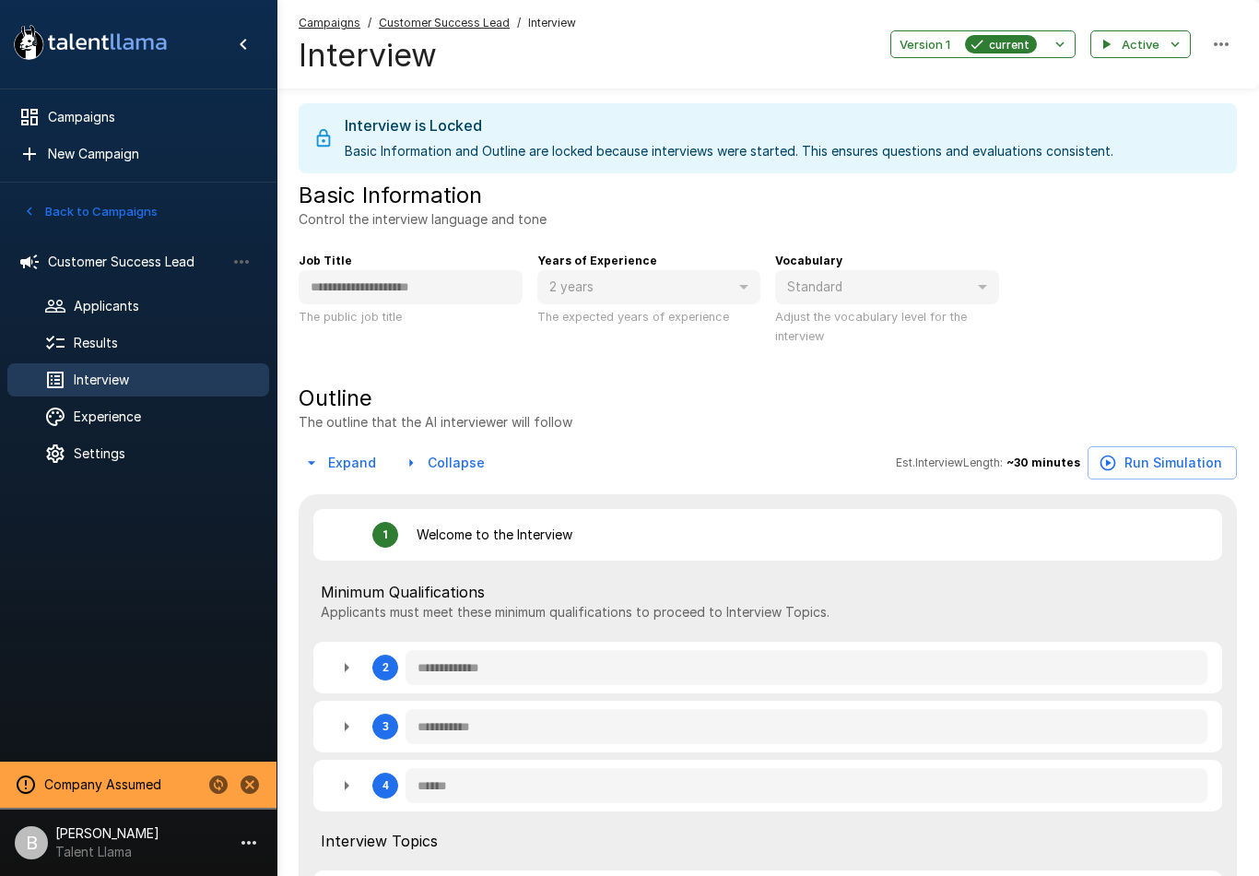
type textarea "*"
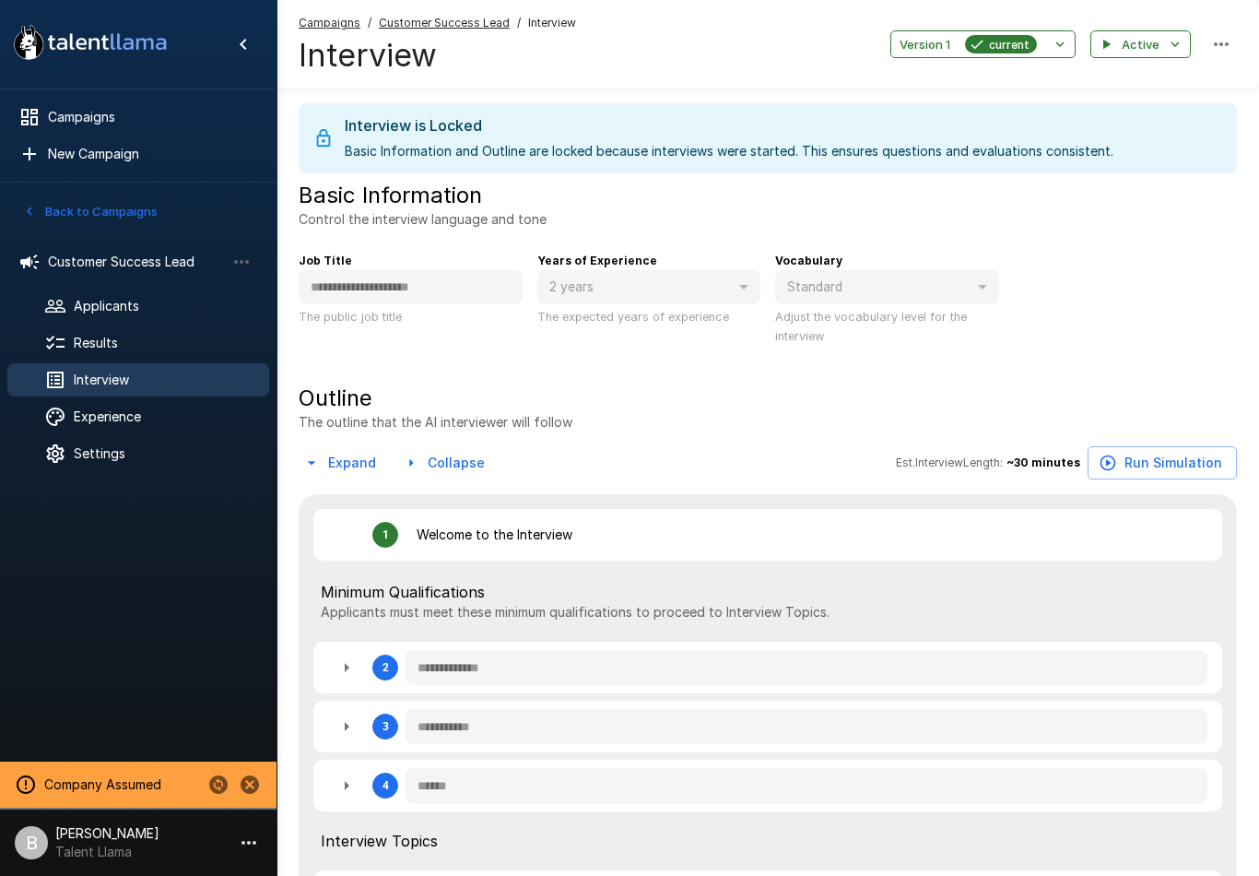
type textarea "*"
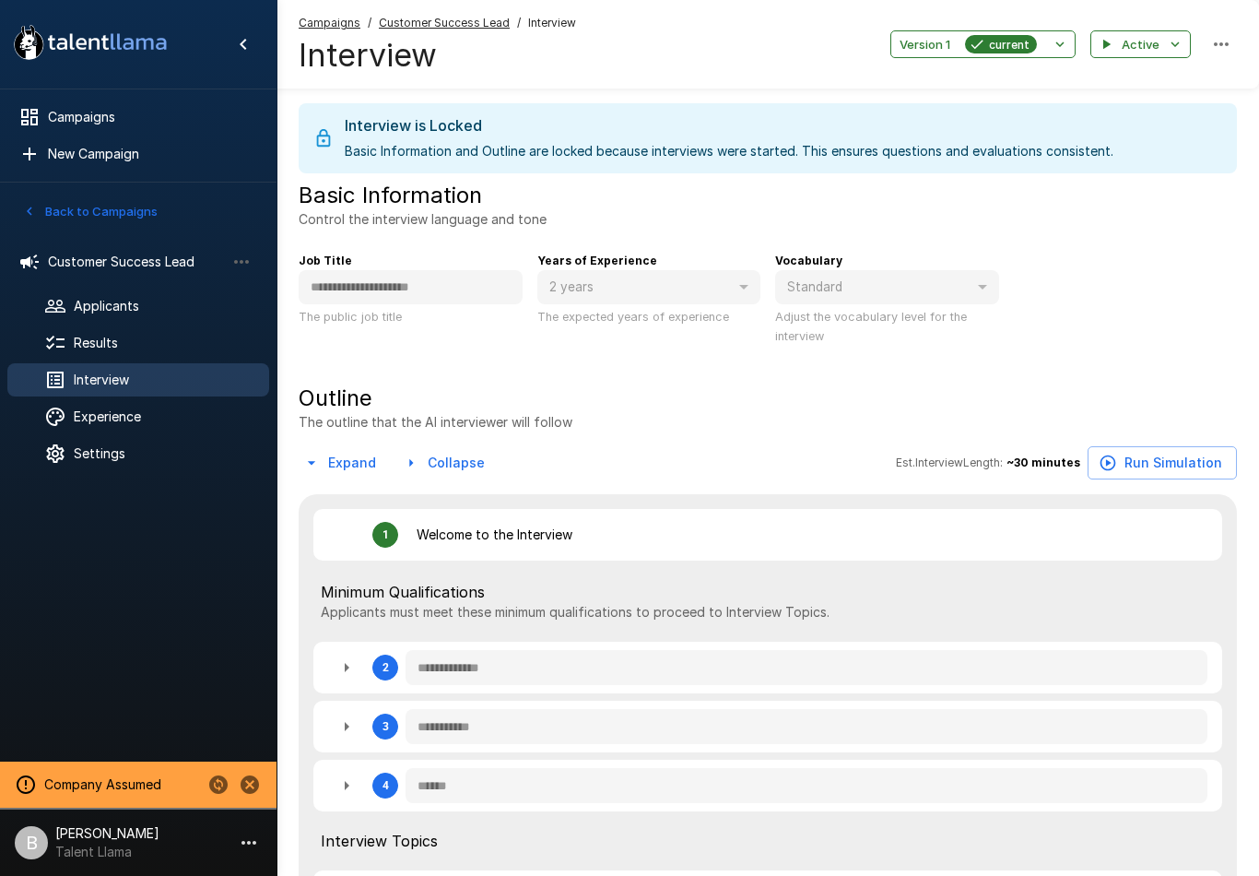
type textarea "*"
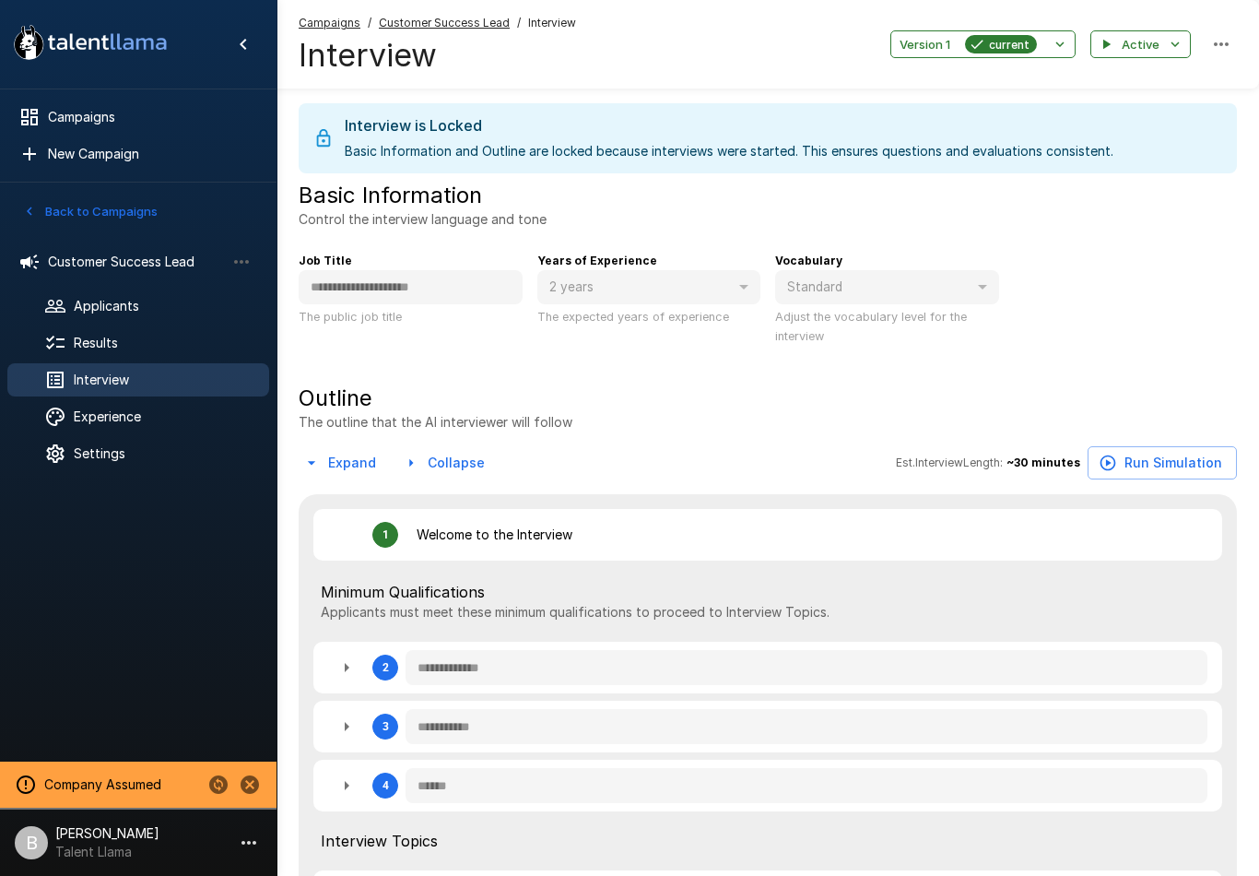
type textarea "*"
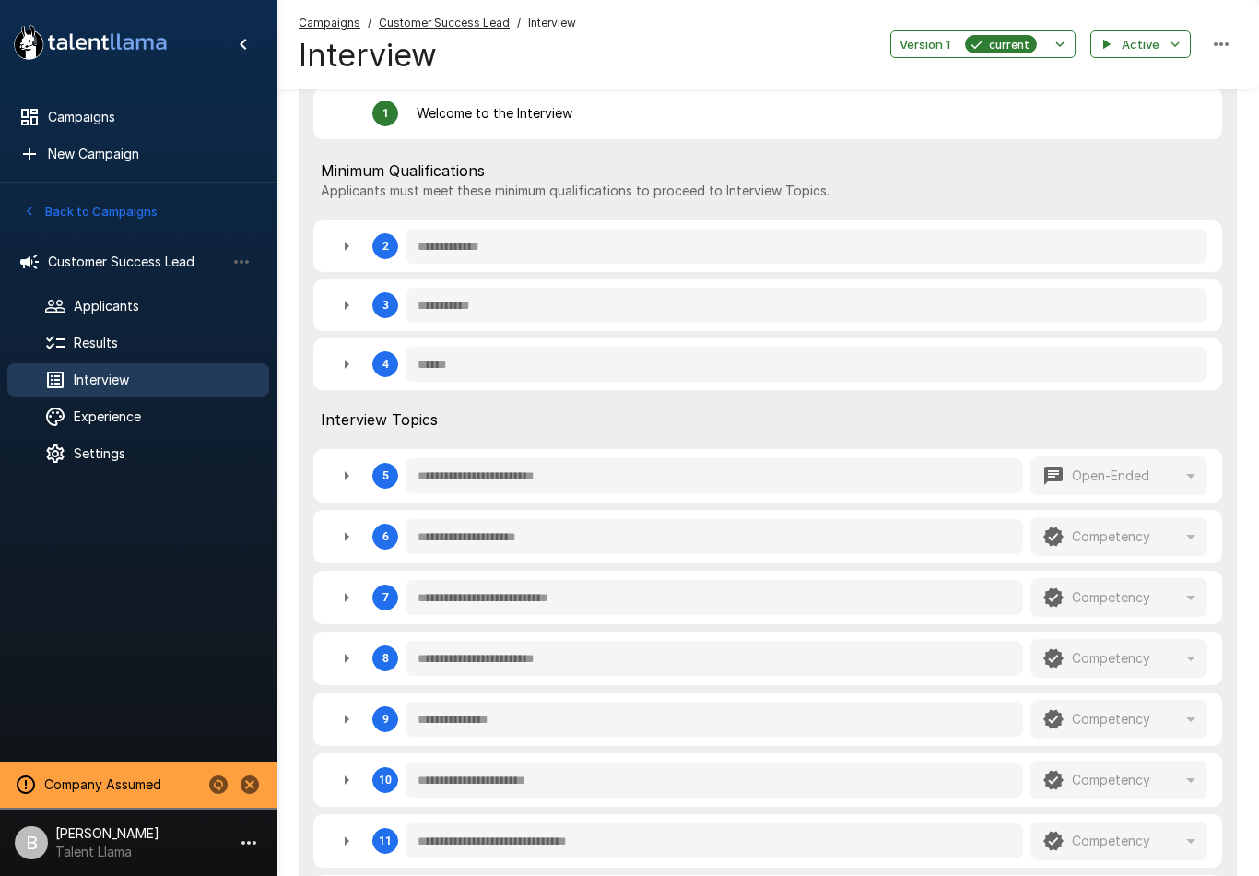
scroll to position [512, 0]
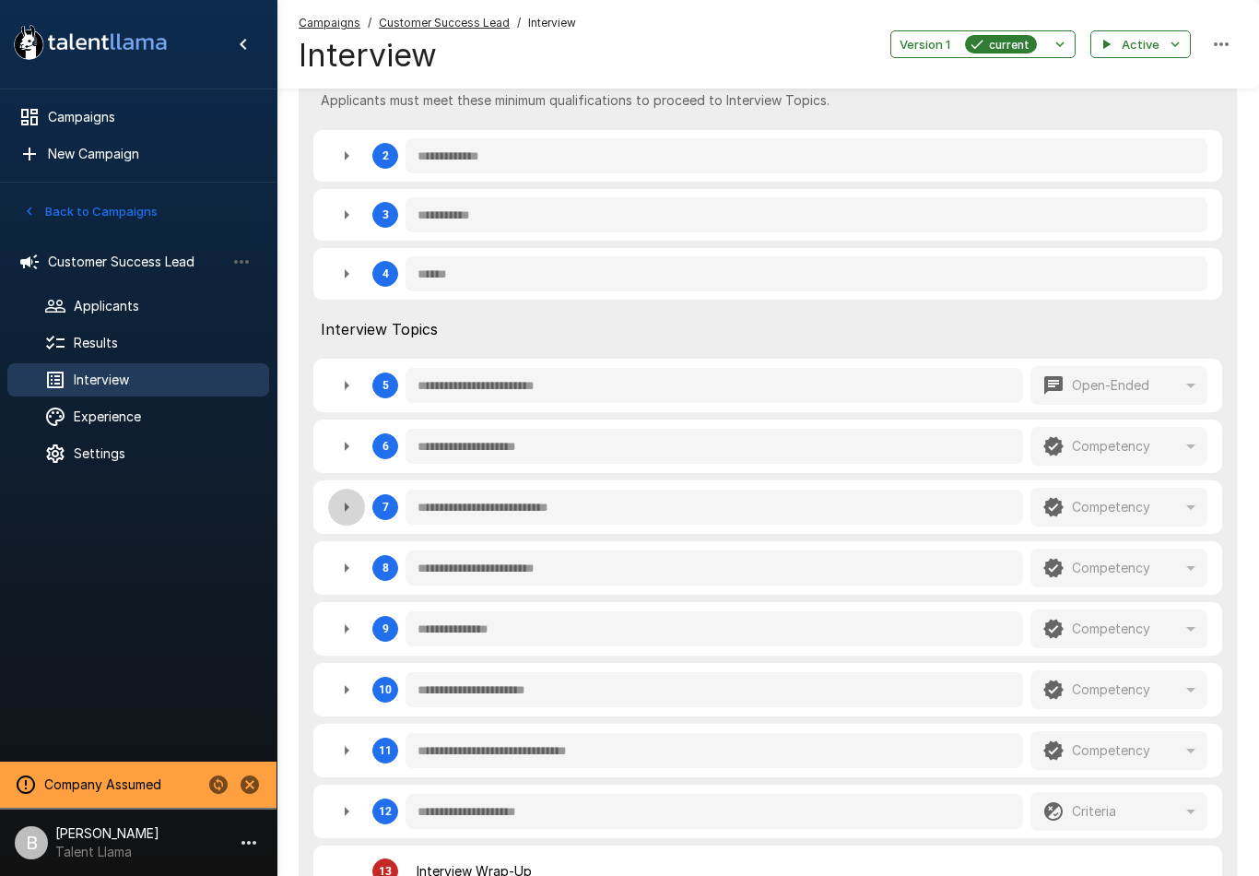
click at [339, 509] on icon "button" at bounding box center [347, 507] width 22 height 22
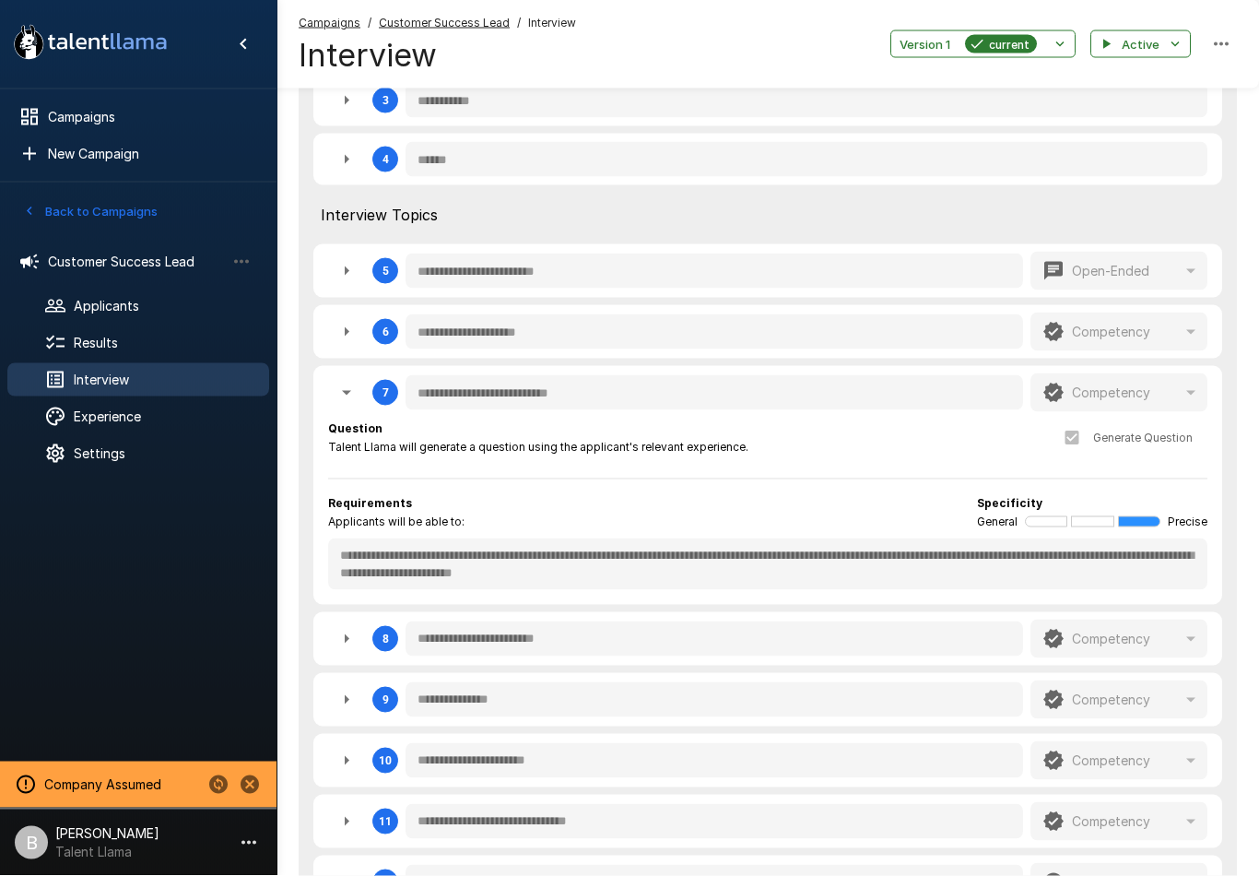
scroll to position [0, 0]
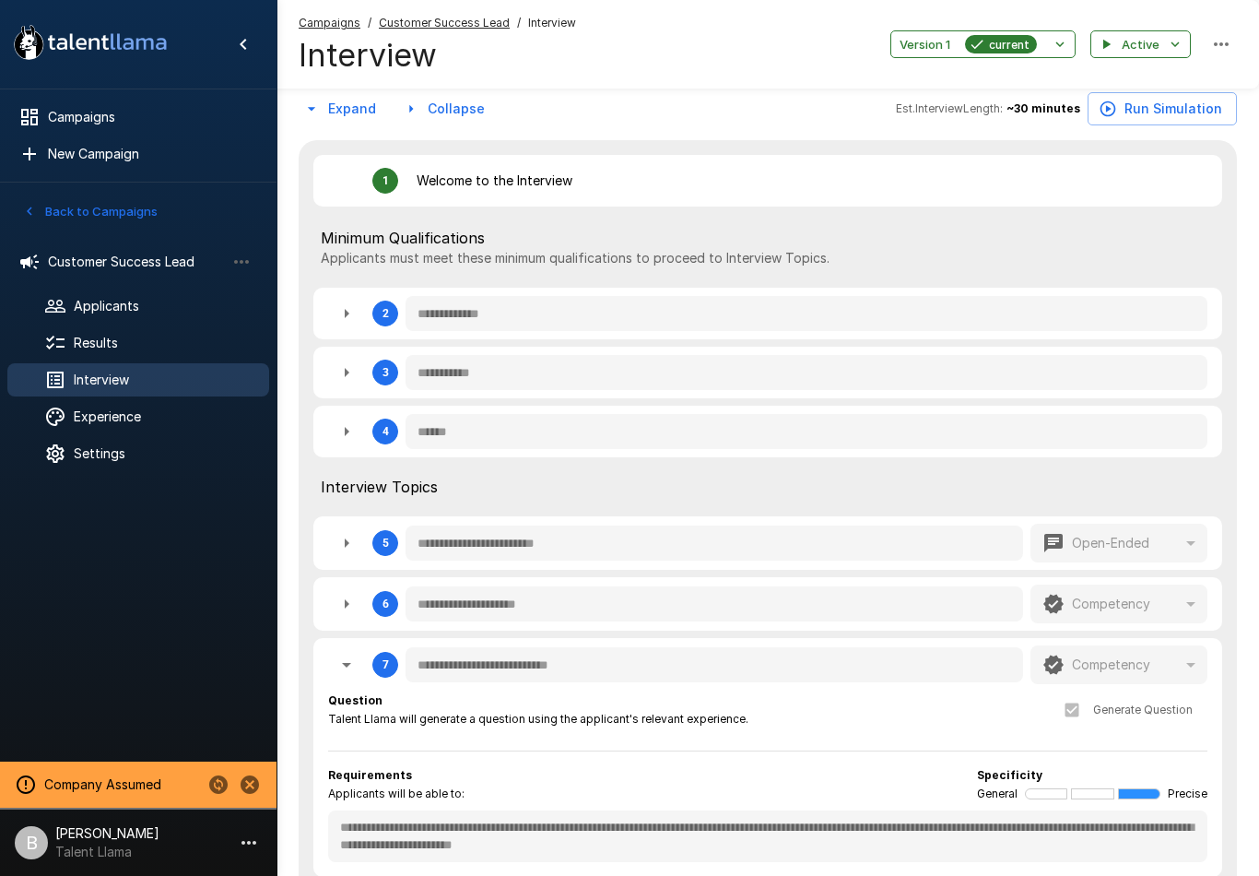
click at [83, 336] on span "Results" at bounding box center [164, 343] width 181 height 18
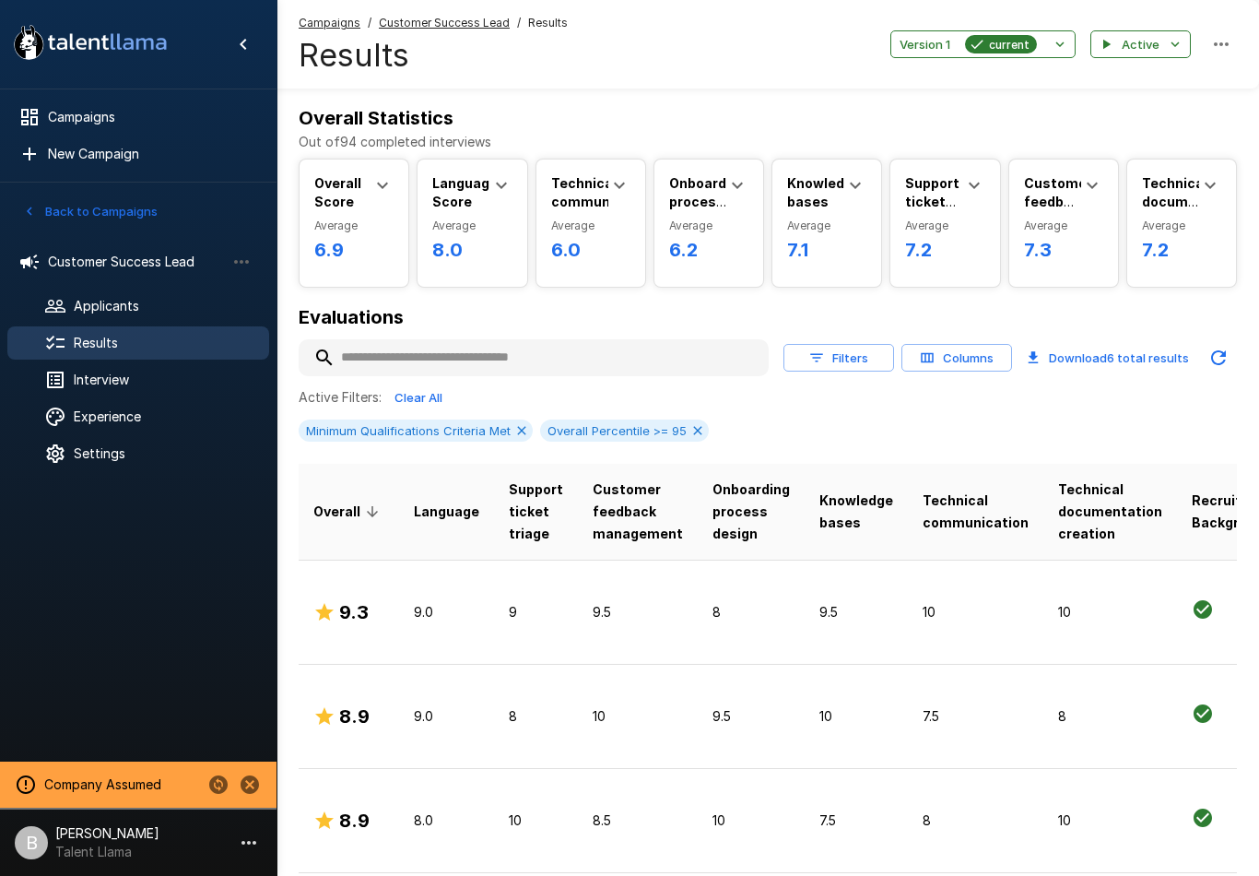
click at [698, 425] on icon at bounding box center [697, 430] width 15 height 15
click at [524, 427] on icon at bounding box center [521, 430] width 15 height 15
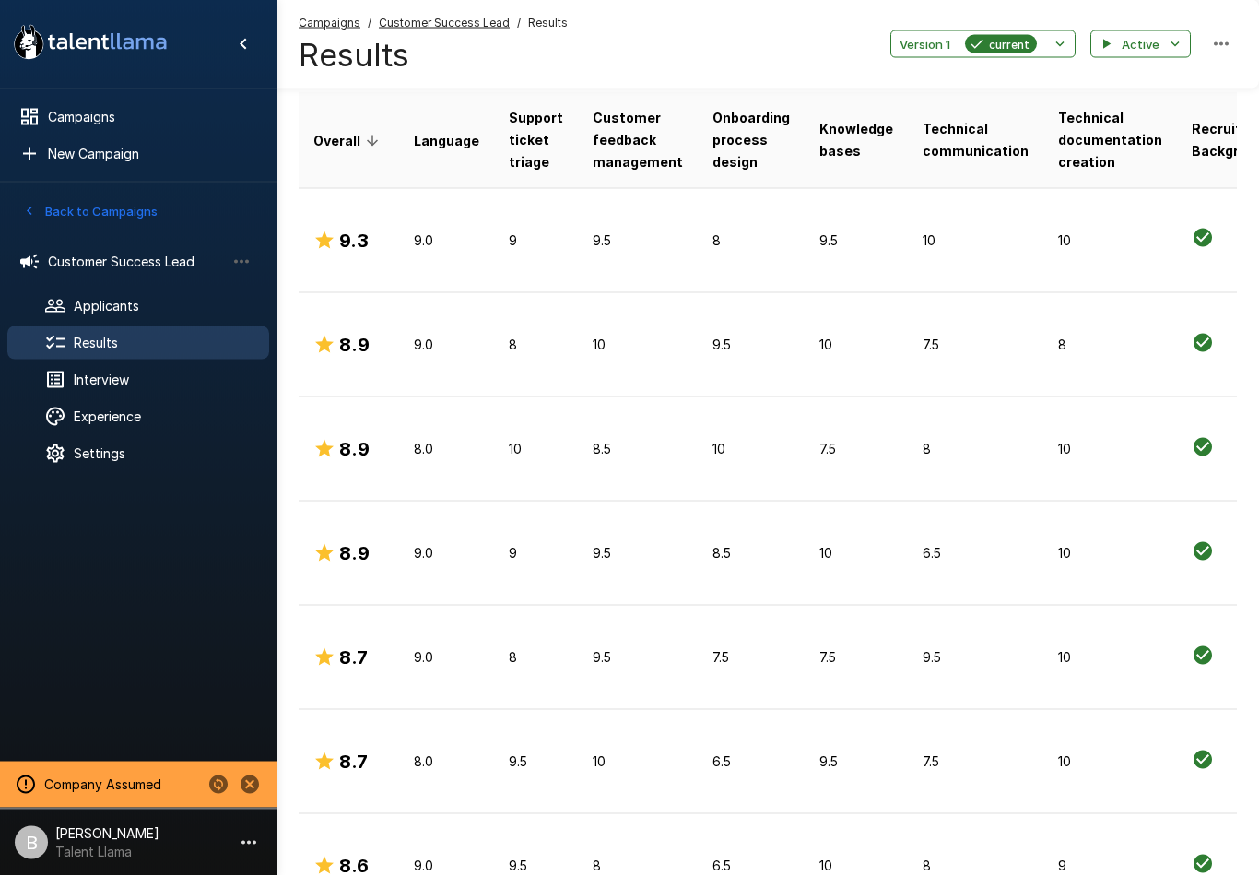
scroll to position [295, 0]
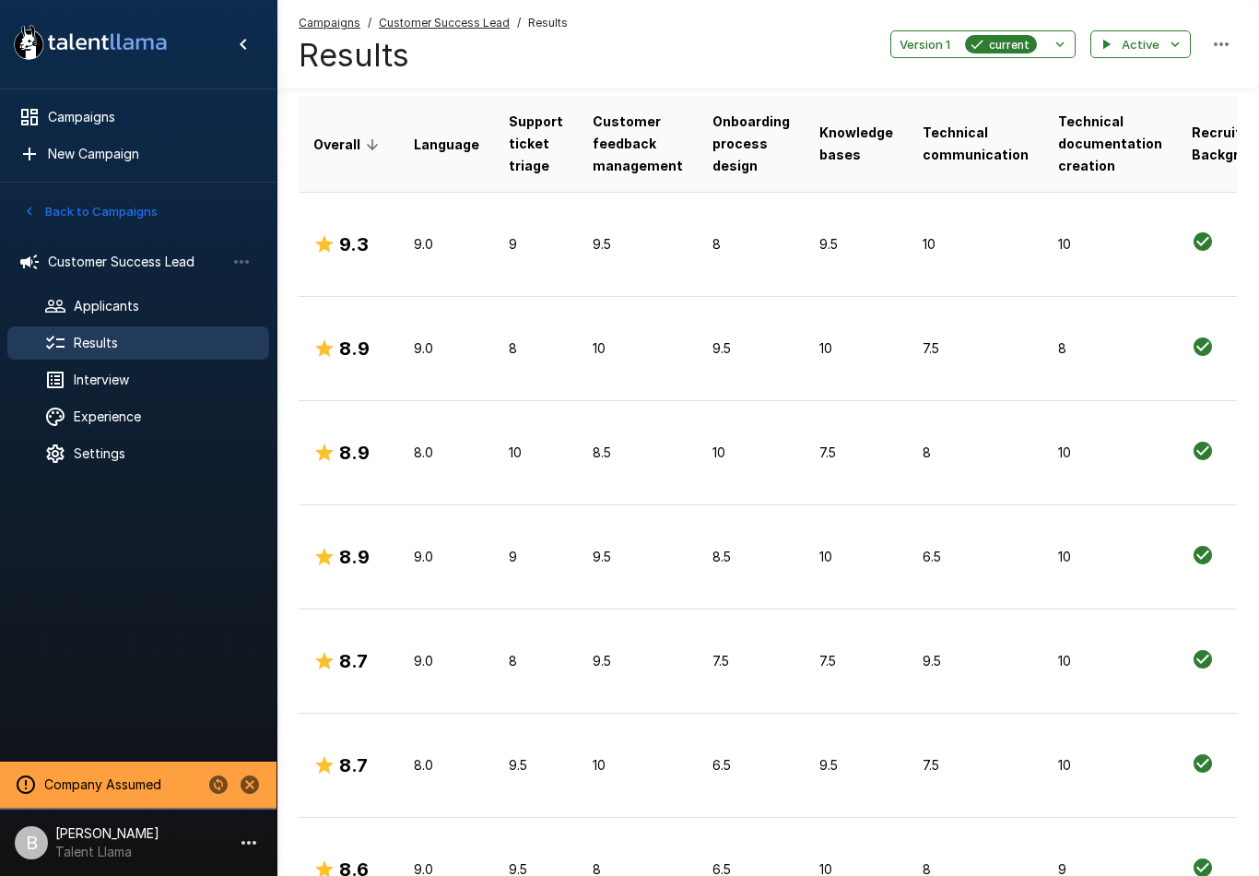
click at [399, 551] on td "9.0" at bounding box center [446, 557] width 95 height 104
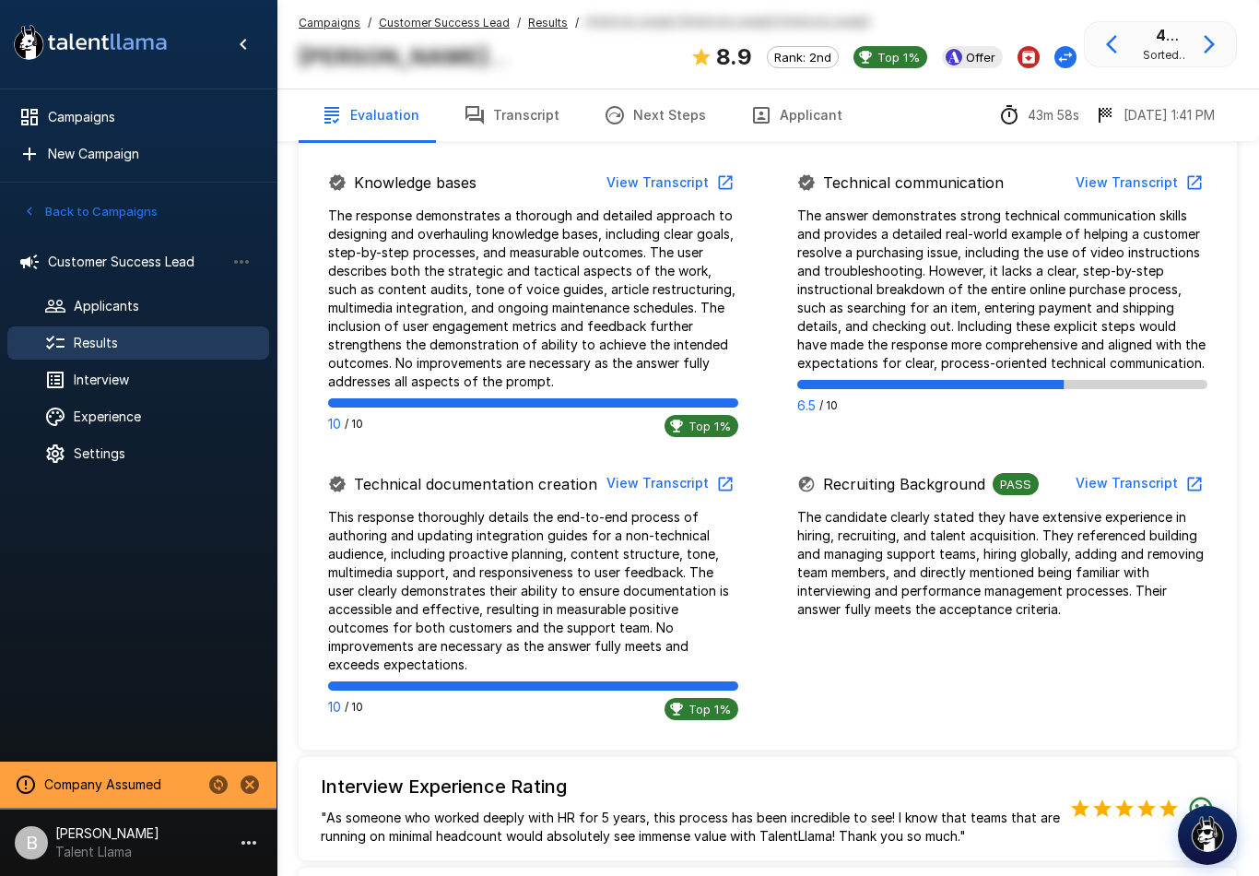
scroll to position [1631, 0]
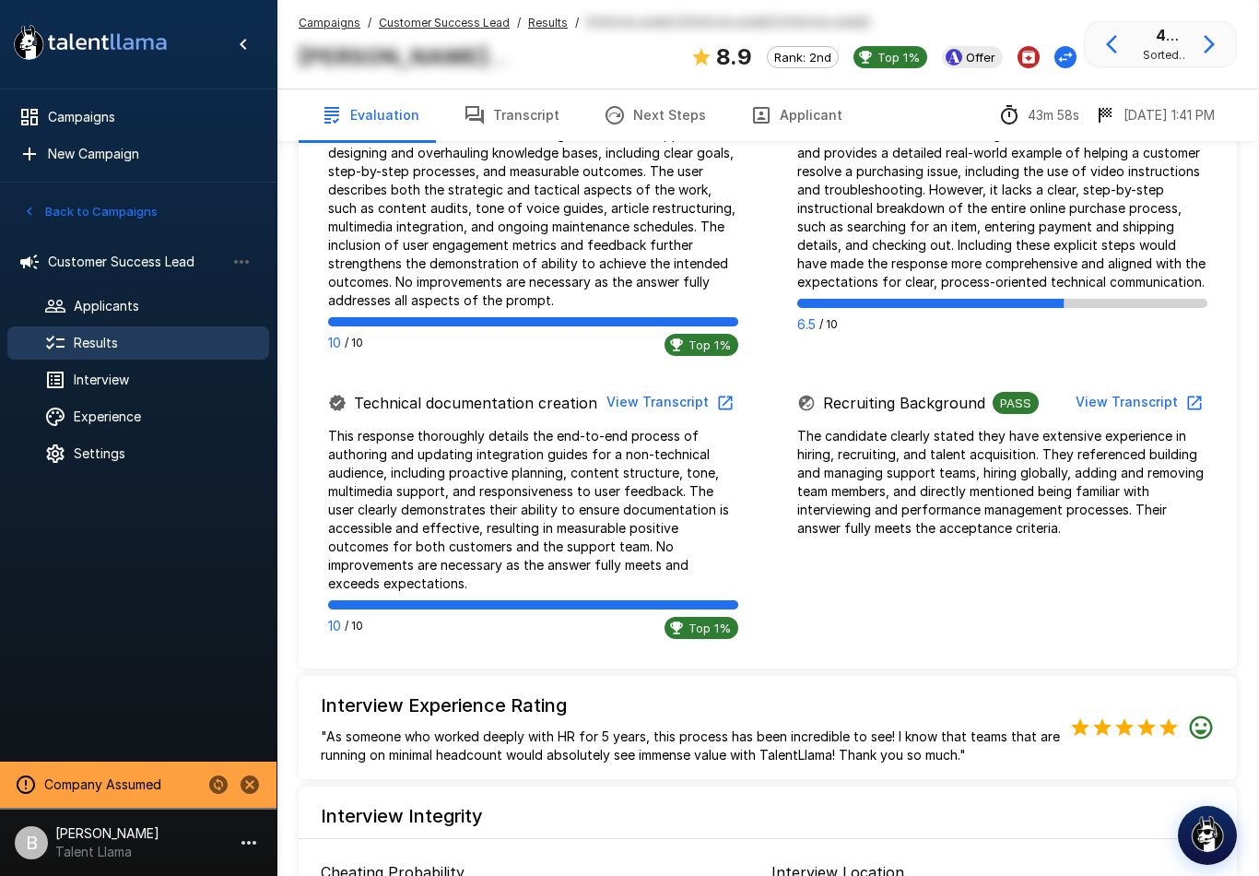
click at [108, 308] on span "Applicants" at bounding box center [164, 306] width 181 height 18
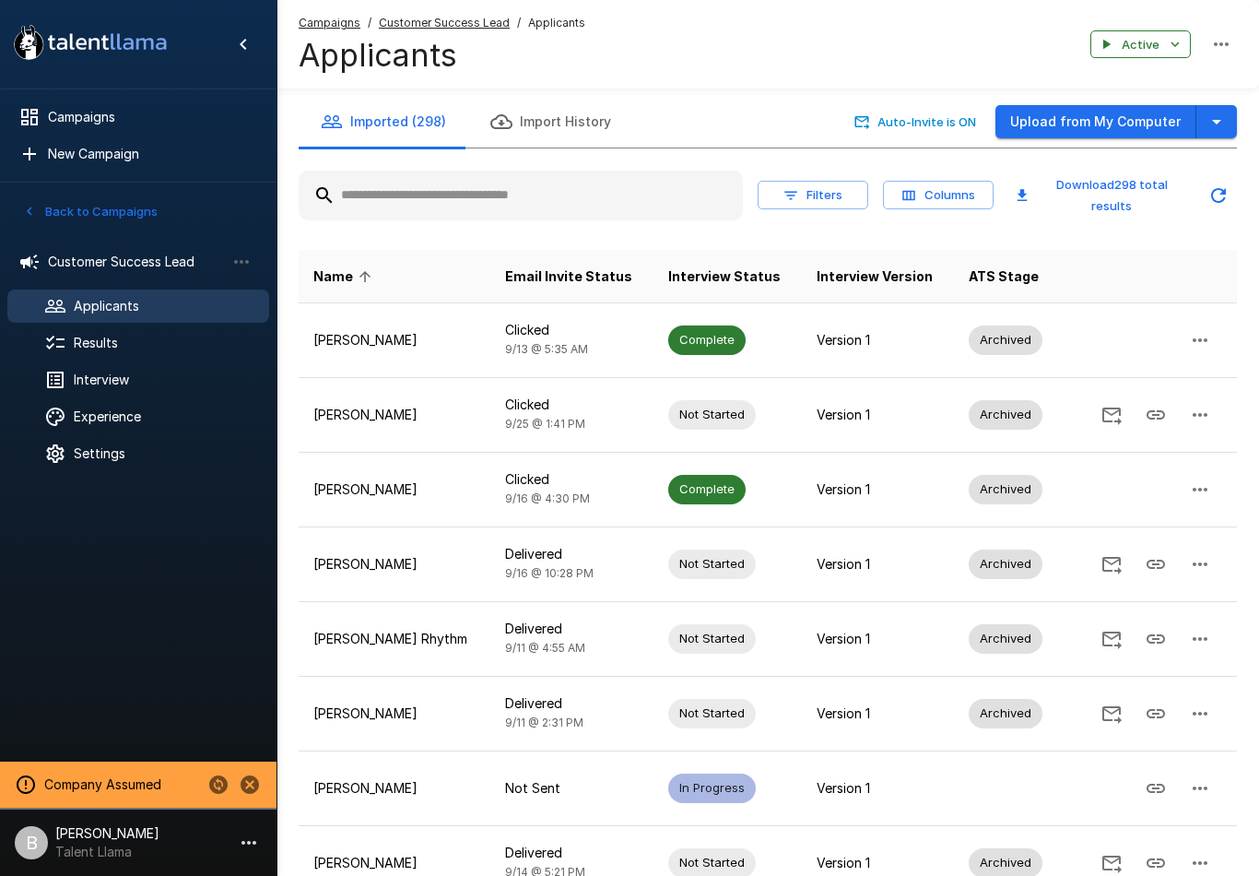
click at [102, 339] on span "Results" at bounding box center [164, 343] width 181 height 18
